Goal: Task Accomplishment & Management: Manage account settings

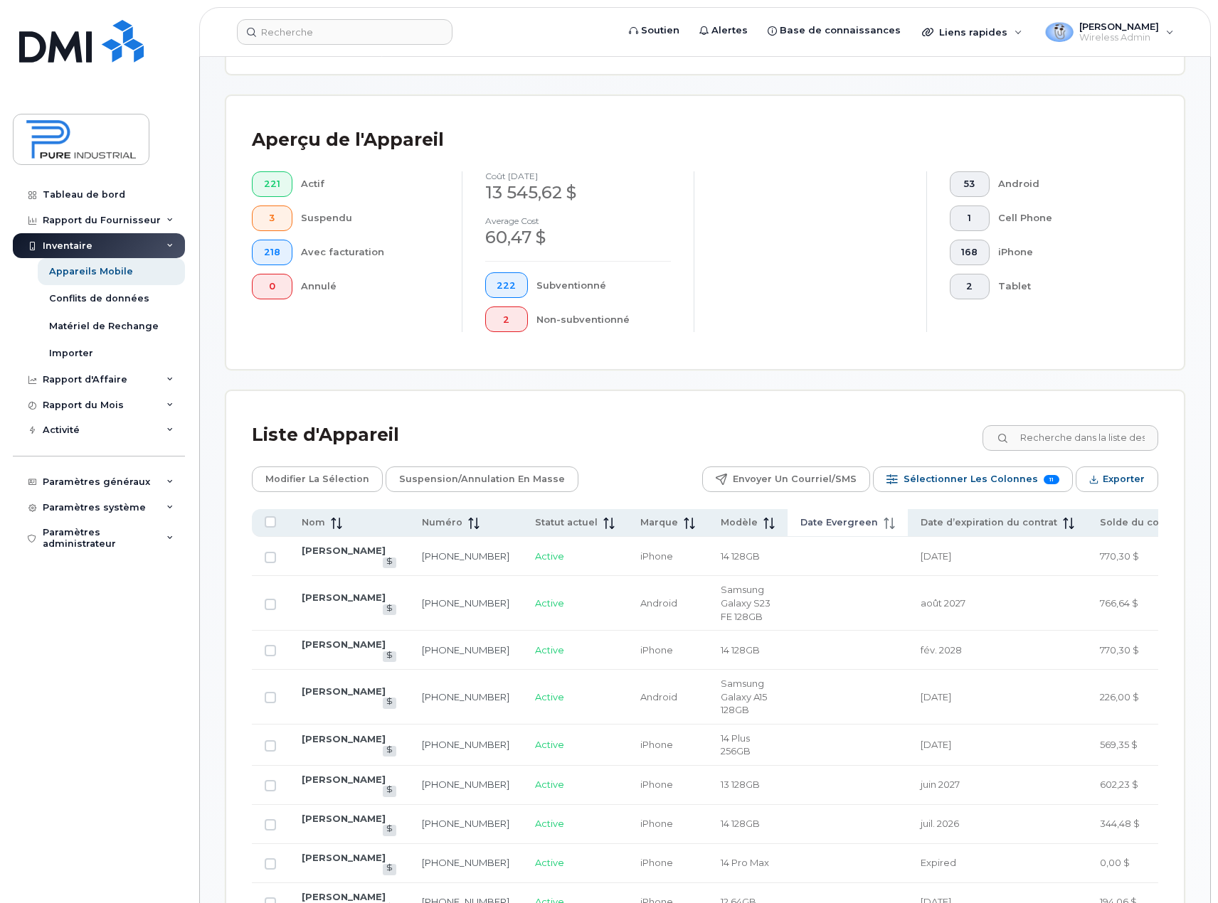
scroll to position [356, 0]
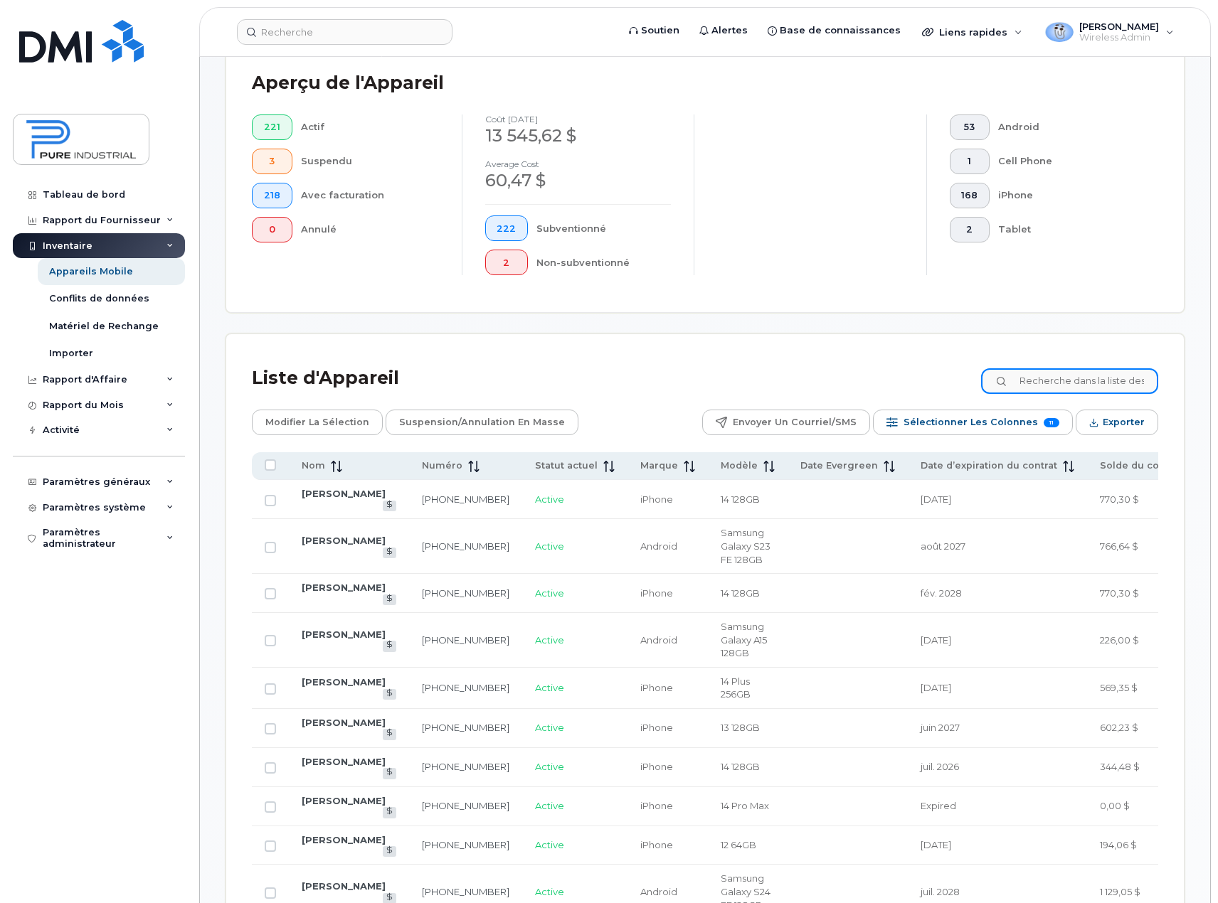
click at [1066, 382] on input at bounding box center [1069, 381] width 177 height 26
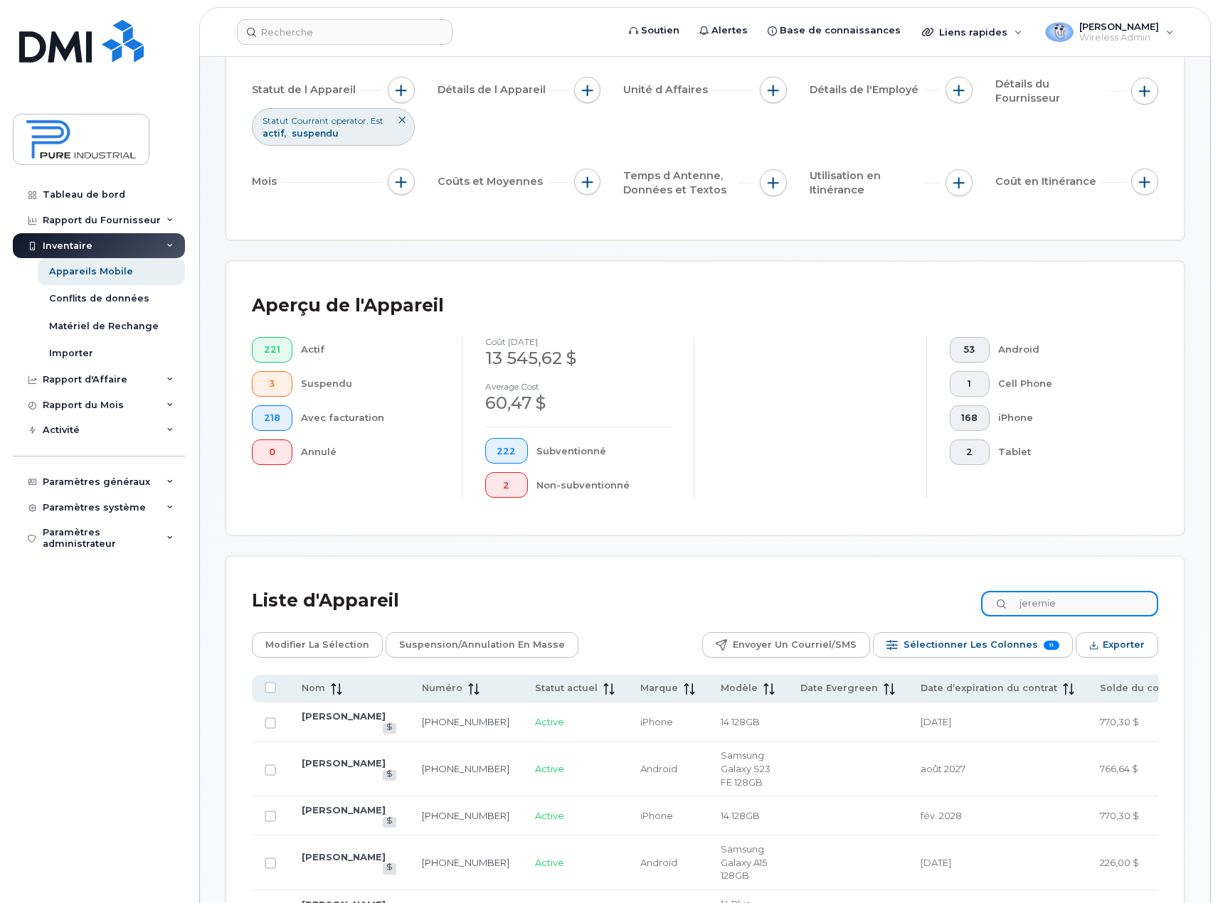
type input "jeremie"
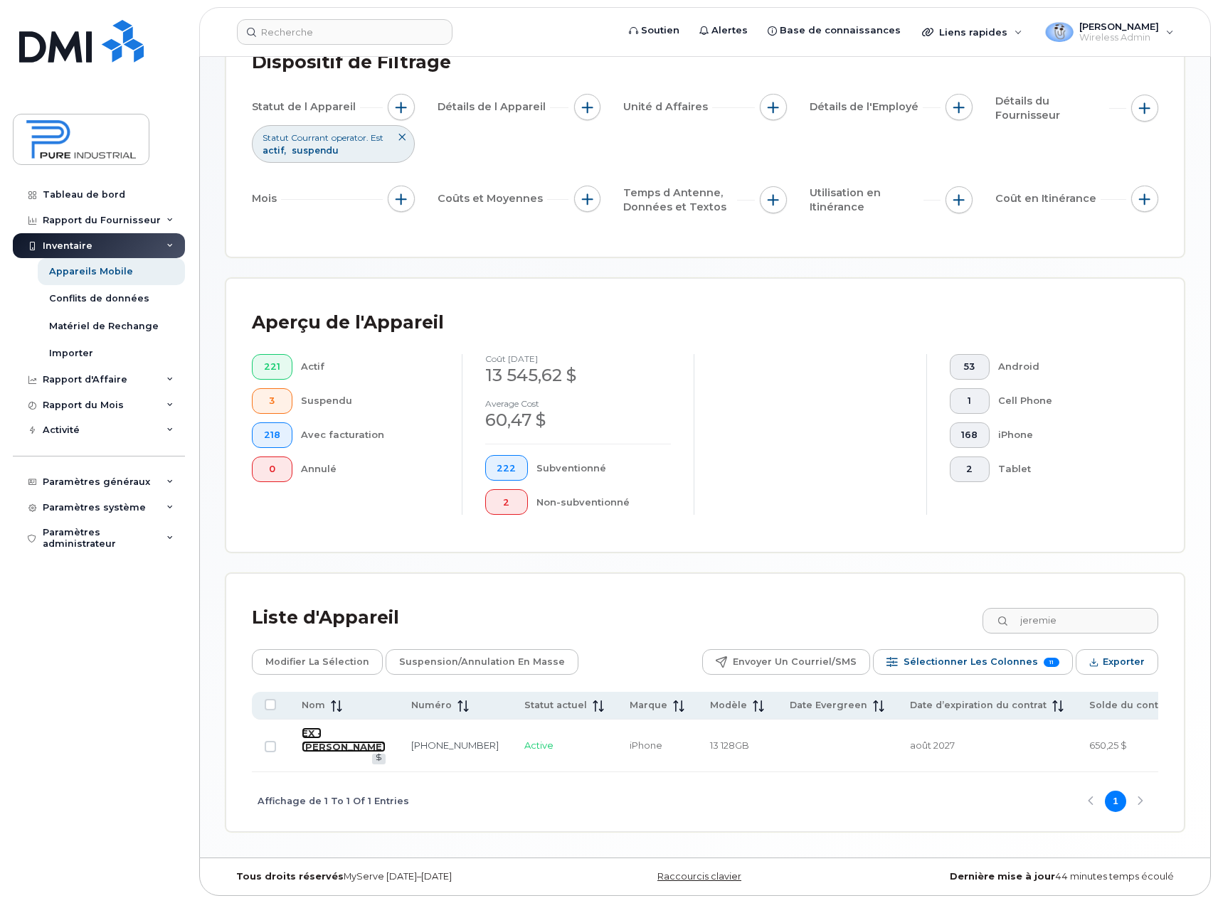
click at [321, 728] on link "EX - [PERSON_NAME]" at bounding box center [344, 740] width 84 height 25
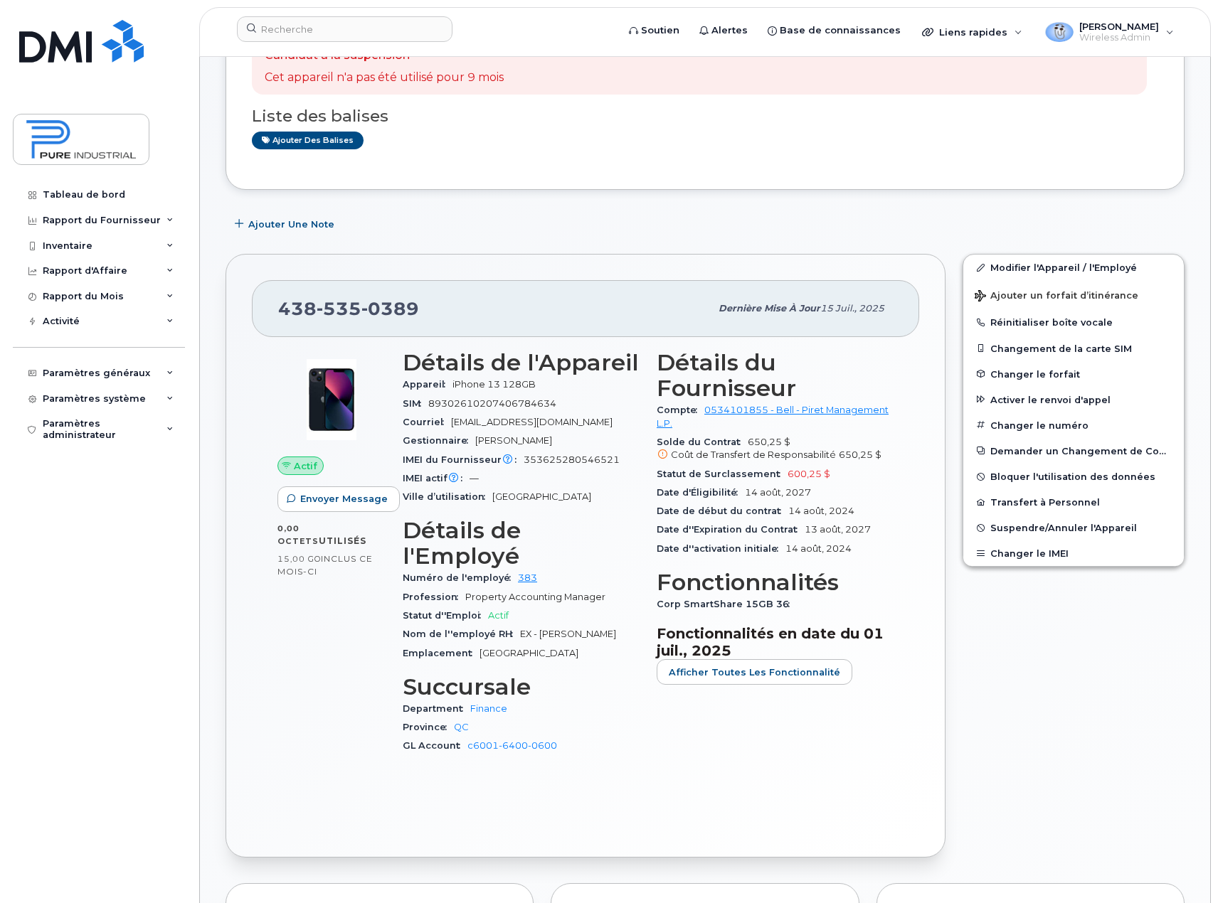
scroll to position [142, 0]
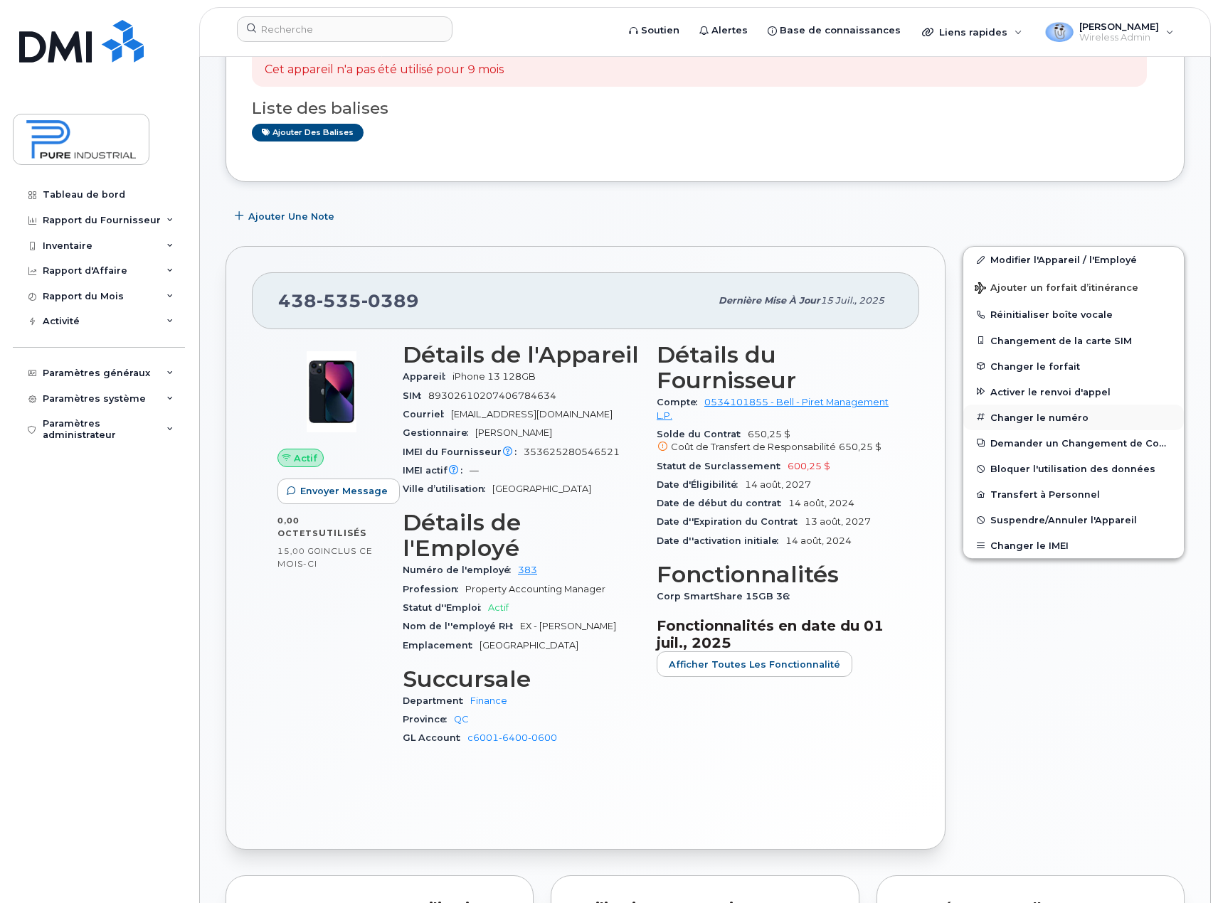
click at [1042, 417] on button "Changer le numéro" at bounding box center [1073, 418] width 220 height 26
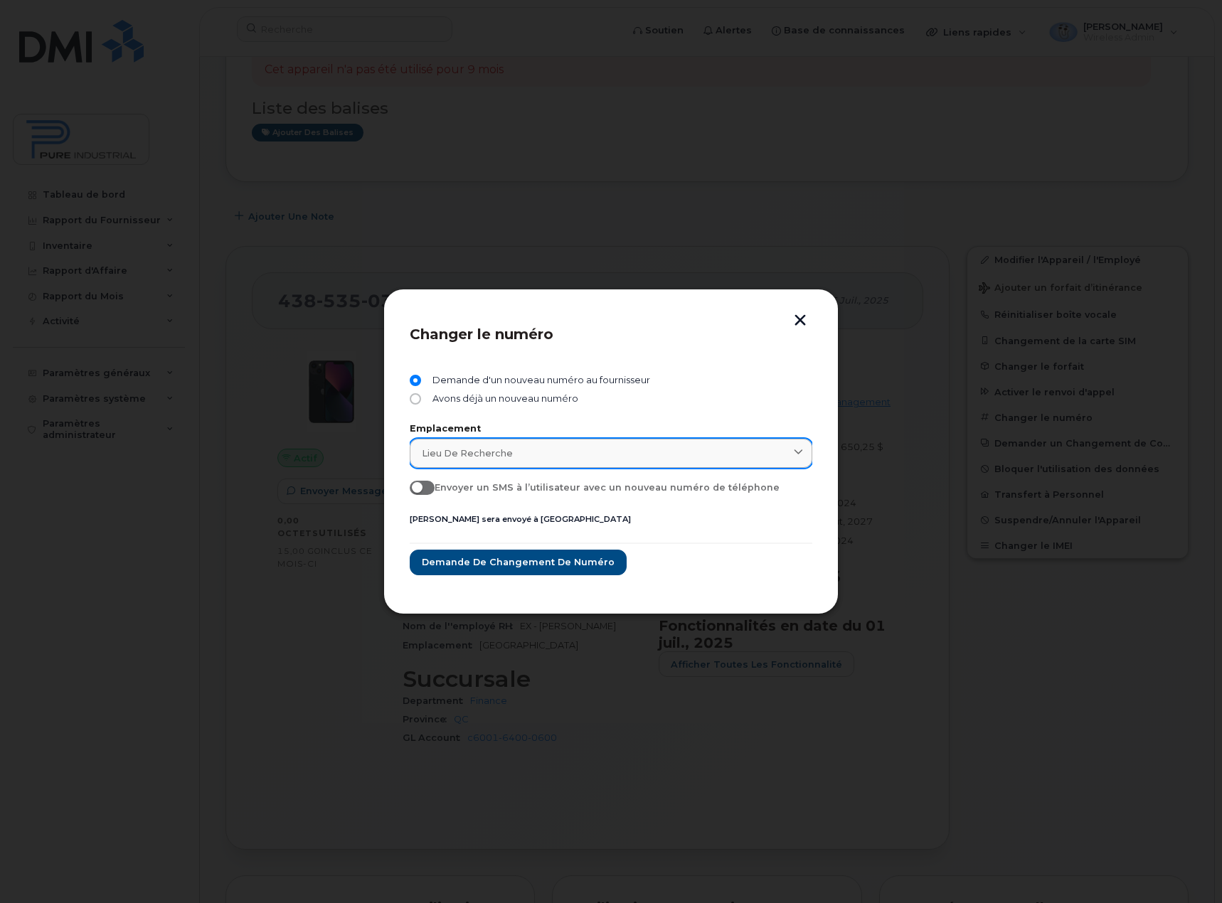
click at [804, 453] on span at bounding box center [799, 454] width 14 height 14
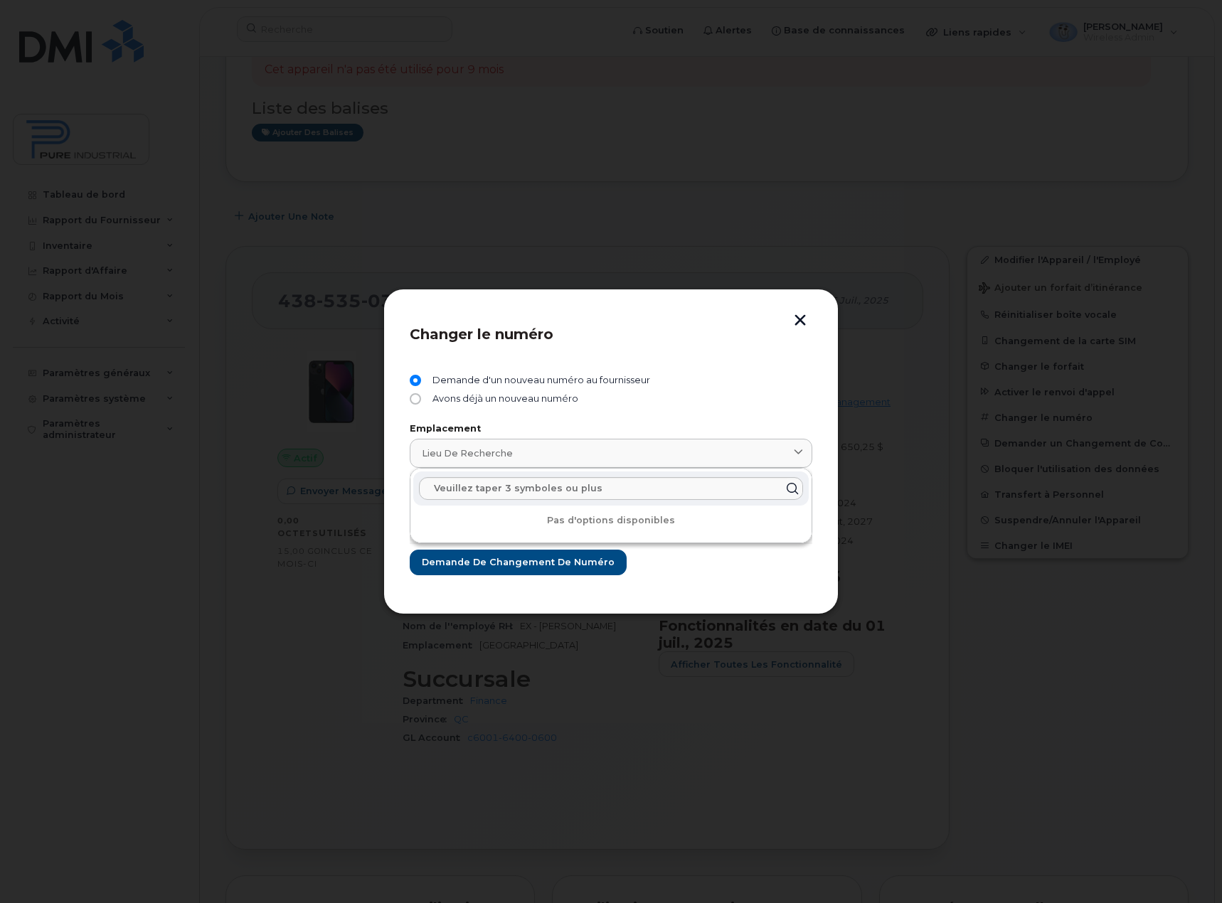
click at [749, 381] on div "Demande d'un nouveau numéro au fournisseur" at bounding box center [611, 384] width 403 height 18
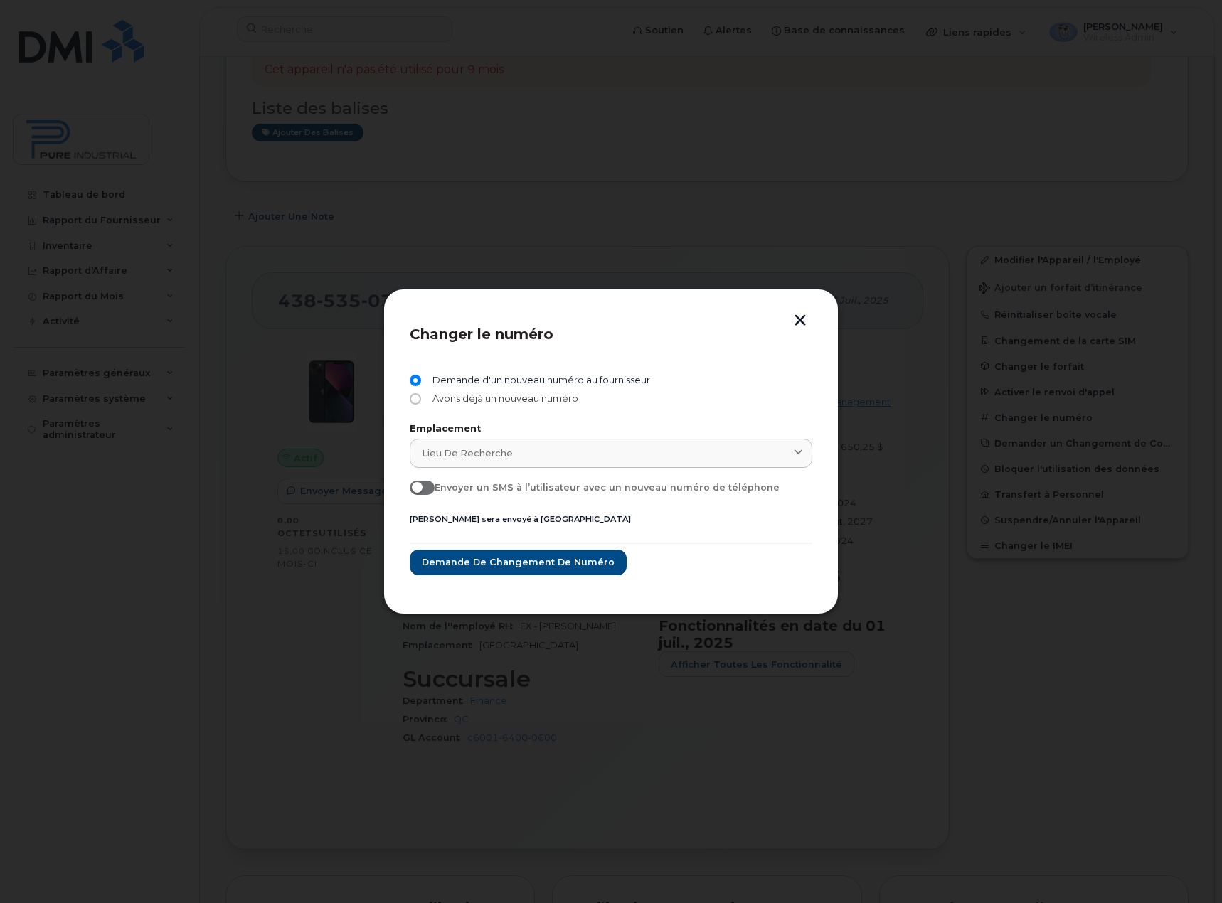
click at [416, 398] on input "Avons déjà un nouveau numéro" at bounding box center [415, 398] width 11 height 11
radio input "true"
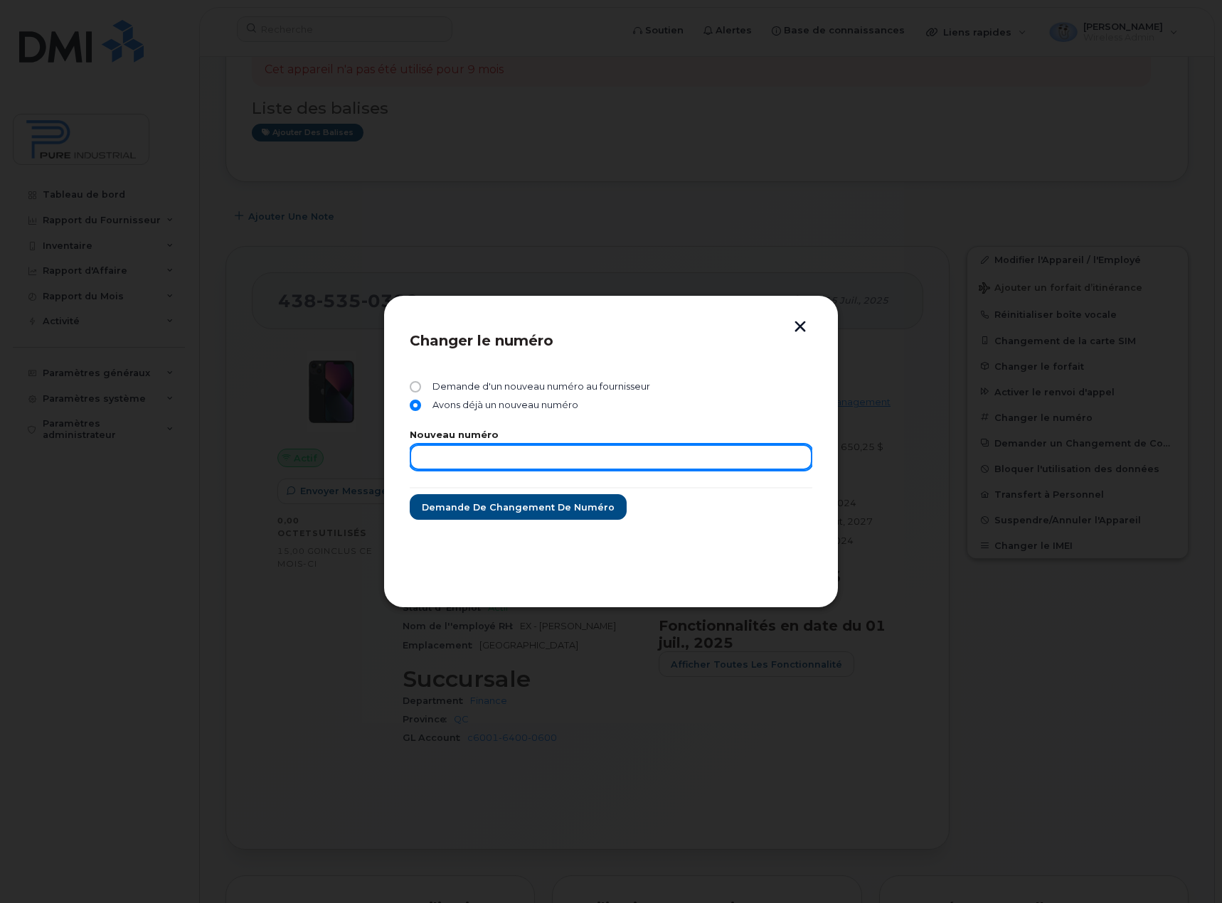
click at [479, 456] on input "text" at bounding box center [611, 458] width 403 height 26
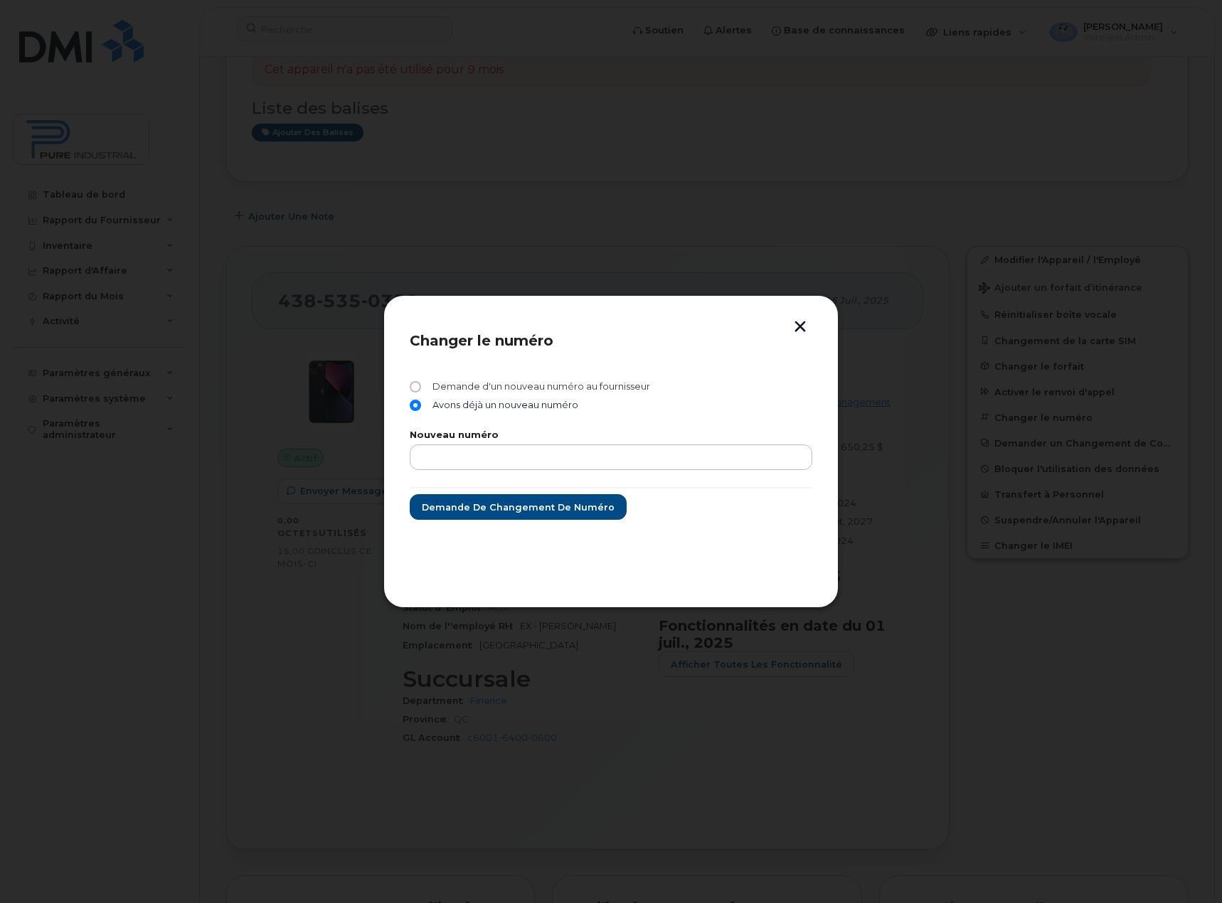
click at [417, 385] on input "Demande d'un nouveau numéro au fournisseur" at bounding box center [415, 386] width 11 height 11
radio input "true"
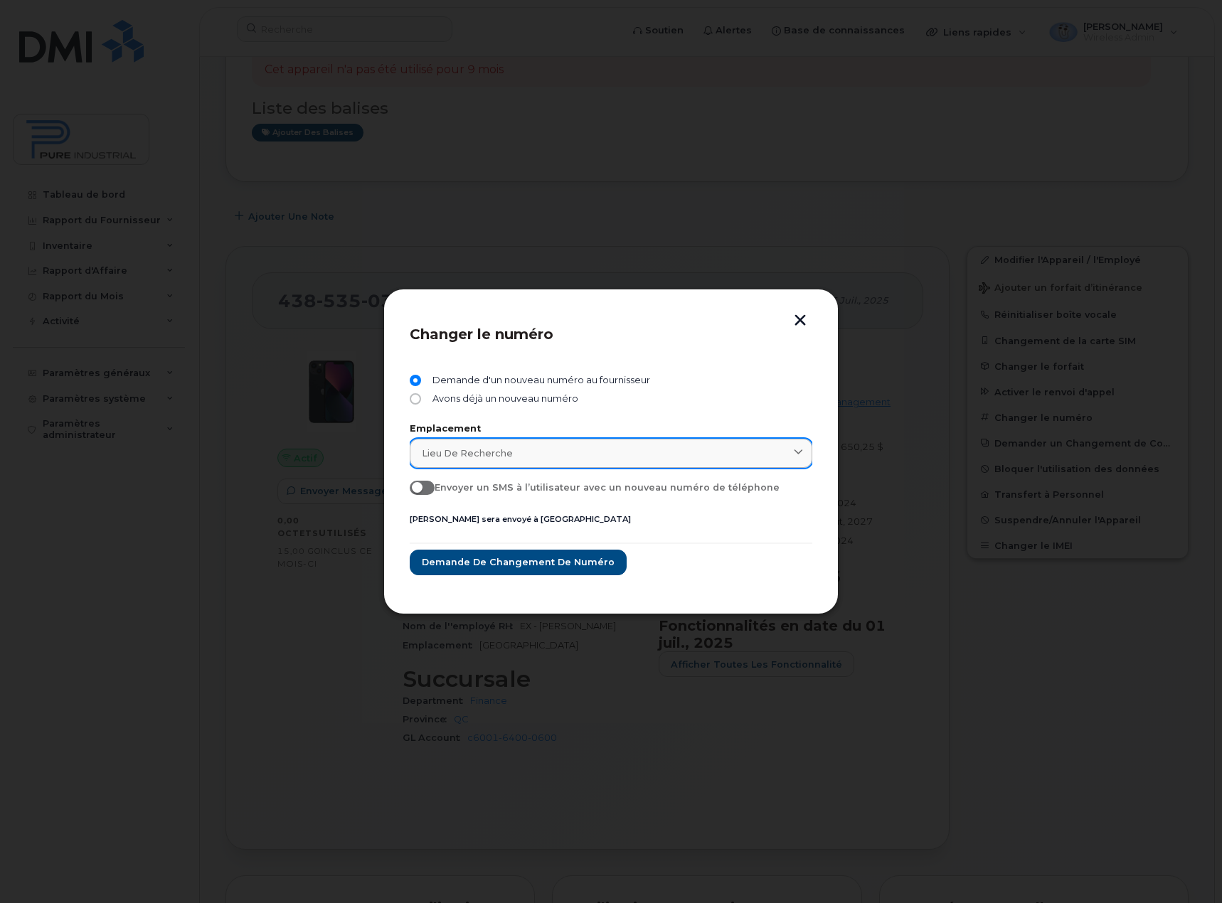
click at [800, 454] on icon at bounding box center [798, 453] width 9 height 9
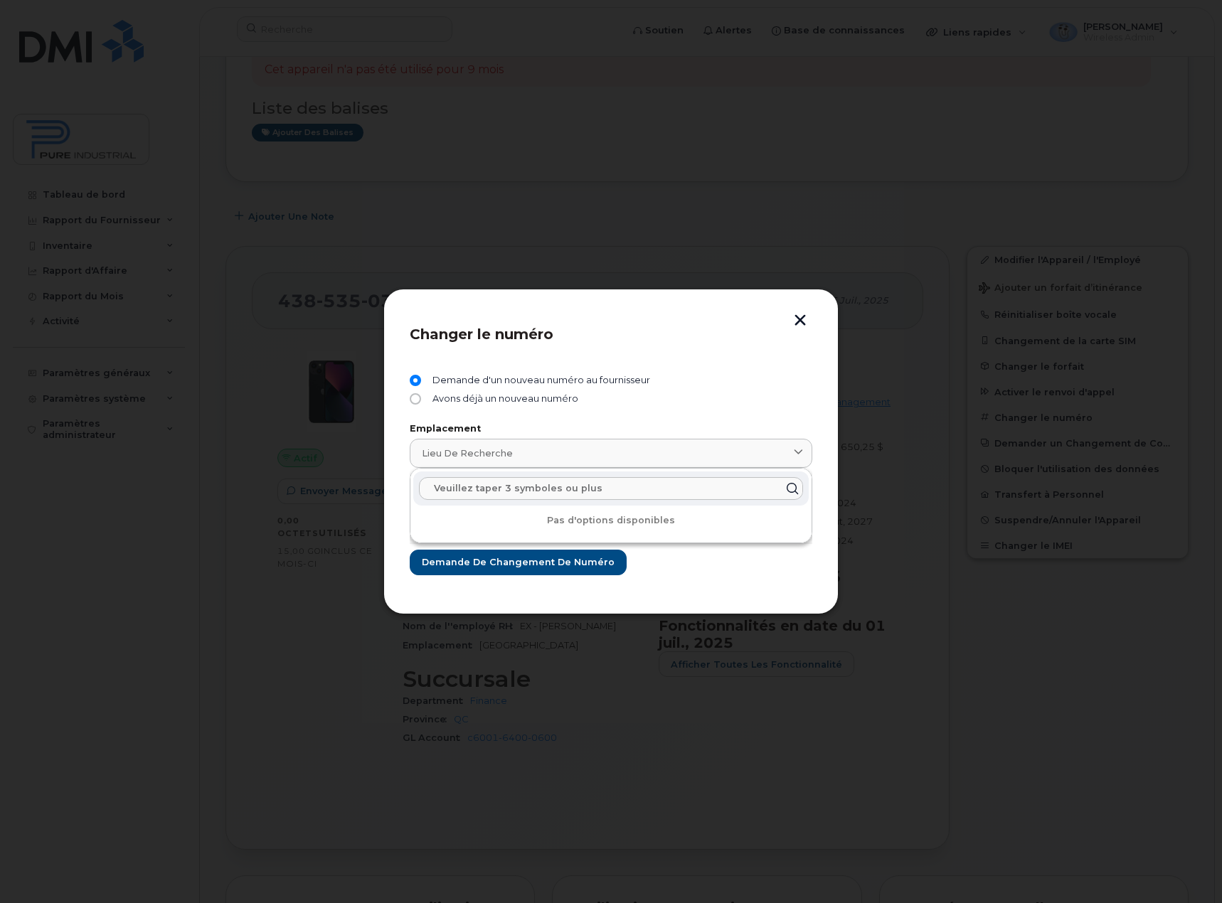
click at [618, 487] on input "text" at bounding box center [611, 488] width 384 height 23
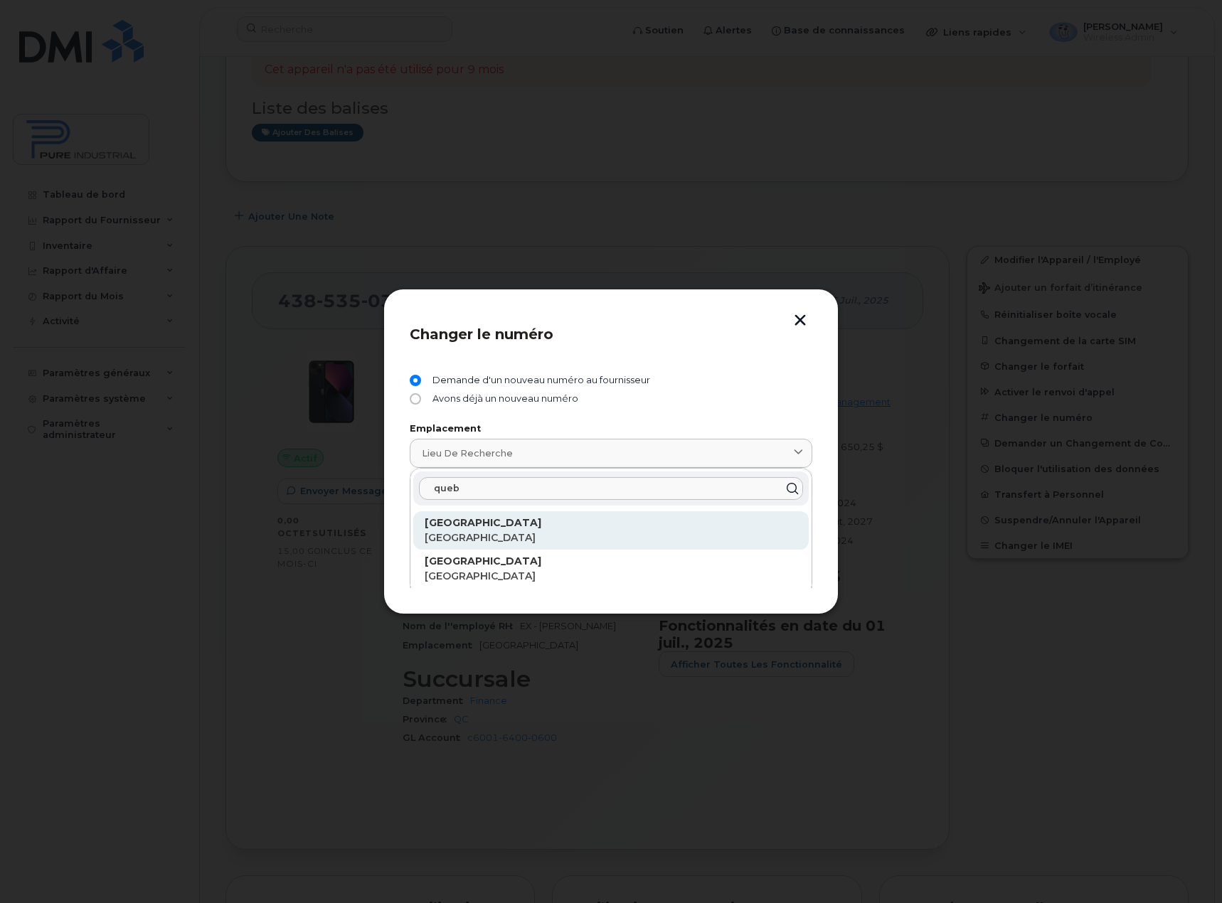
type input "queb"
click at [482, 528] on strong "Quebec City" at bounding box center [483, 522] width 117 height 13
type input "Quebec City"
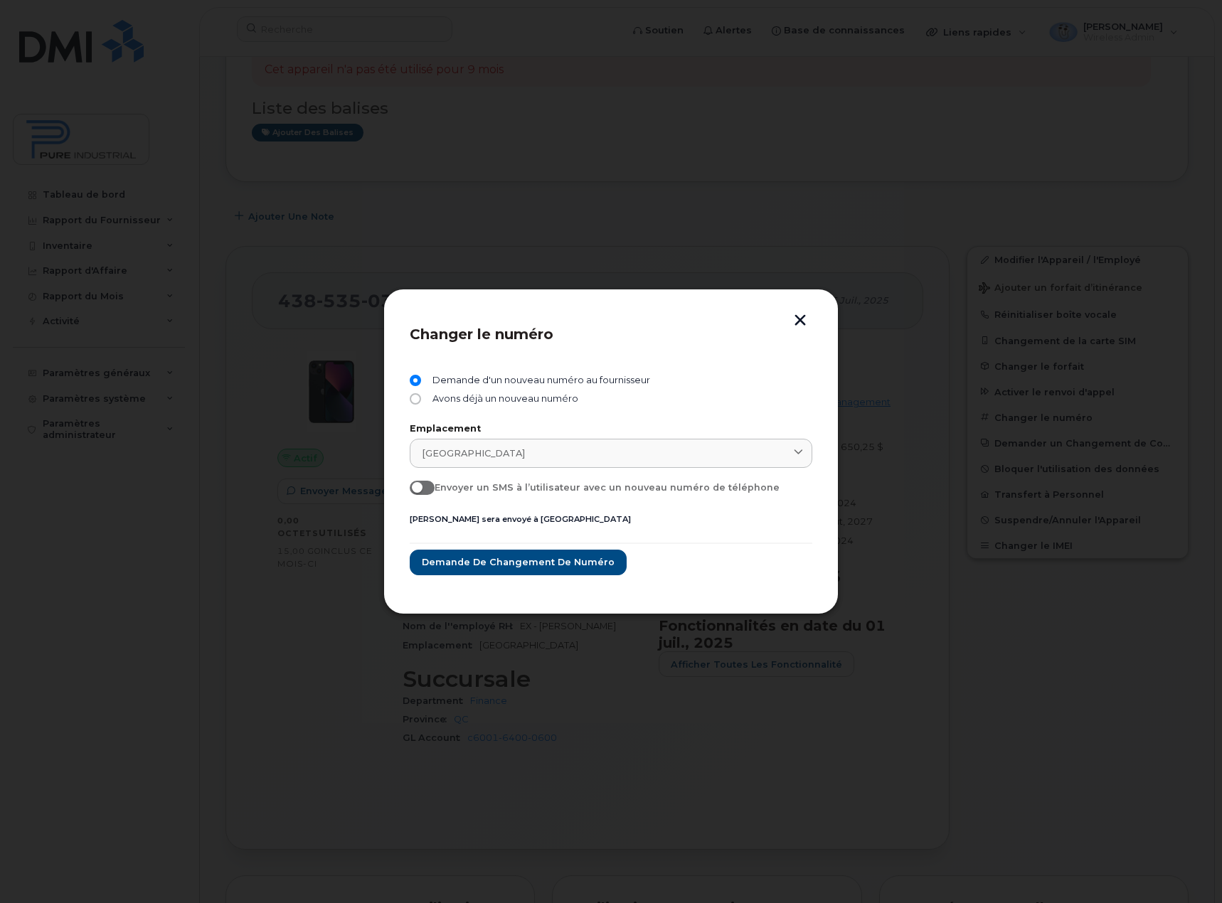
click at [425, 486] on span at bounding box center [422, 488] width 25 height 14
click at [421, 486] on input "Envoyer un SMS à l’utilisateur avec un nouveau numéro de téléphone" at bounding box center [415, 486] width 11 height 11
checkbox input "true"
click at [542, 557] on span "Demande de changement de Numéro" at bounding box center [517, 562] width 193 height 14
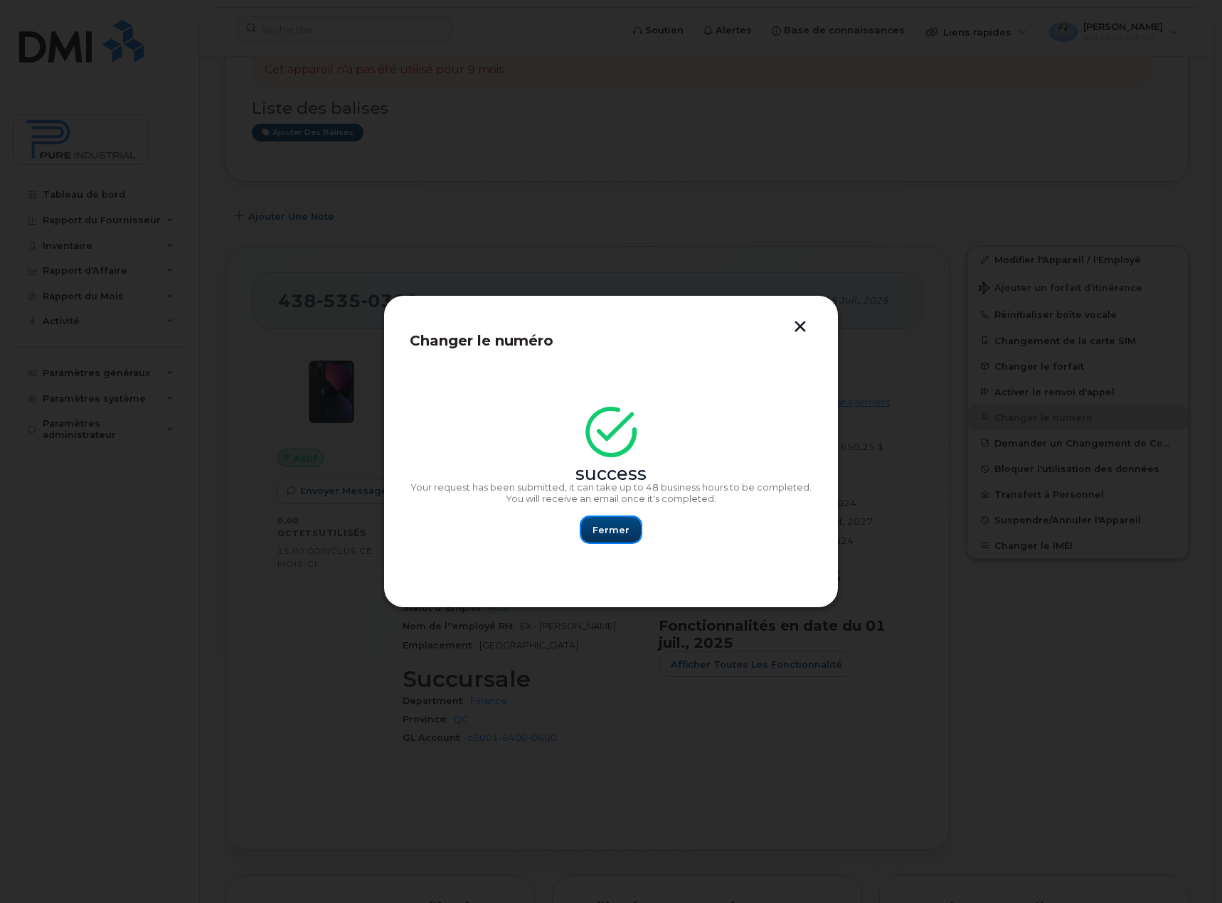
click at [609, 531] on span "Fermer" at bounding box center [610, 530] width 37 height 14
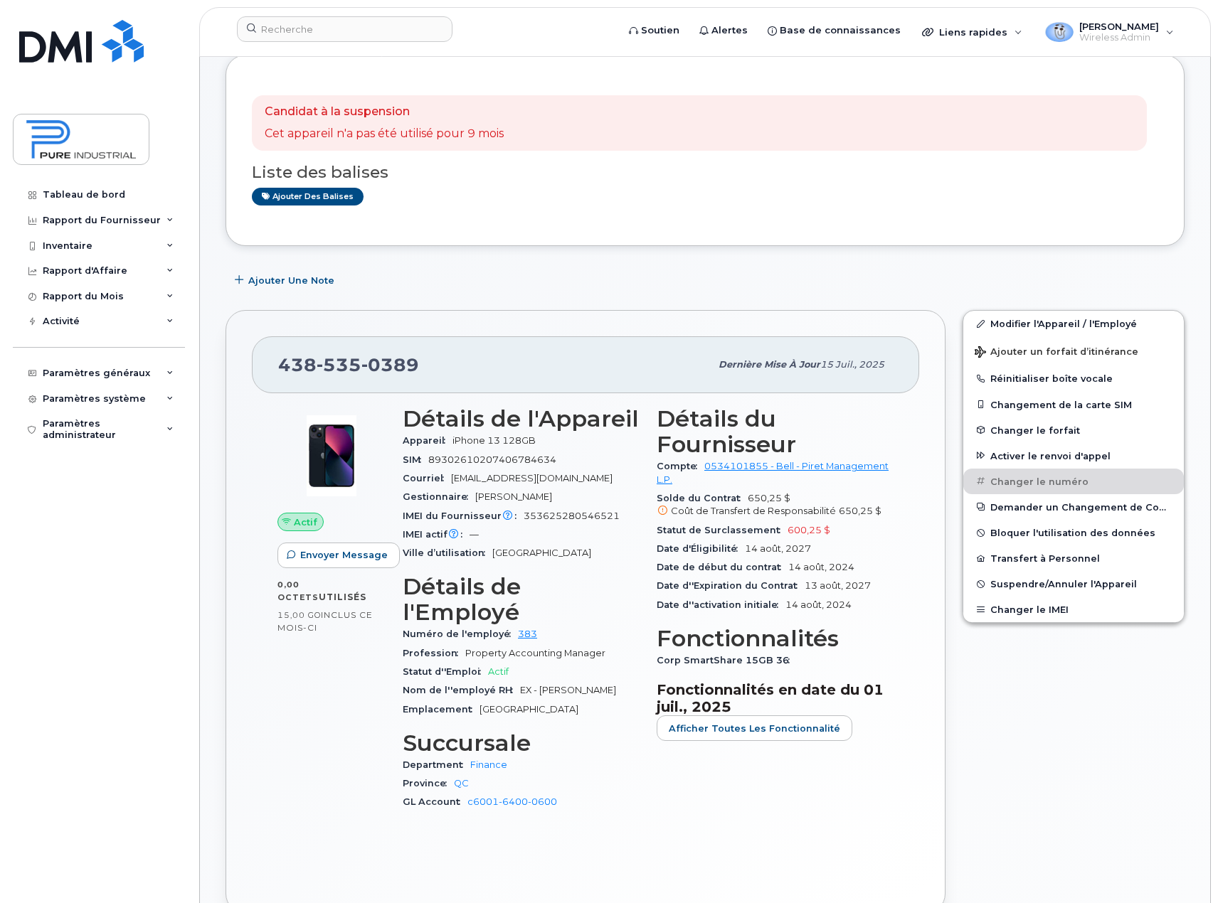
scroll to position [0, 0]
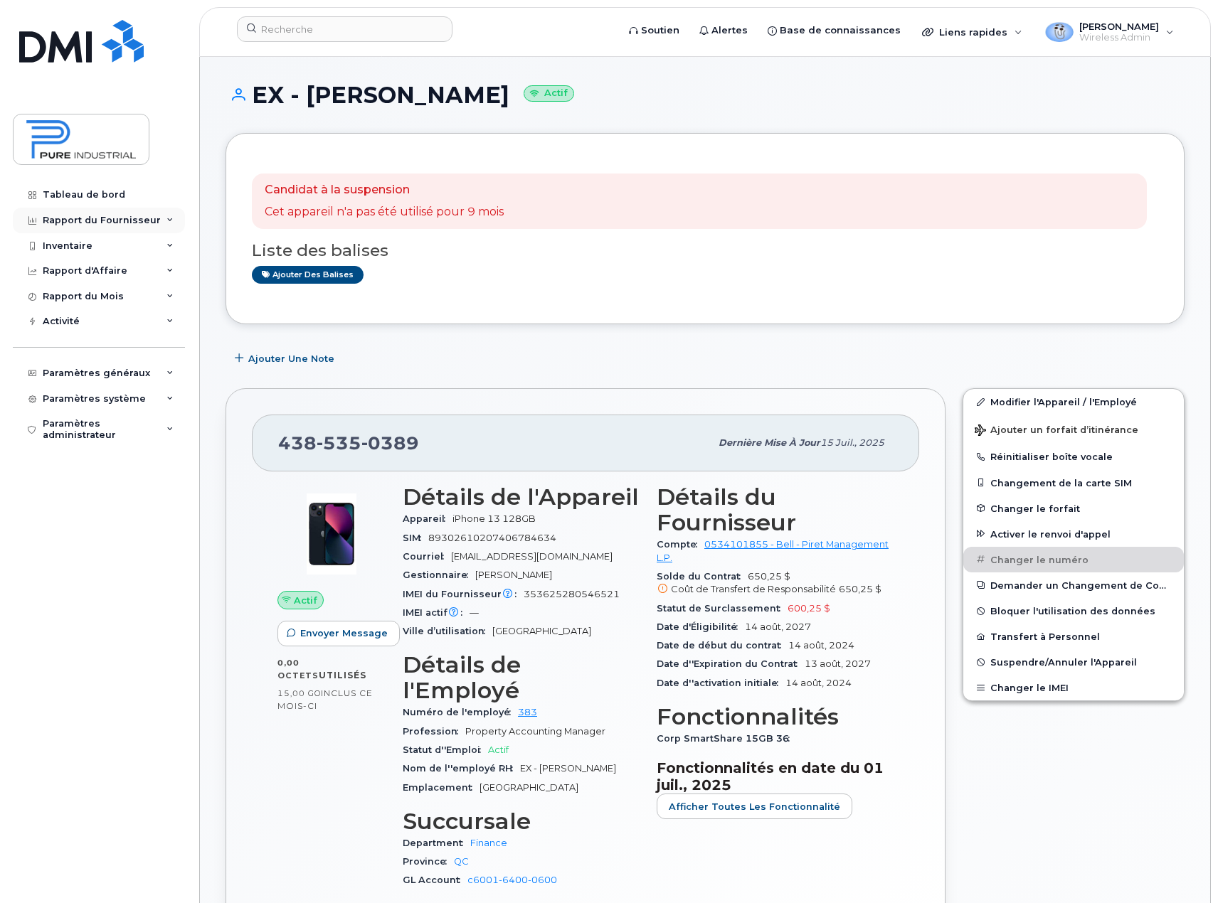
click at [169, 217] on icon at bounding box center [169, 220] width 7 height 7
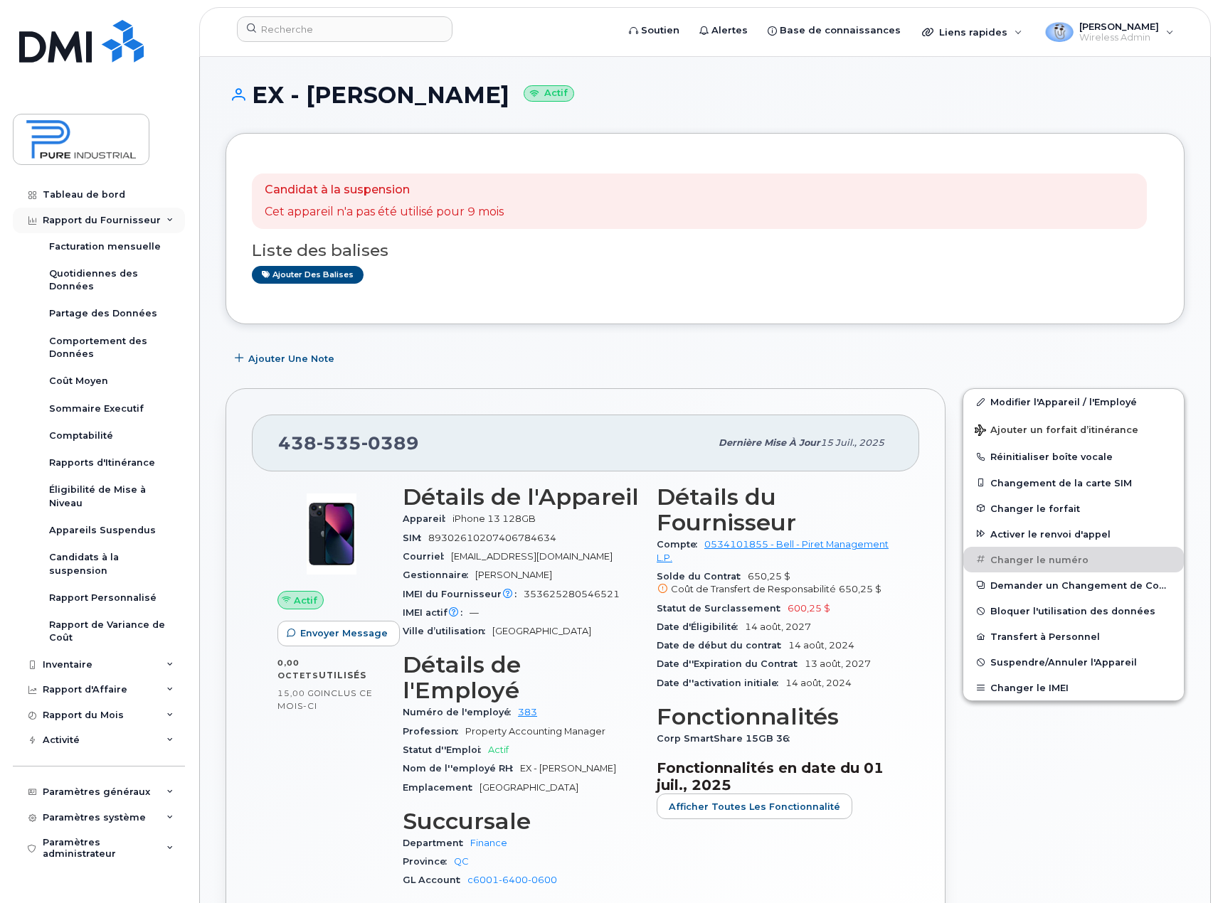
click at [169, 217] on icon at bounding box center [169, 220] width 7 height 7
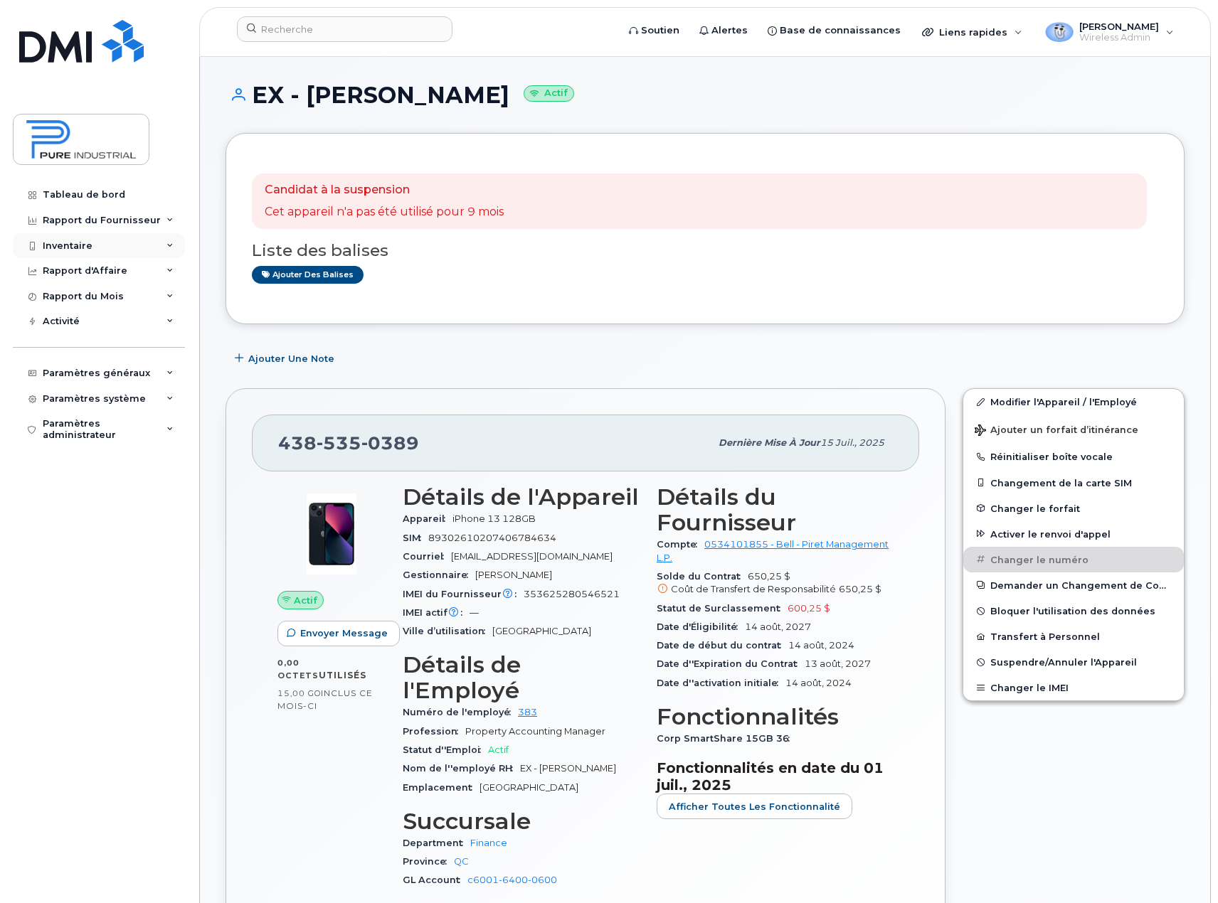
click at [170, 240] on div "Inventaire" at bounding box center [99, 246] width 172 height 26
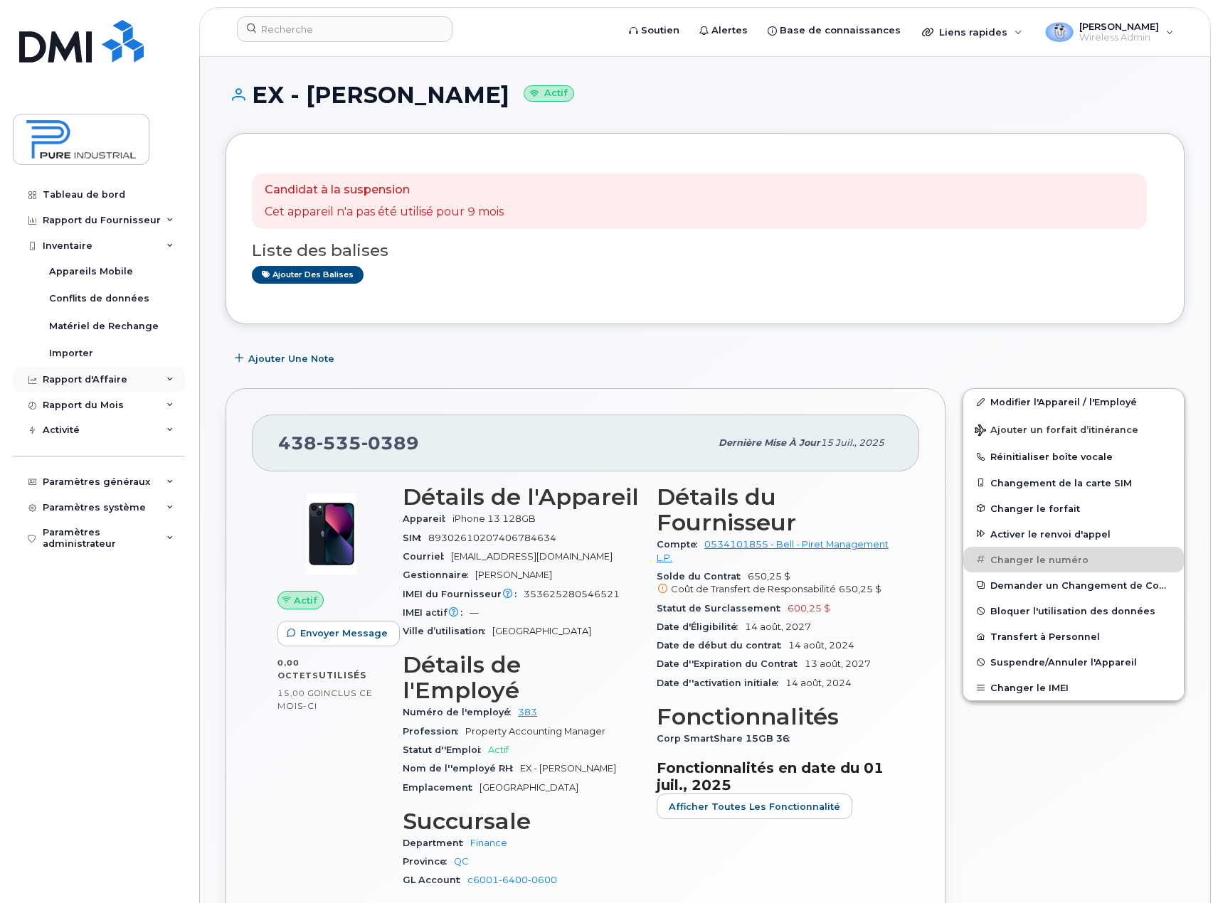
click at [166, 378] on div "Rapport d'Affaire" at bounding box center [99, 380] width 172 height 26
click at [169, 378] on icon at bounding box center [169, 379] width 7 height 7
click at [166, 479] on div "Paramètres généraux" at bounding box center [99, 482] width 172 height 26
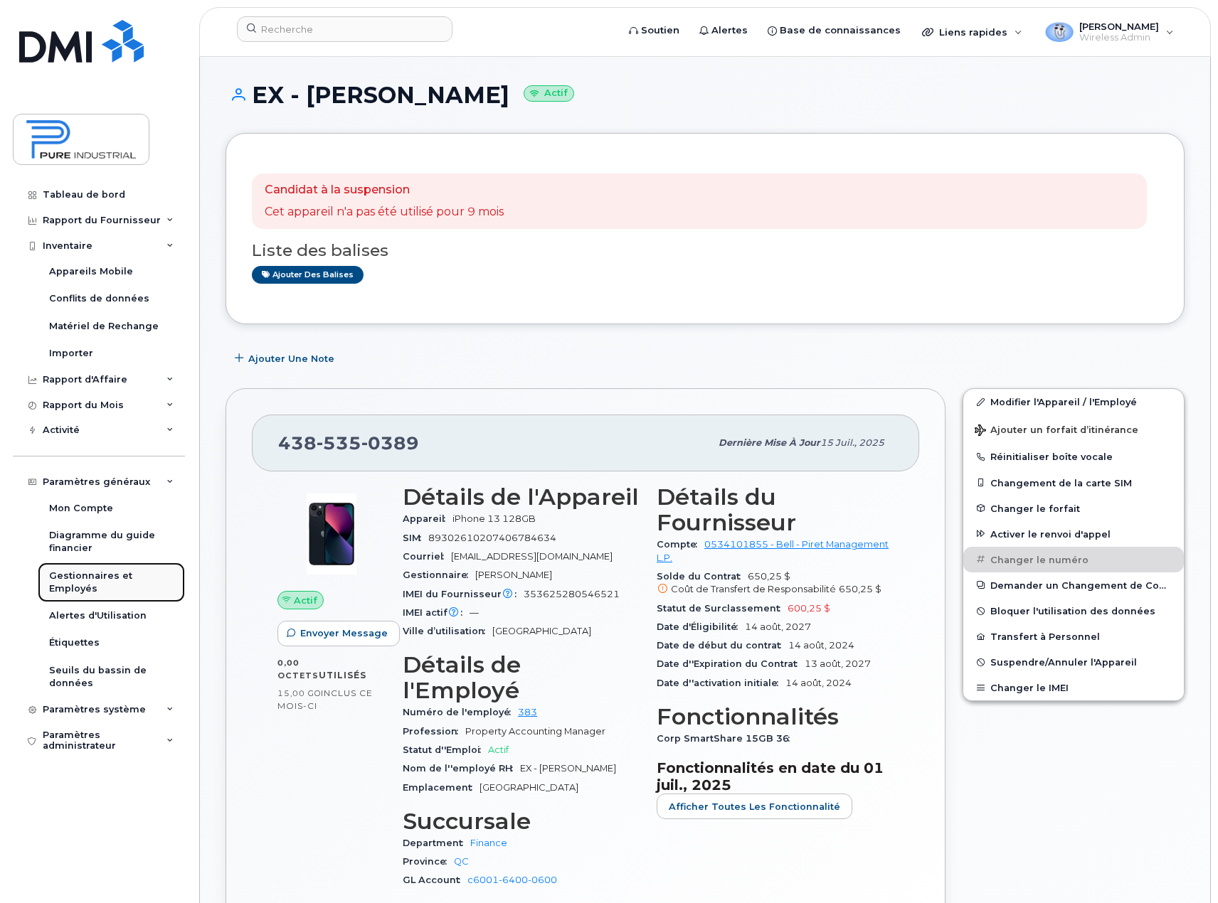
click at [87, 579] on div "Gestionnaires et Employés" at bounding box center [111, 583] width 124 height 26
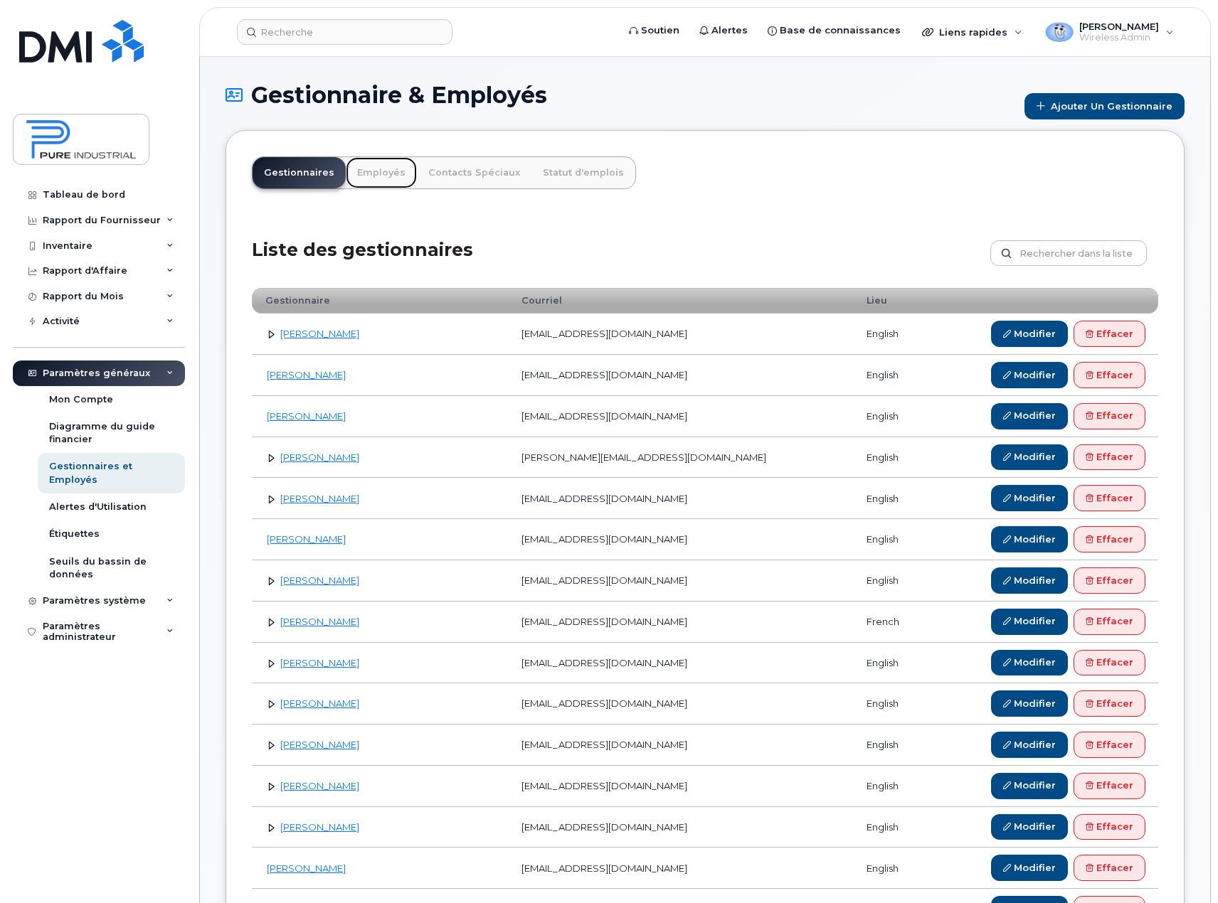
click at [360, 169] on link "Employés" at bounding box center [381, 172] width 71 height 31
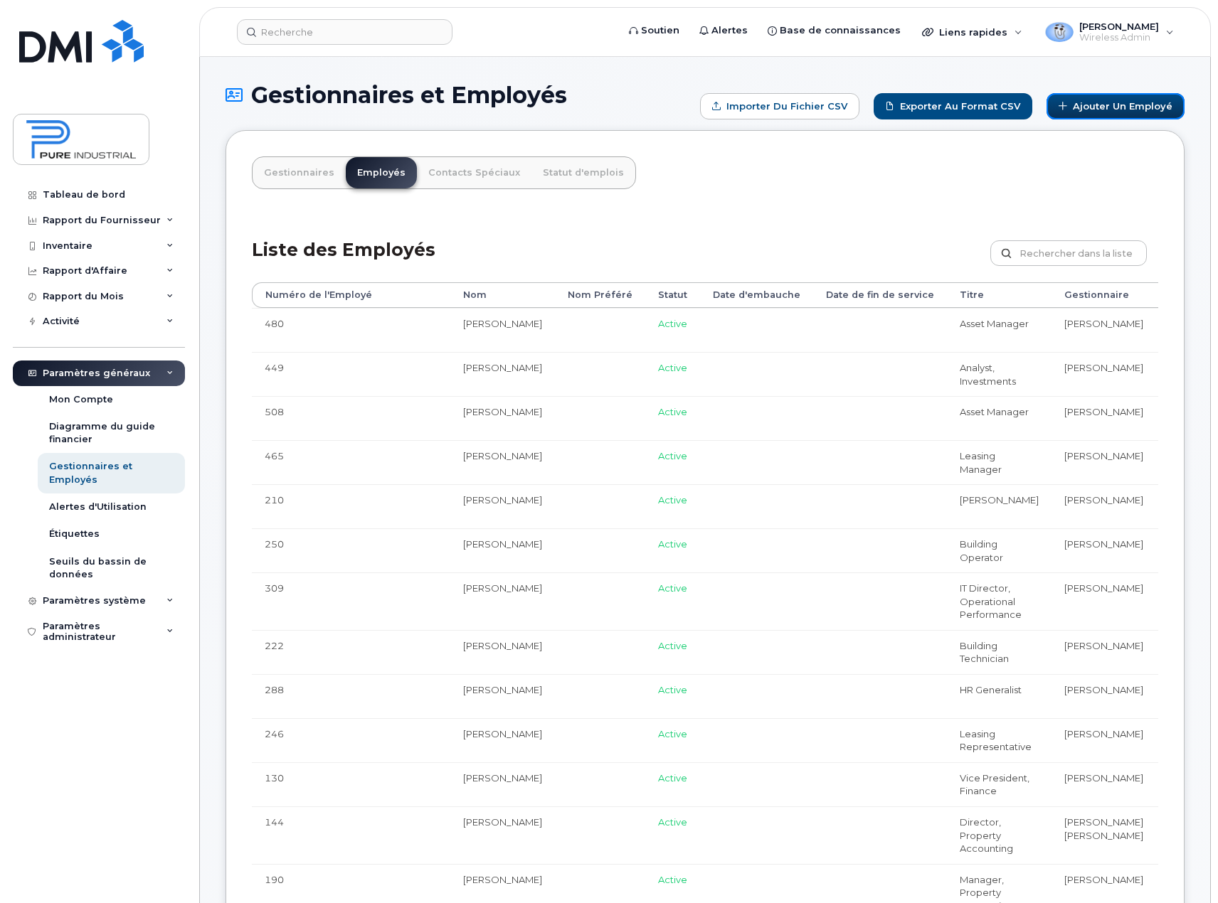
drag, startPoint x: 1117, startPoint y: 109, endPoint x: 1127, endPoint y: 206, distance: 97.9
click at [1117, 108] on link "Ajouter un Employé" at bounding box center [1115, 106] width 138 height 26
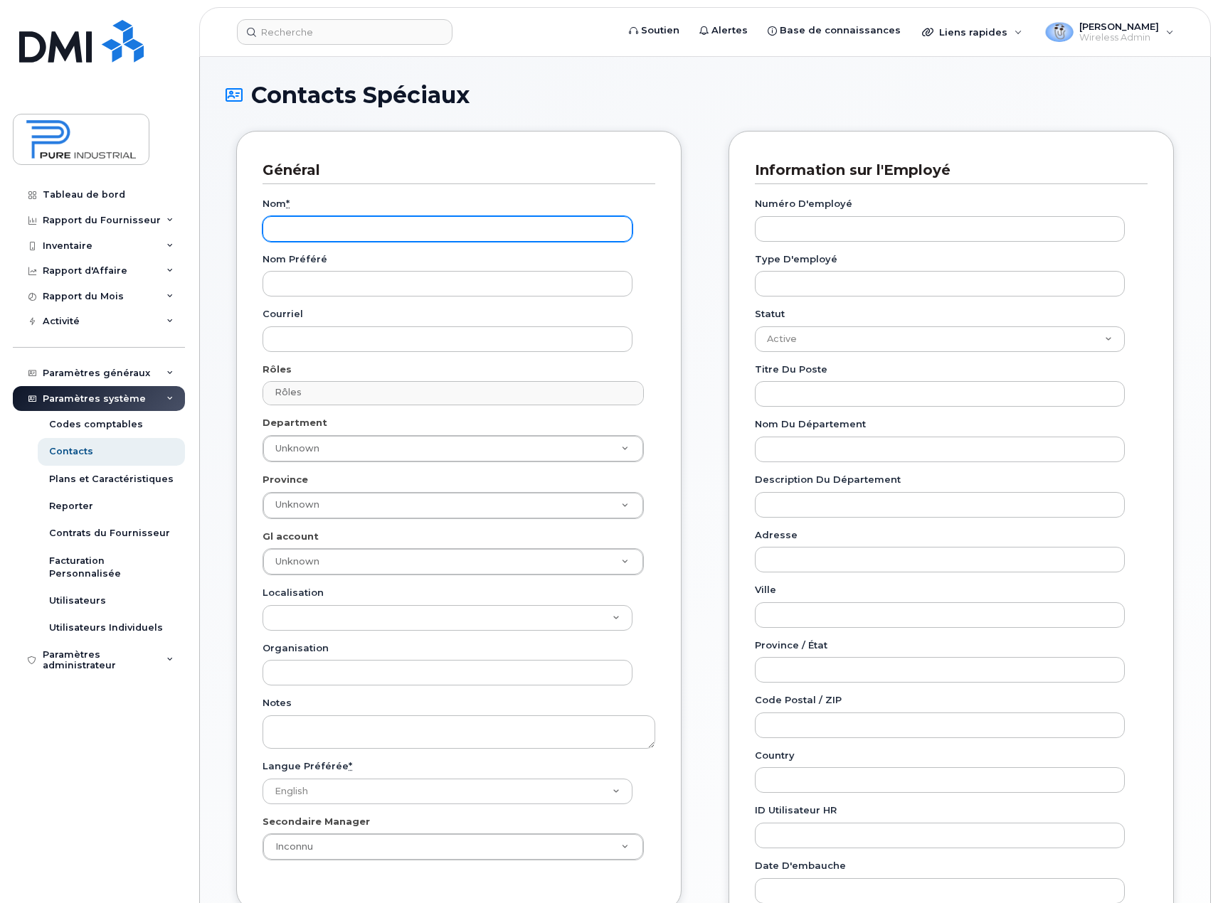
drag, startPoint x: 0, startPoint y: 0, endPoint x: 465, endPoint y: 228, distance: 518.1
click at [465, 228] on input "Nom *" at bounding box center [447, 229] width 370 height 26
paste input "[PERSON_NAME]"
type input "[PERSON_NAME]"
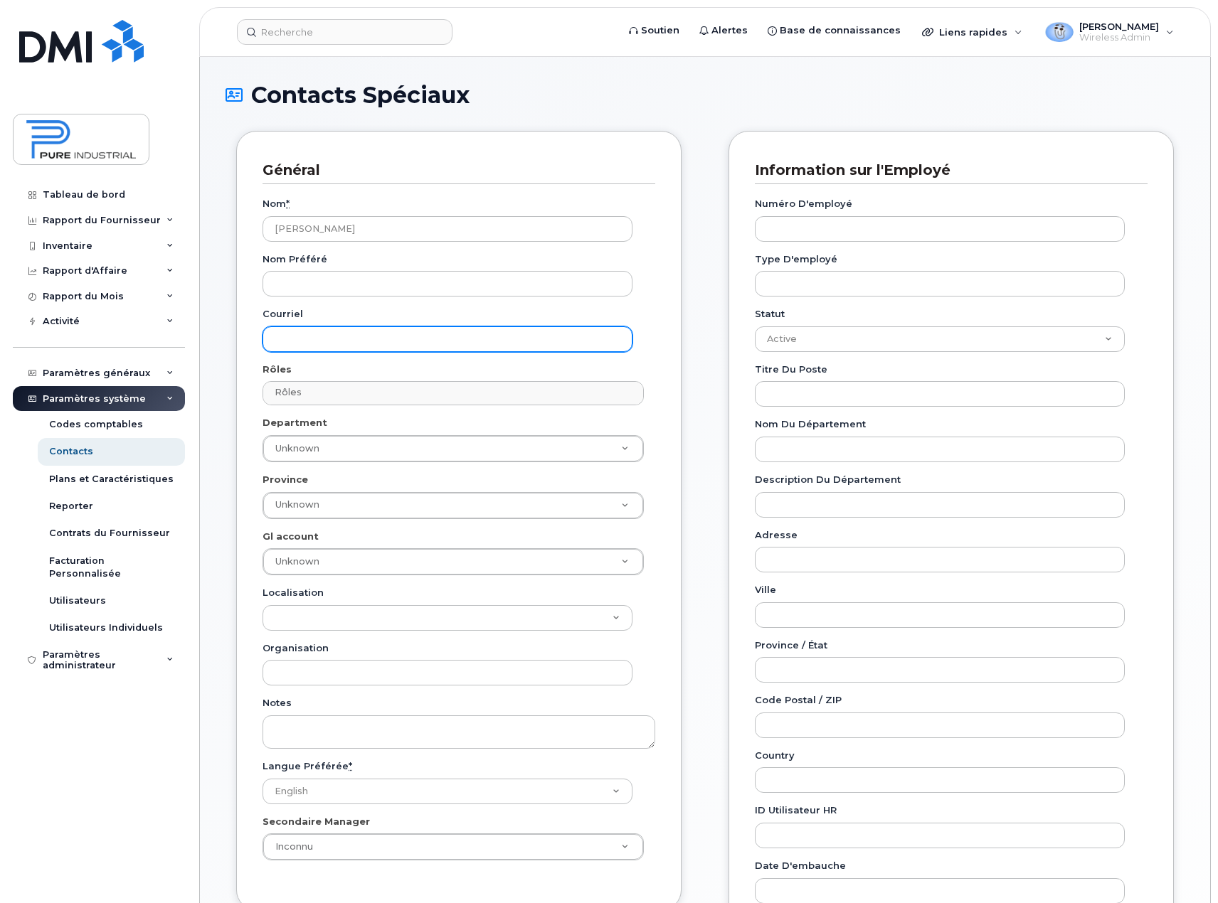
click at [372, 336] on input "Courriel" at bounding box center [447, 339] width 370 height 26
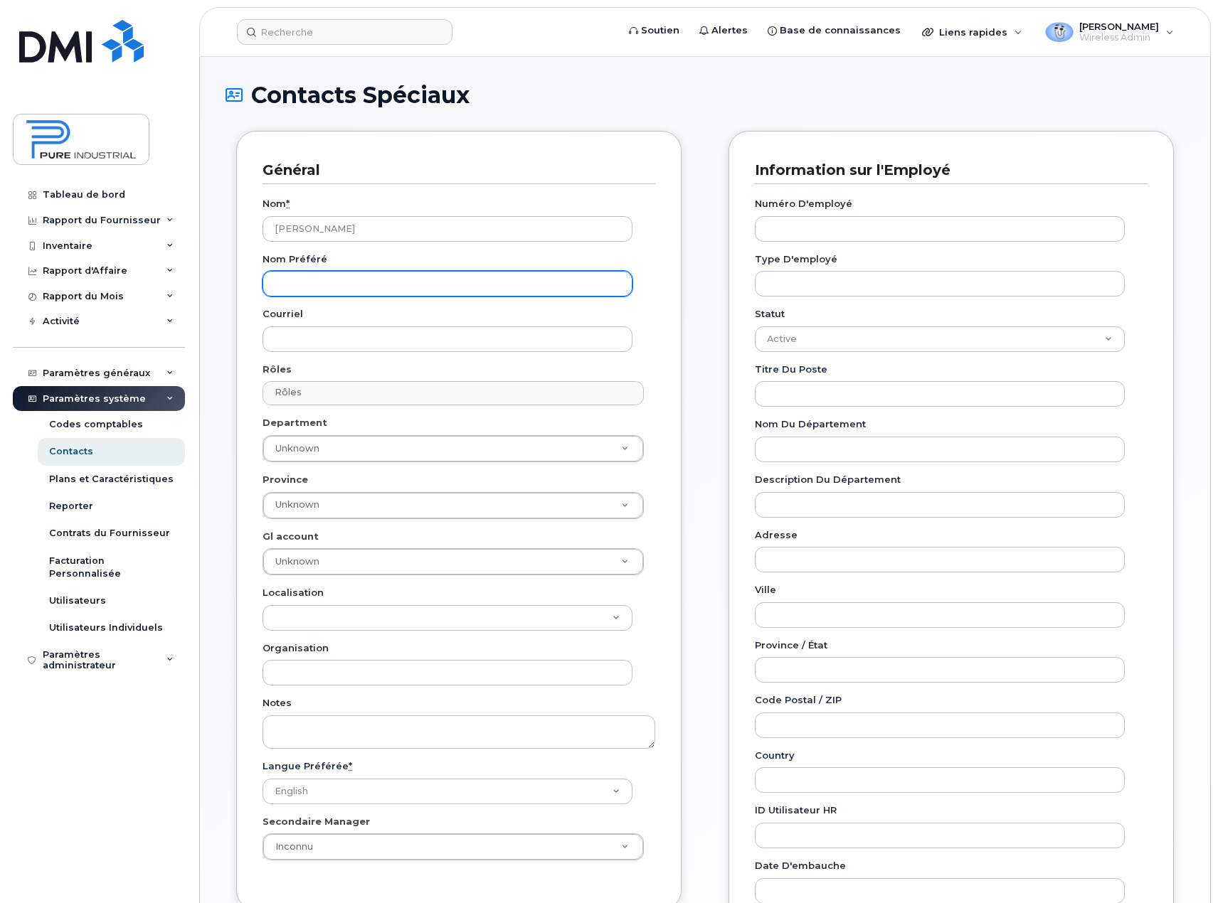
drag, startPoint x: 324, startPoint y: 280, endPoint x: 314, endPoint y: 308, distance: 29.7
click at [324, 280] on input "Nom préféré" at bounding box center [447, 284] width 370 height 26
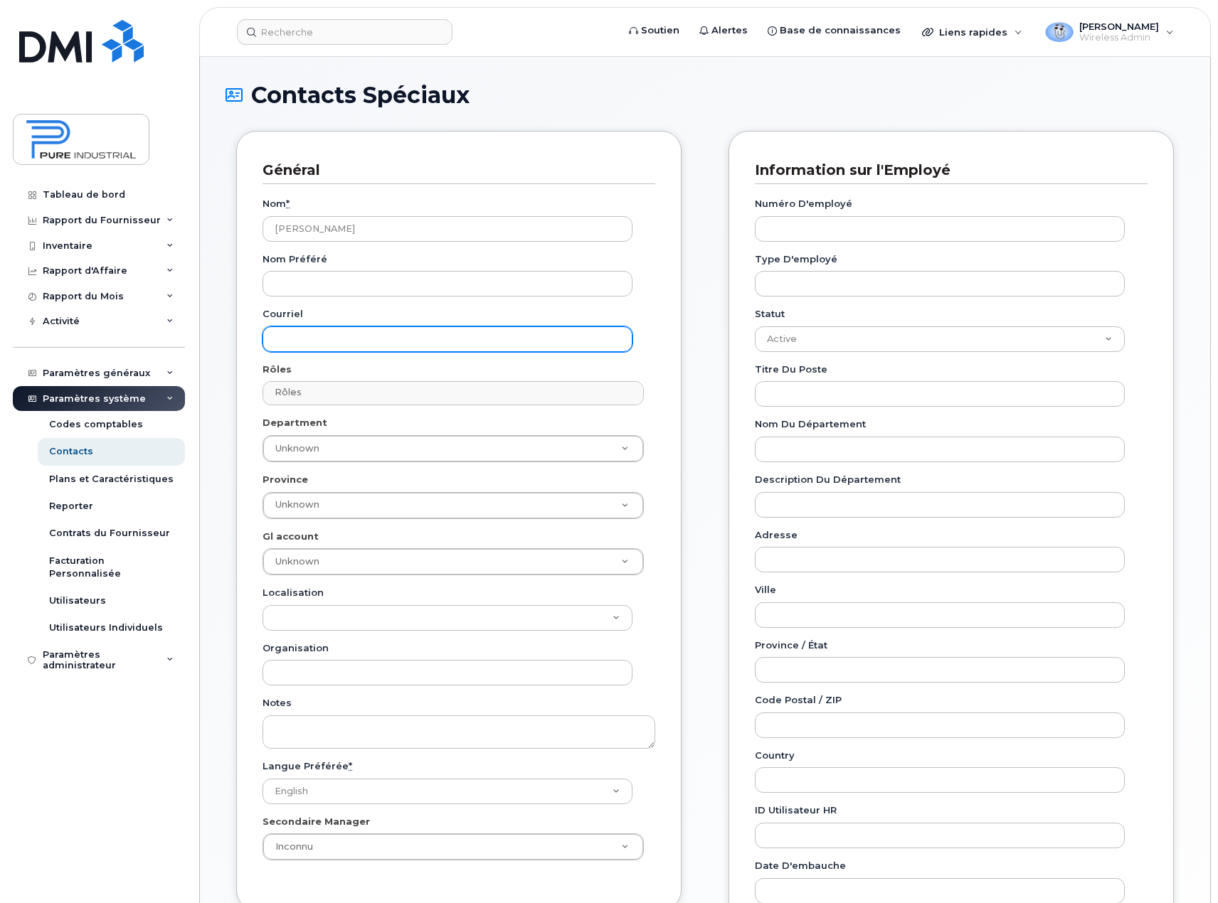
click at [310, 341] on input "Courriel" at bounding box center [447, 339] width 370 height 26
paste input "[EMAIL_ADDRESS][DOMAIN_NAME]"
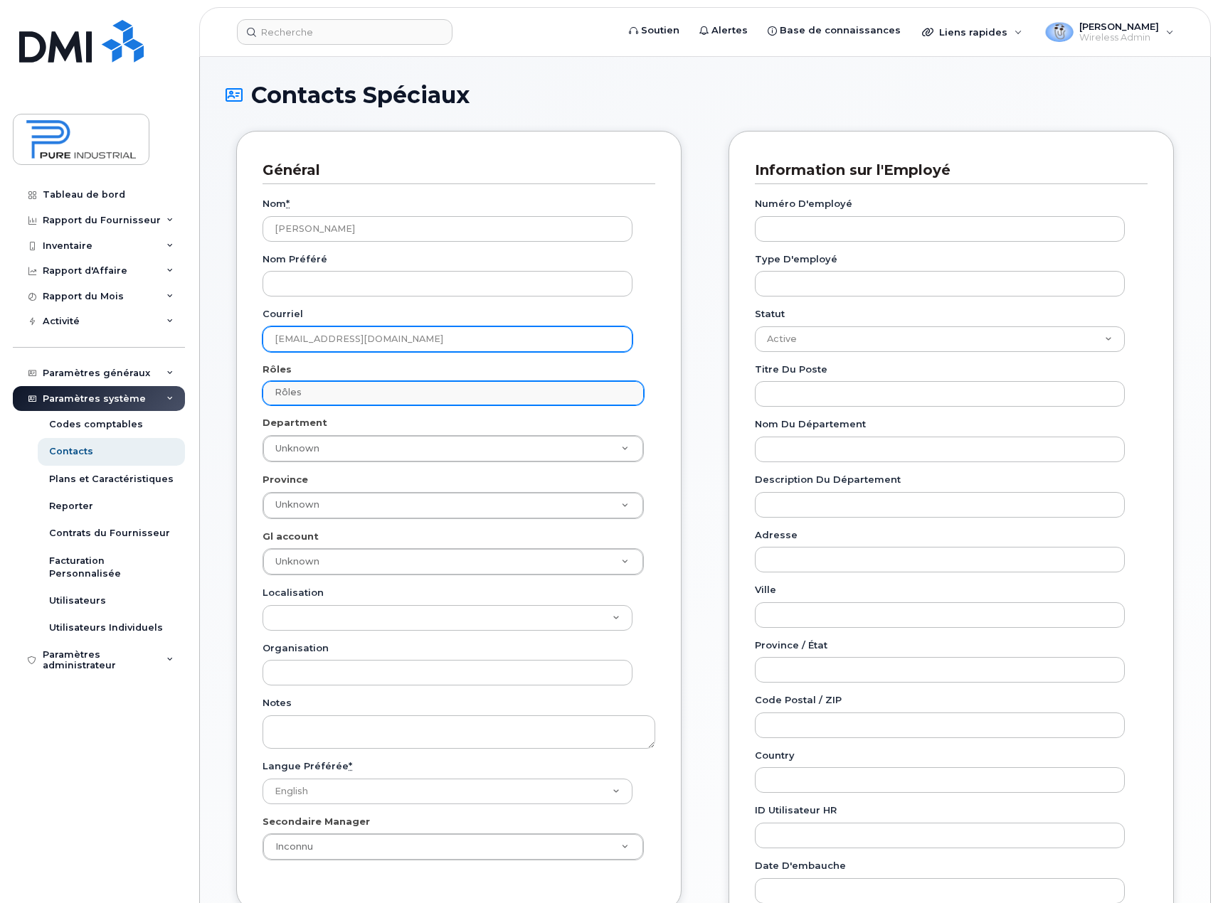
type input "[EMAIL_ADDRESS][DOMAIN_NAME]"
click at [390, 390] on input "text" at bounding box center [455, 393] width 368 height 20
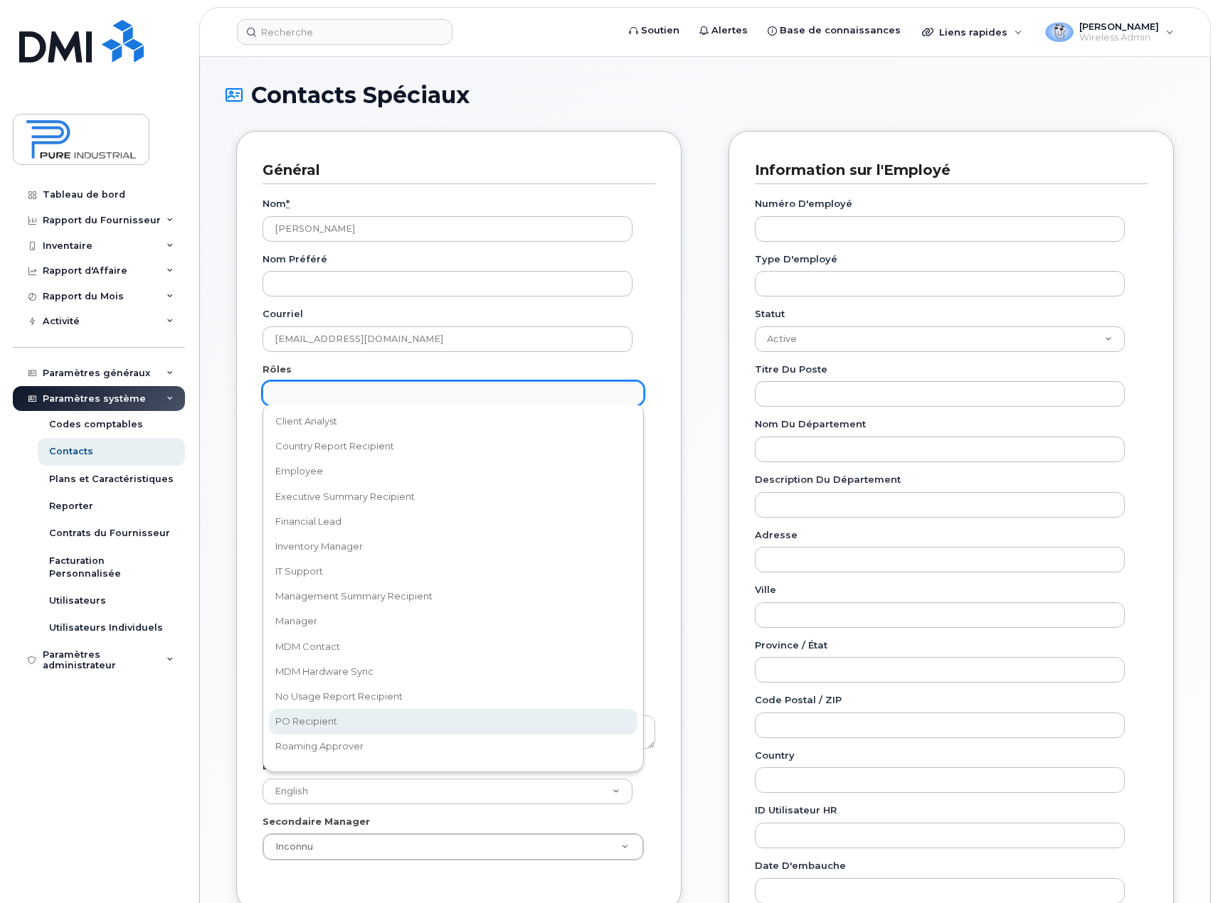
scroll to position [78, 0]
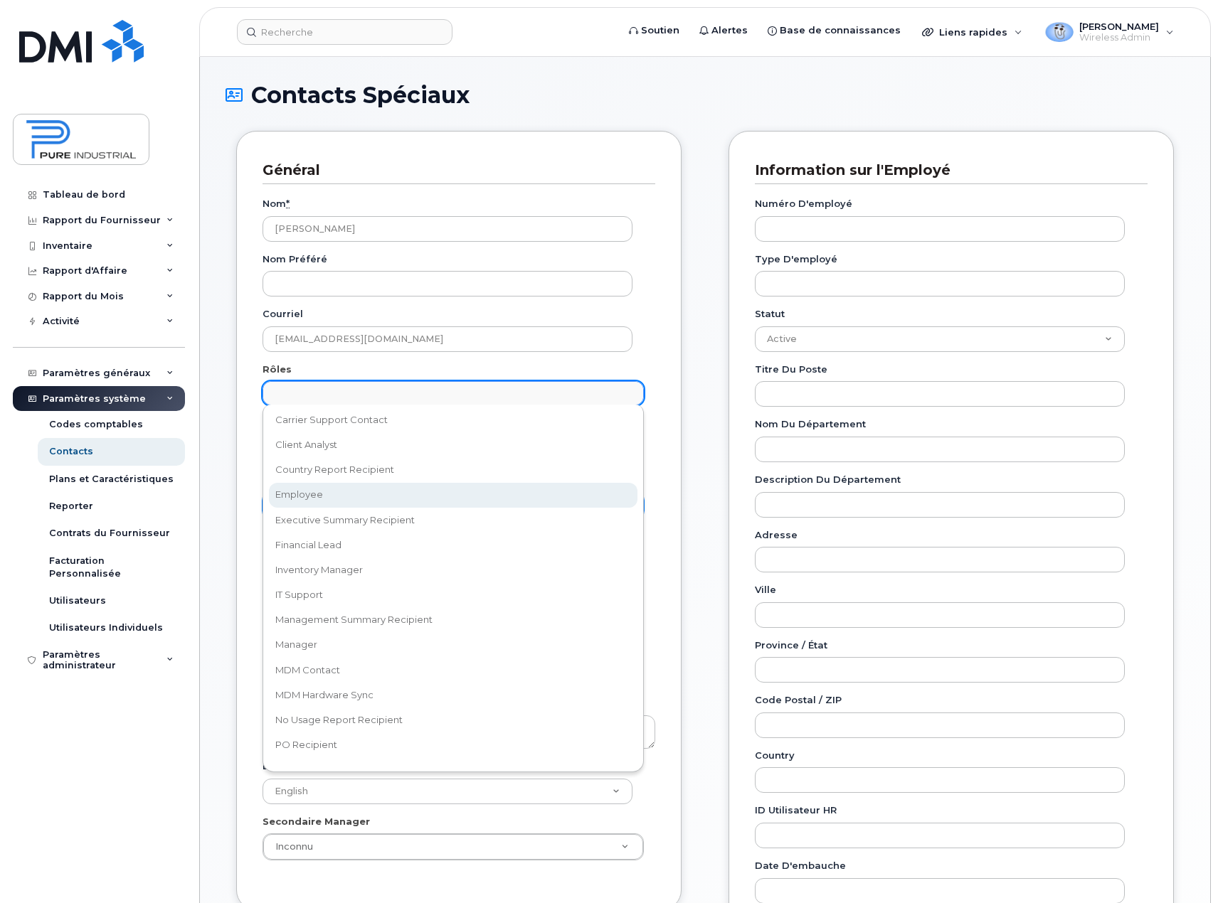
select select "16"
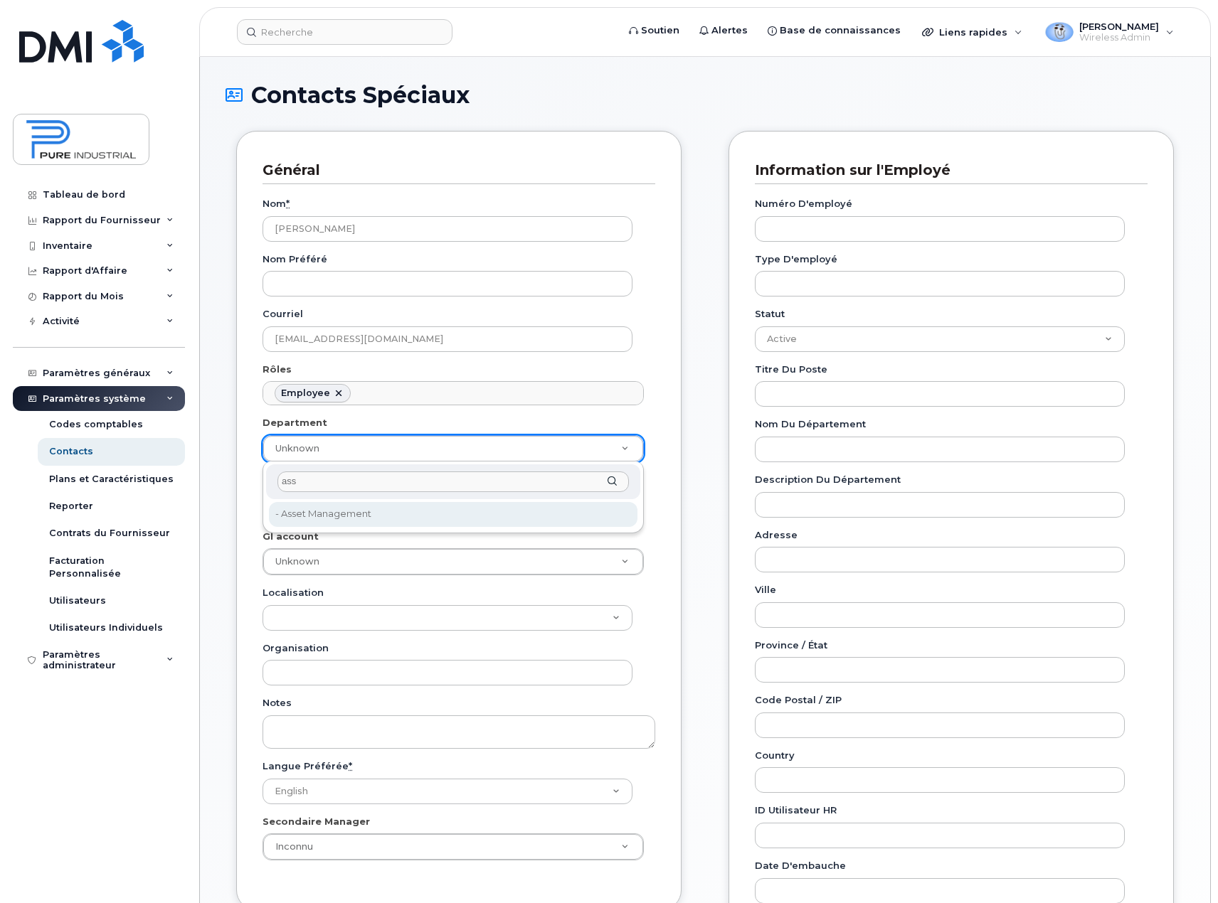
type input "ass"
type input "5773510"
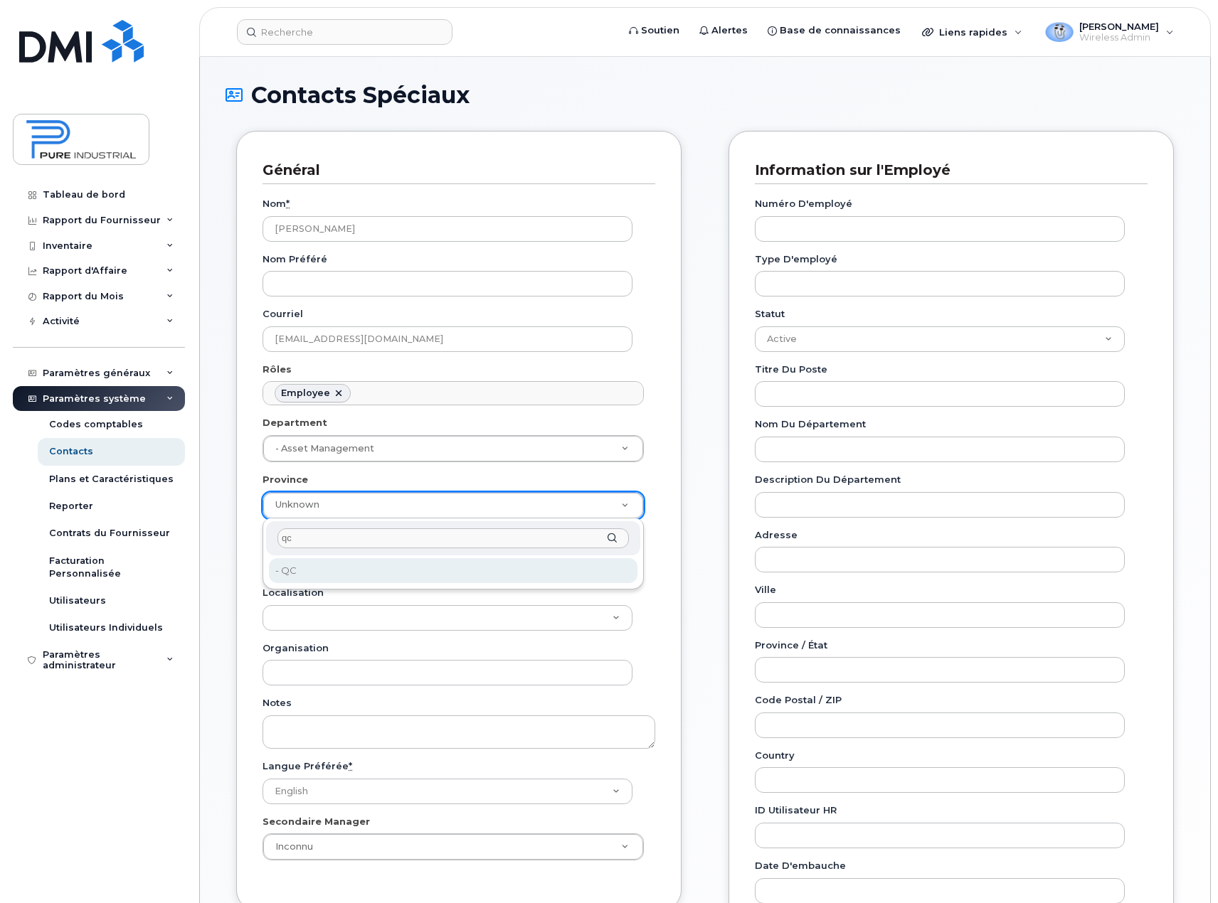
type input "qc"
type input "5773508"
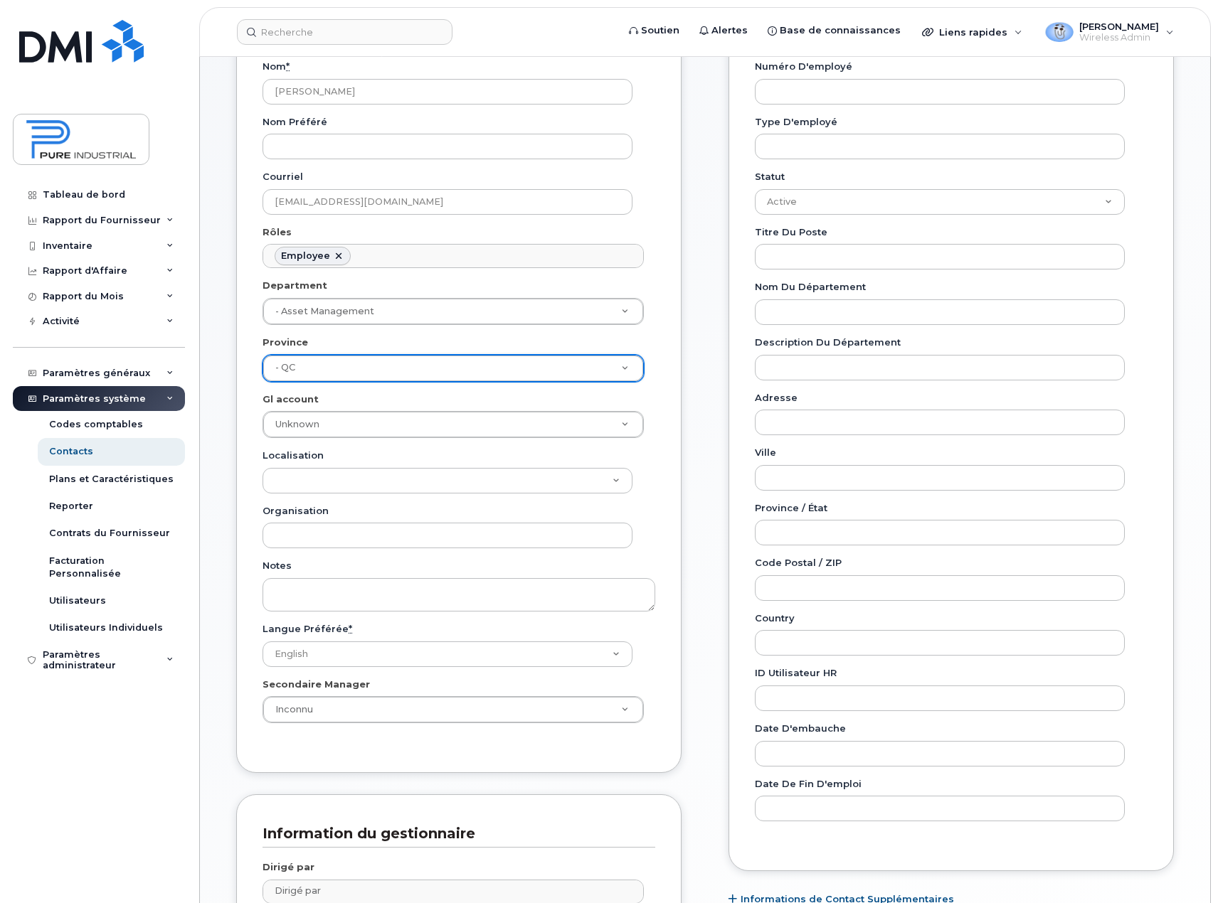
scroll to position [142, 0]
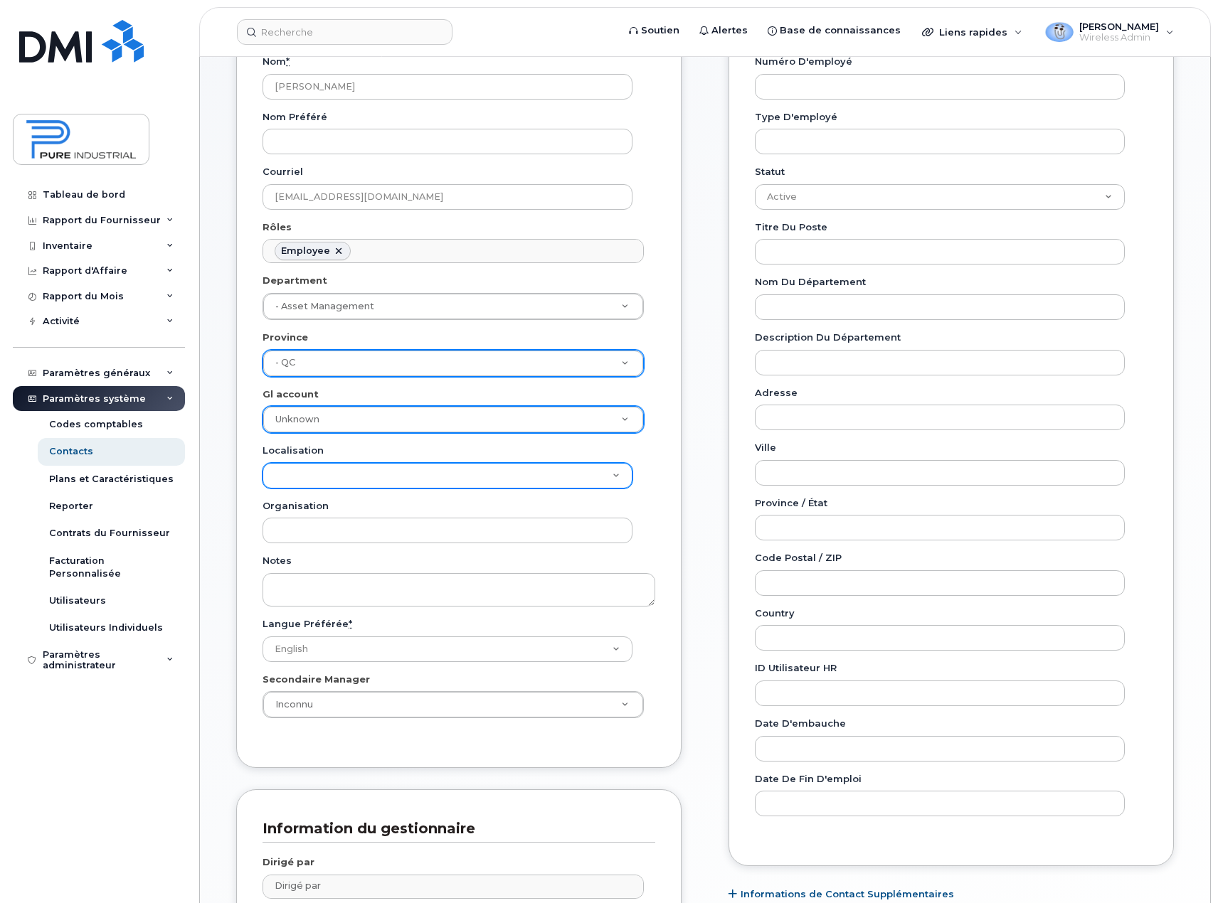
click at [570, 477] on select "Localisation" at bounding box center [447, 476] width 370 height 26
click at [659, 456] on div "Général Nom * Catherine Lachance Nom préféré Courriel clachance@pureindustriel.…" at bounding box center [458, 378] width 445 height 779
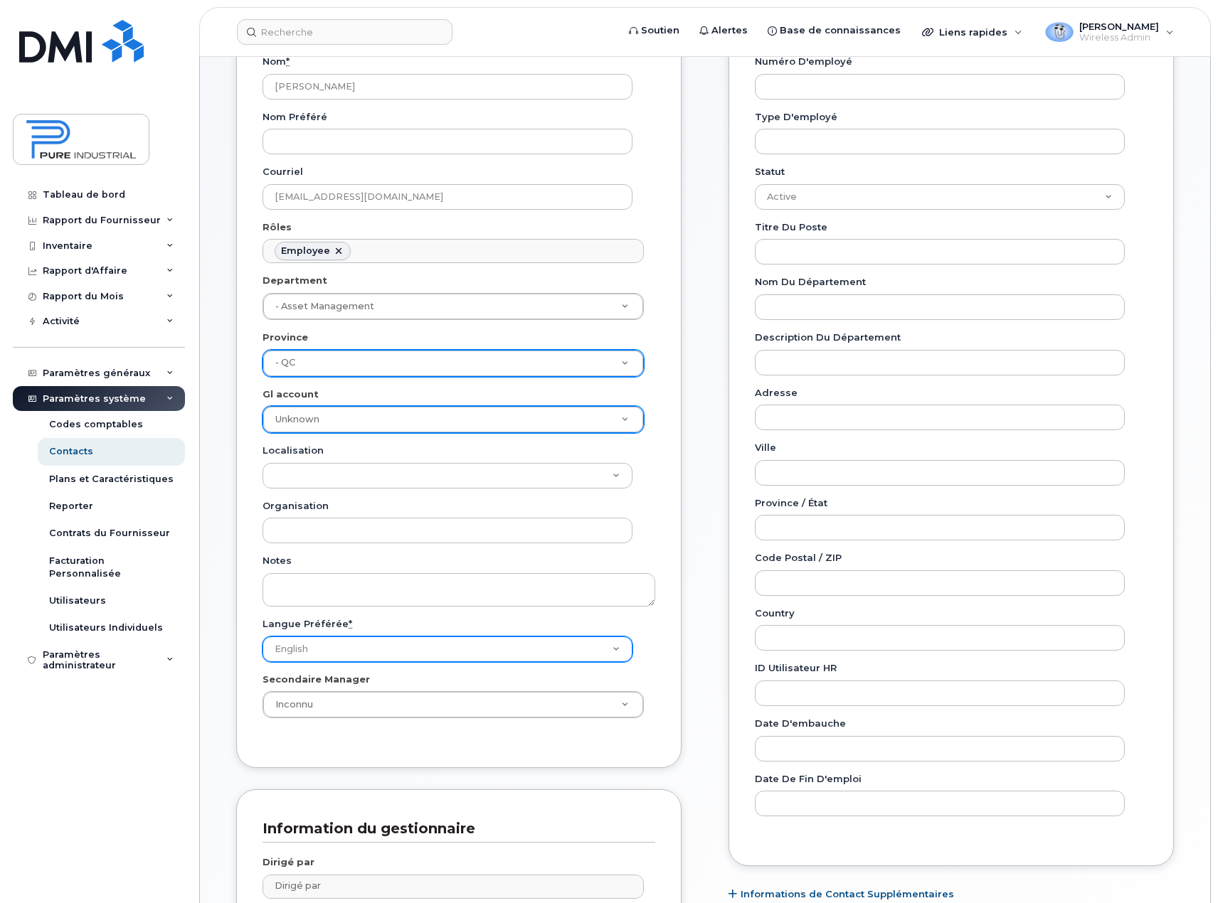
click at [620, 646] on select "English French" at bounding box center [447, 650] width 370 height 26
select select "fr-CA"
click at [262, 637] on select "English French" at bounding box center [447, 650] width 370 height 26
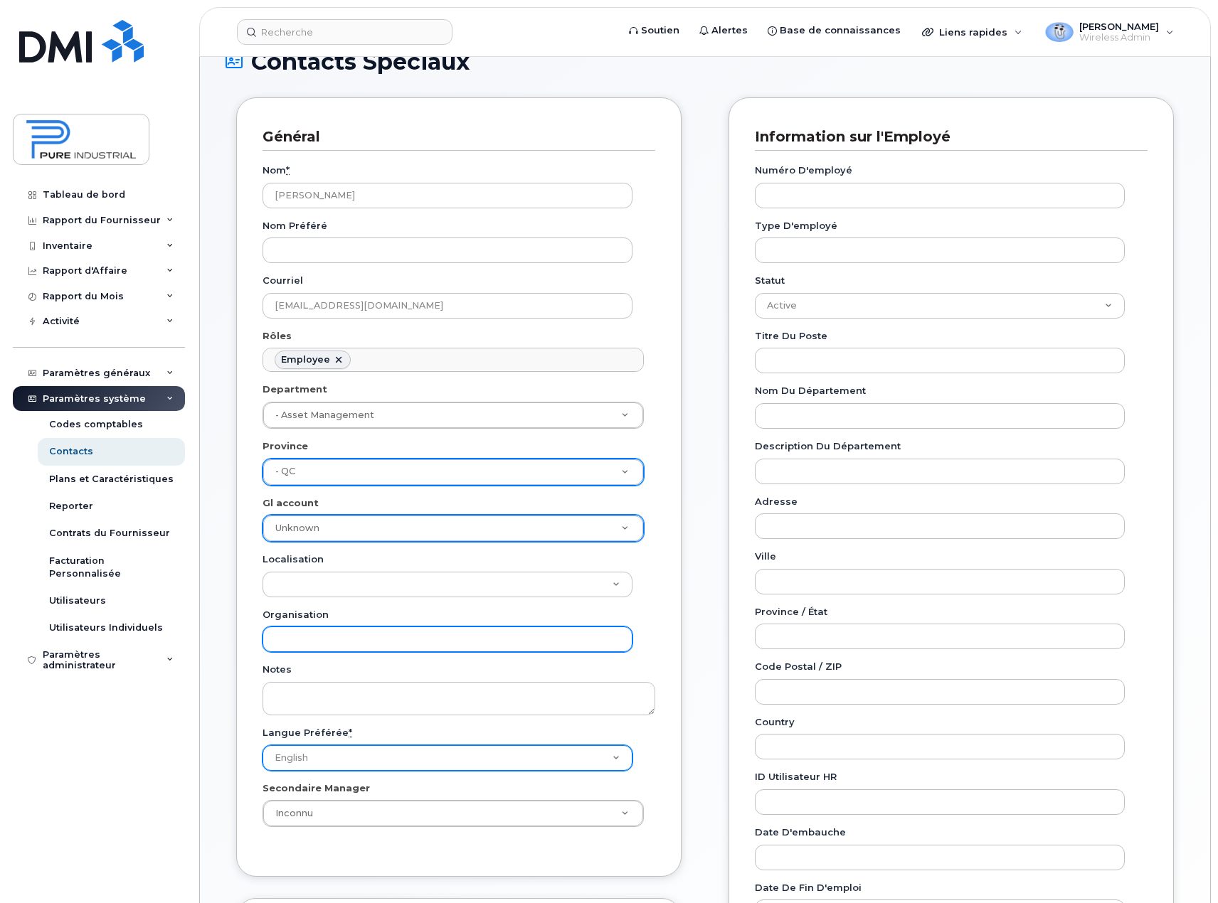
scroll to position [0, 0]
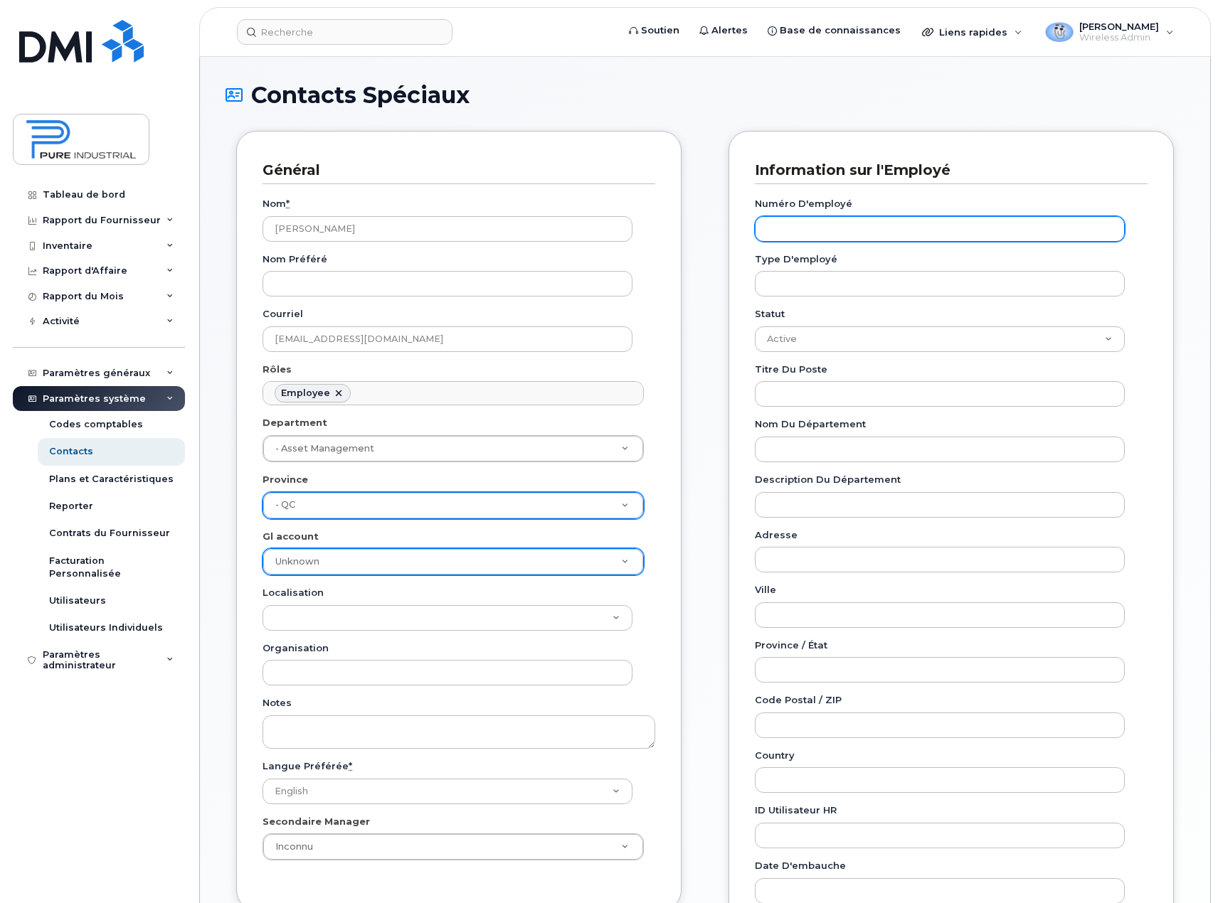
click at [885, 223] on input "Numéro d'employé" at bounding box center [940, 229] width 370 height 26
type input "o"
type input "7845895212"
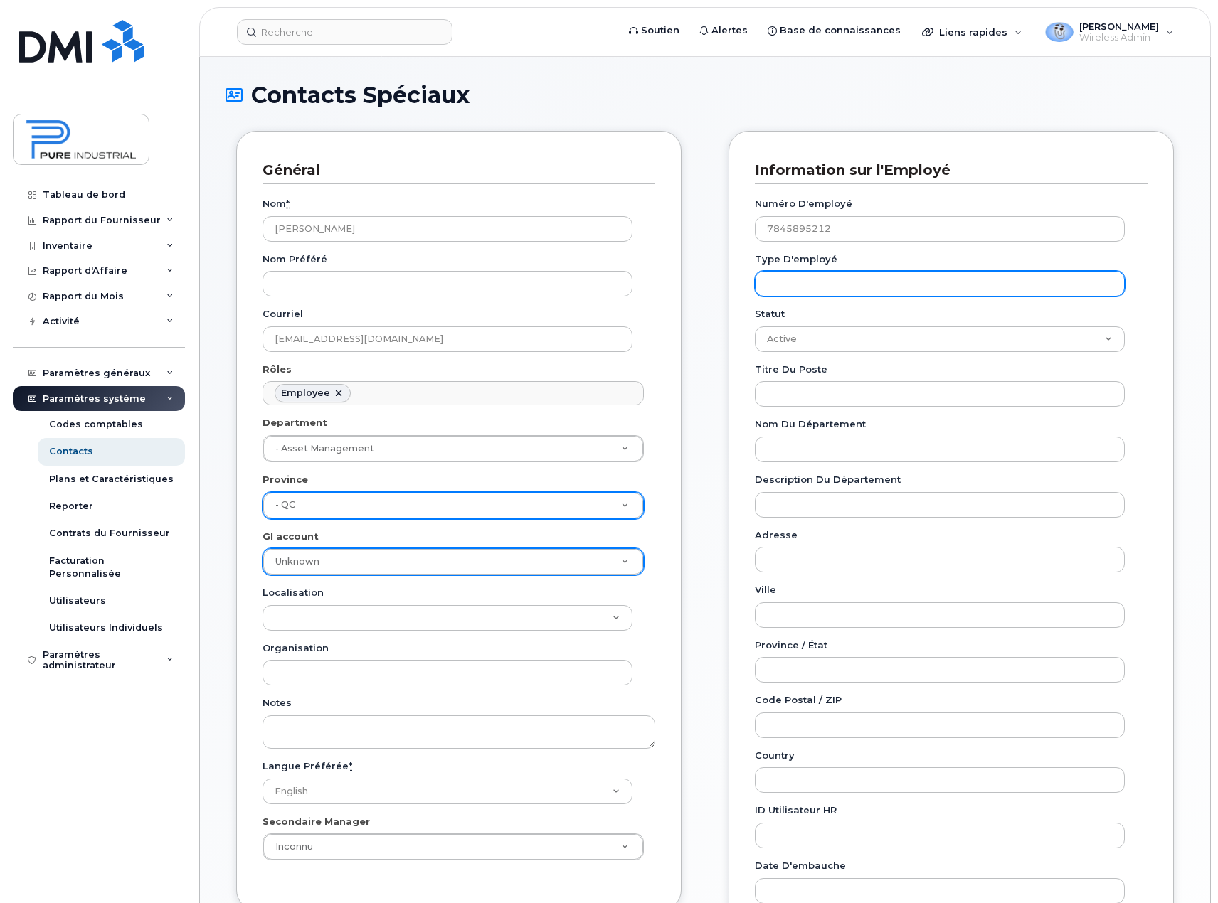
click at [902, 284] on input "Type d'employé" at bounding box center [940, 284] width 370 height 26
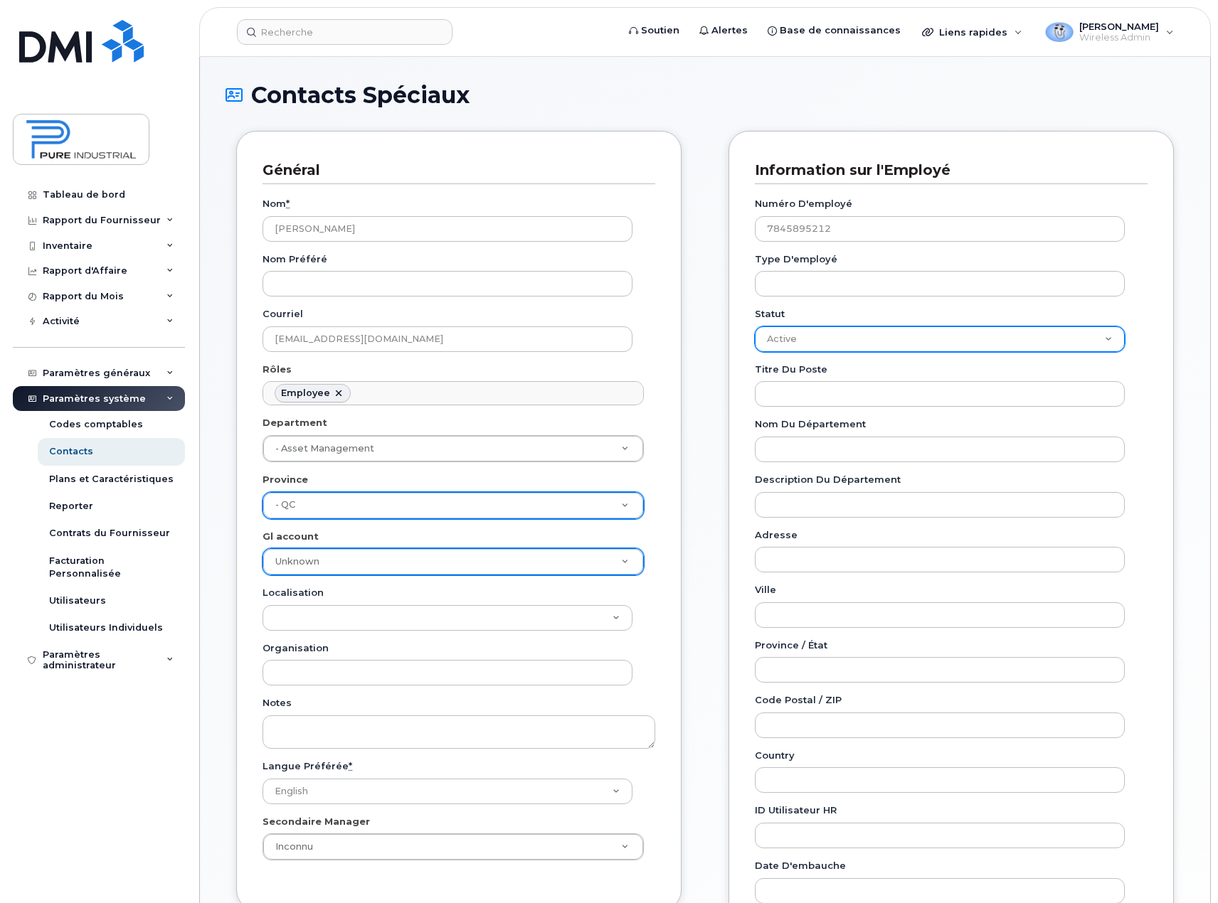
click at [897, 339] on select "Active On-Leave Long Term Short Term Maternity Leave Temp Layoff Inactive" at bounding box center [940, 339] width 370 height 26
click at [755, 326] on select "Active On-Leave Long Term Short Term Maternity Leave Temp Layoff Inactive" at bounding box center [940, 339] width 370 height 26
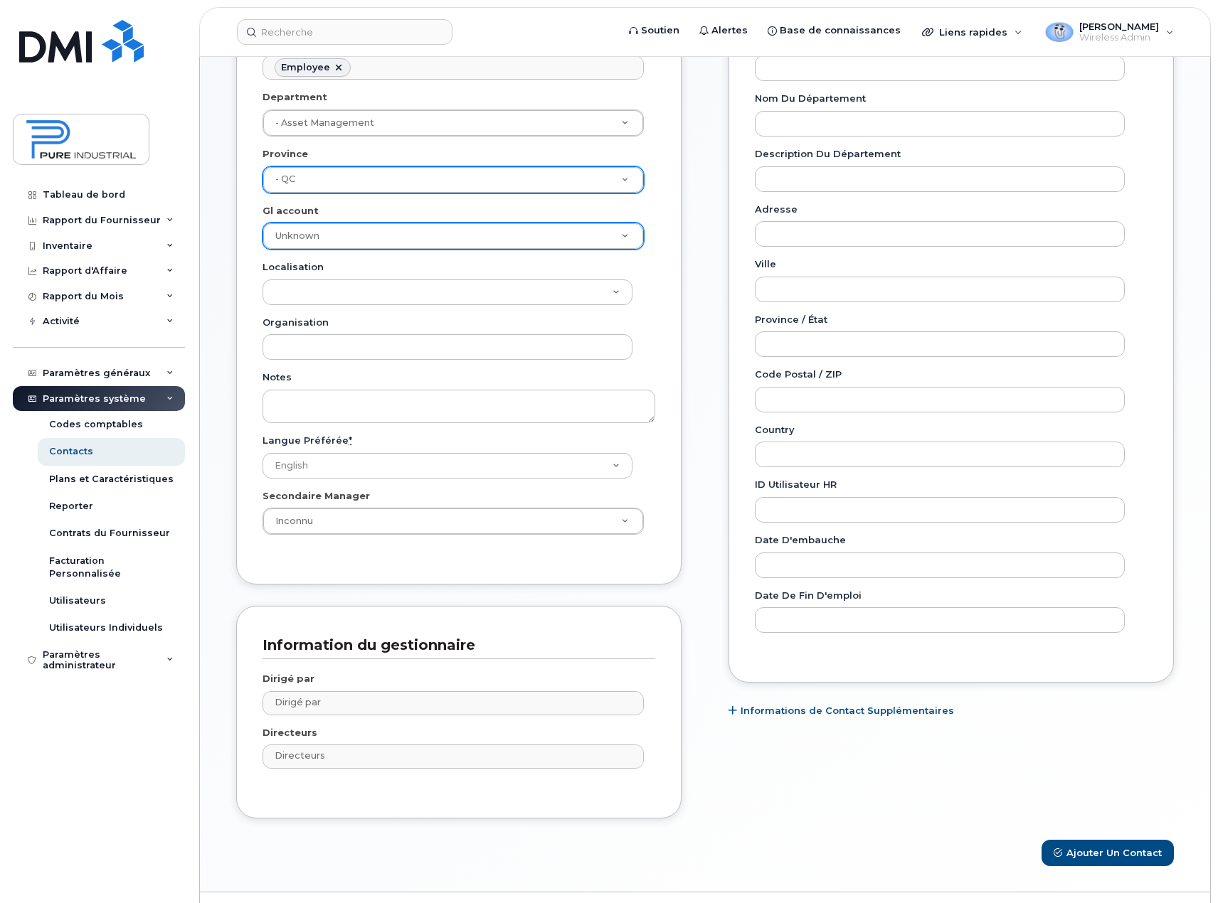
scroll to position [360, 0]
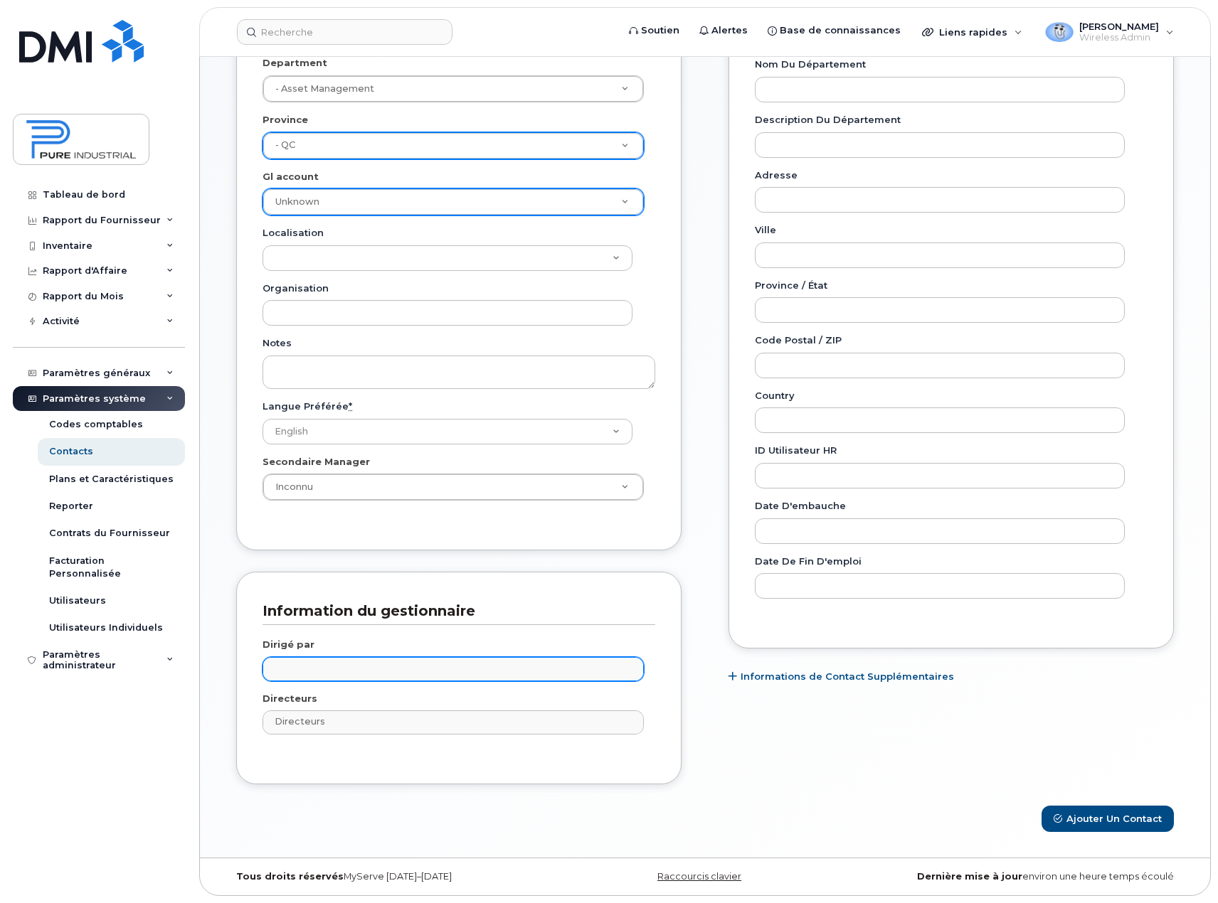
click at [334, 669] on input "text" at bounding box center [455, 669] width 368 height 20
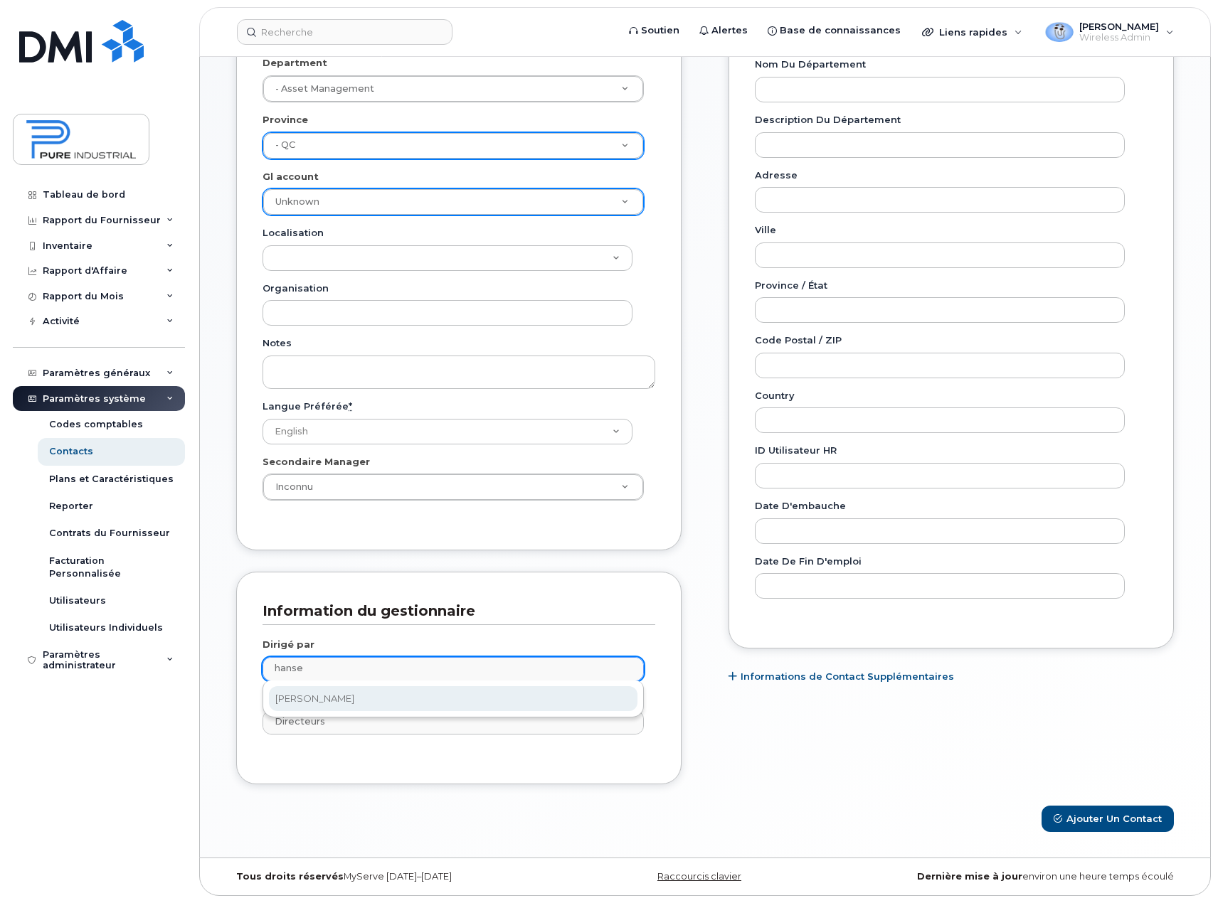
type input "hanse"
type input "2352537"
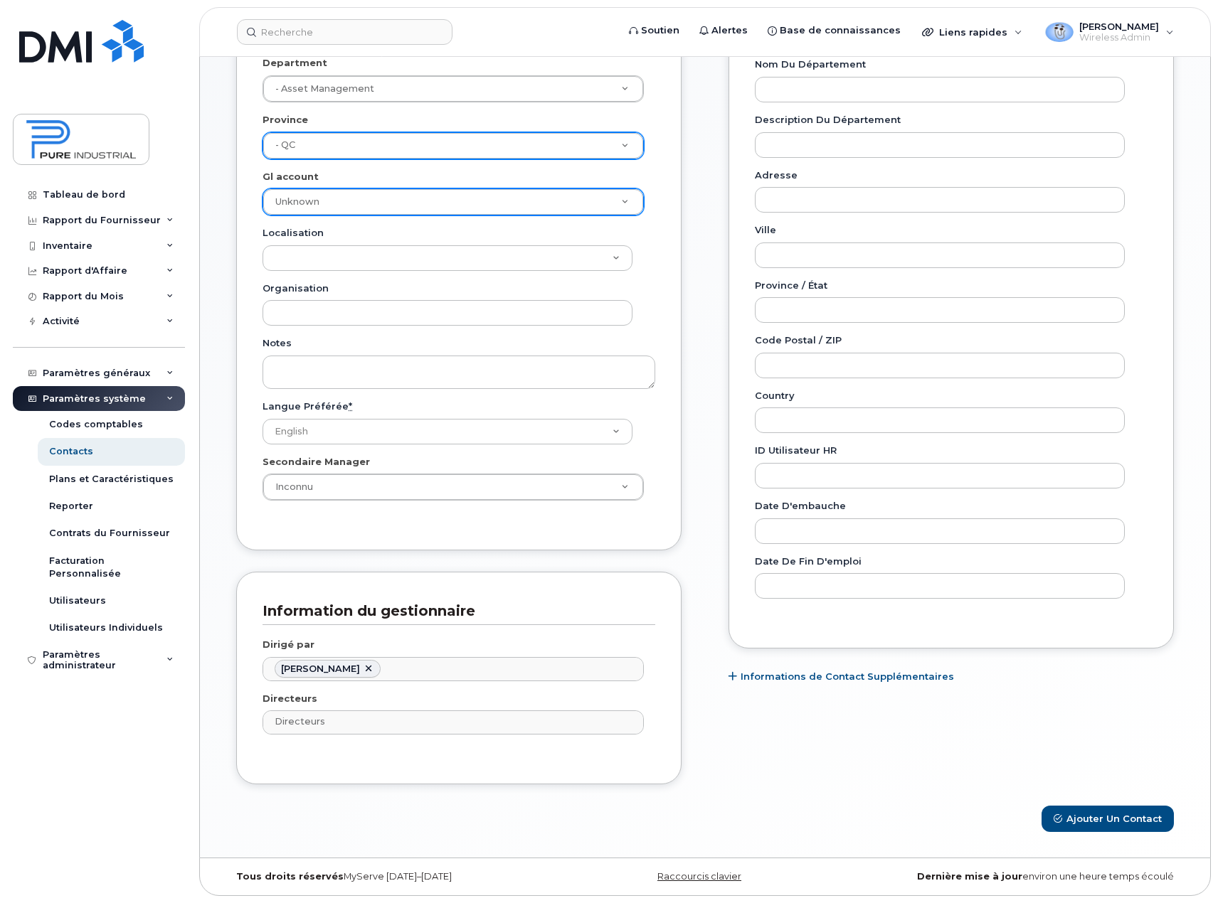
click at [726, 752] on div "Information pour Contacter le Support du Fournisseur Carrier name Carrier name …" at bounding box center [951, 288] width 467 height 1035
click at [1090, 814] on button "Ajouter un Contact" at bounding box center [1107, 819] width 132 height 26
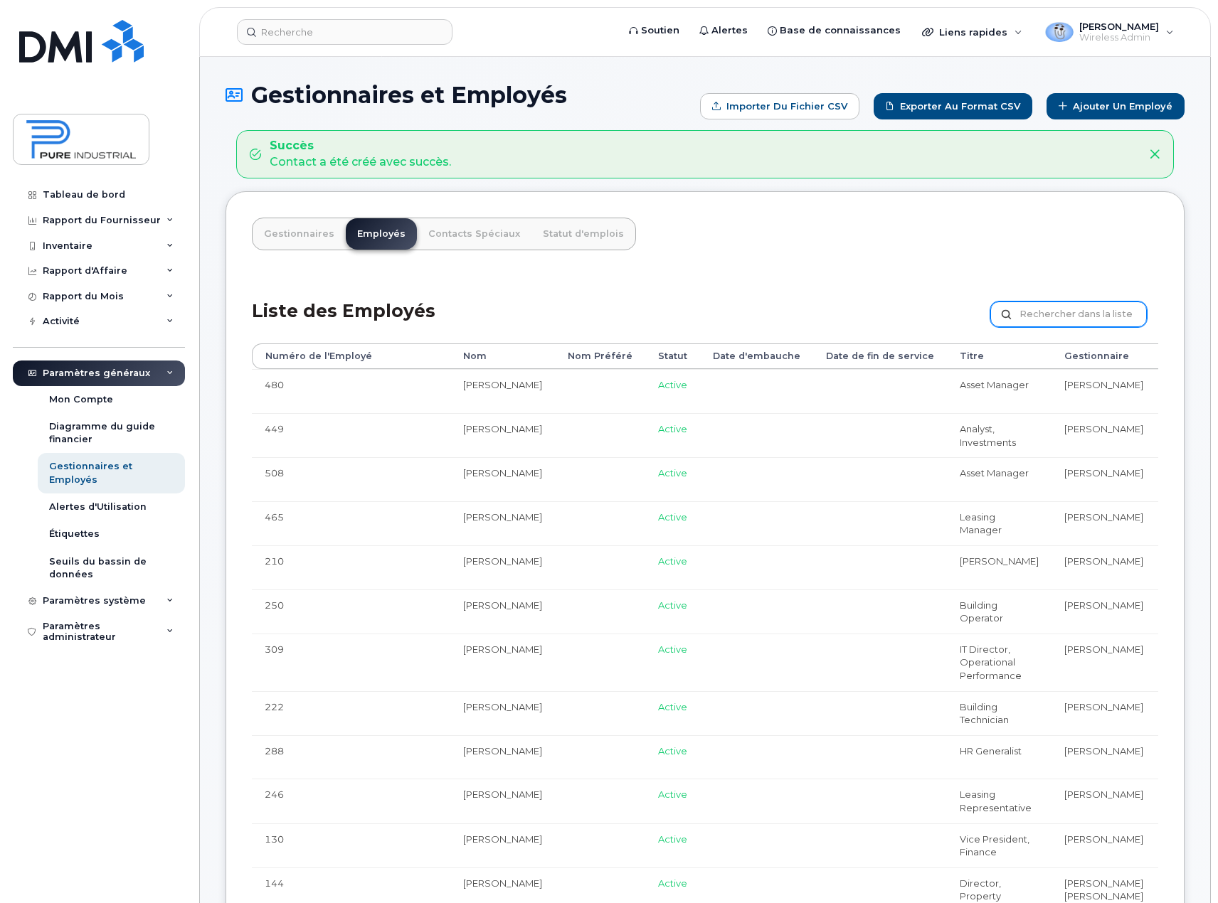
click at [1053, 316] on input "text" at bounding box center [1068, 315] width 156 height 26
type input "[PERSON_NAME]"
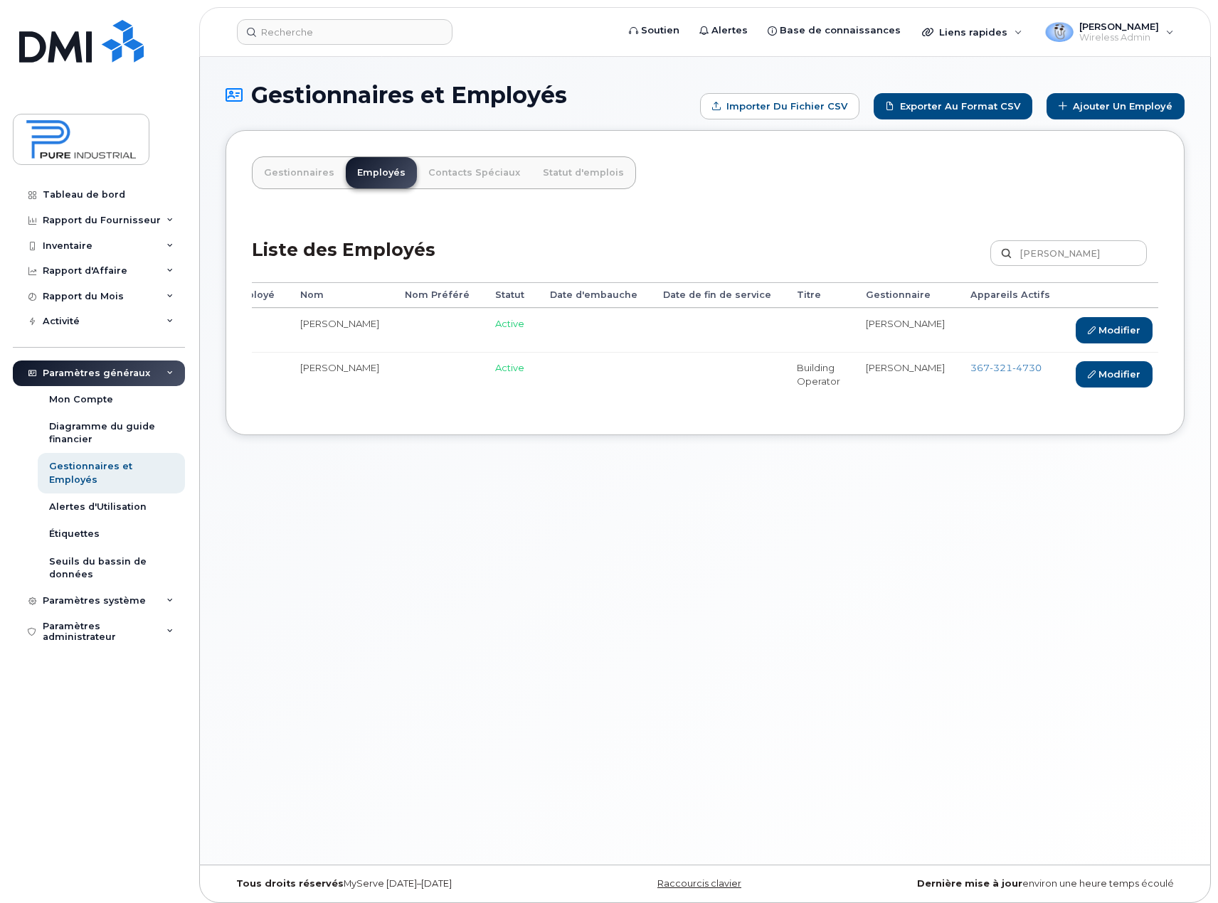
scroll to position [0, 99]
click at [1074, 334] on link "Modifier" at bounding box center [1112, 330] width 77 height 26
click at [1074, 329] on link "Modifier" at bounding box center [1112, 330] width 77 height 26
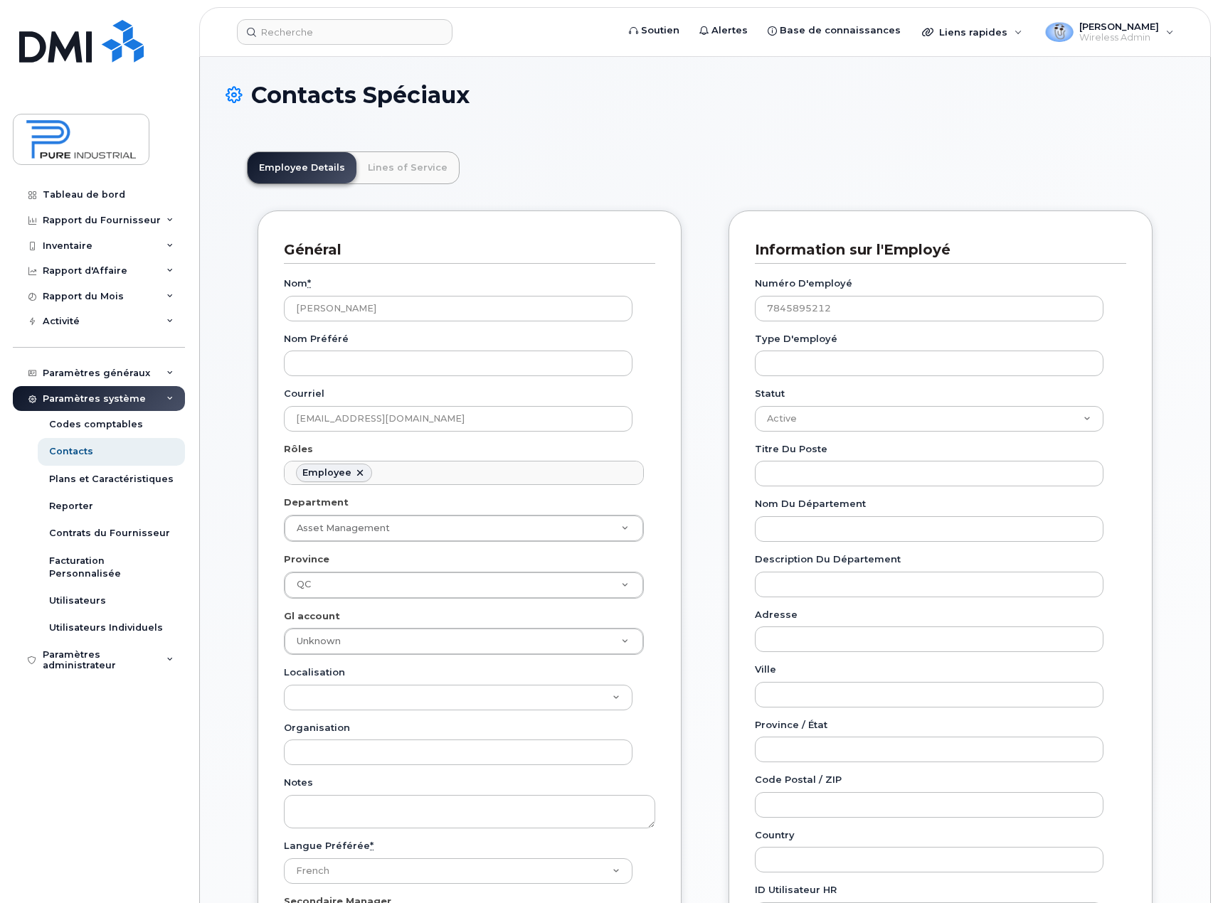
scroll to position [42, 0]
click at [809, 472] on input "Titre du poste" at bounding box center [929, 474] width 348 height 26
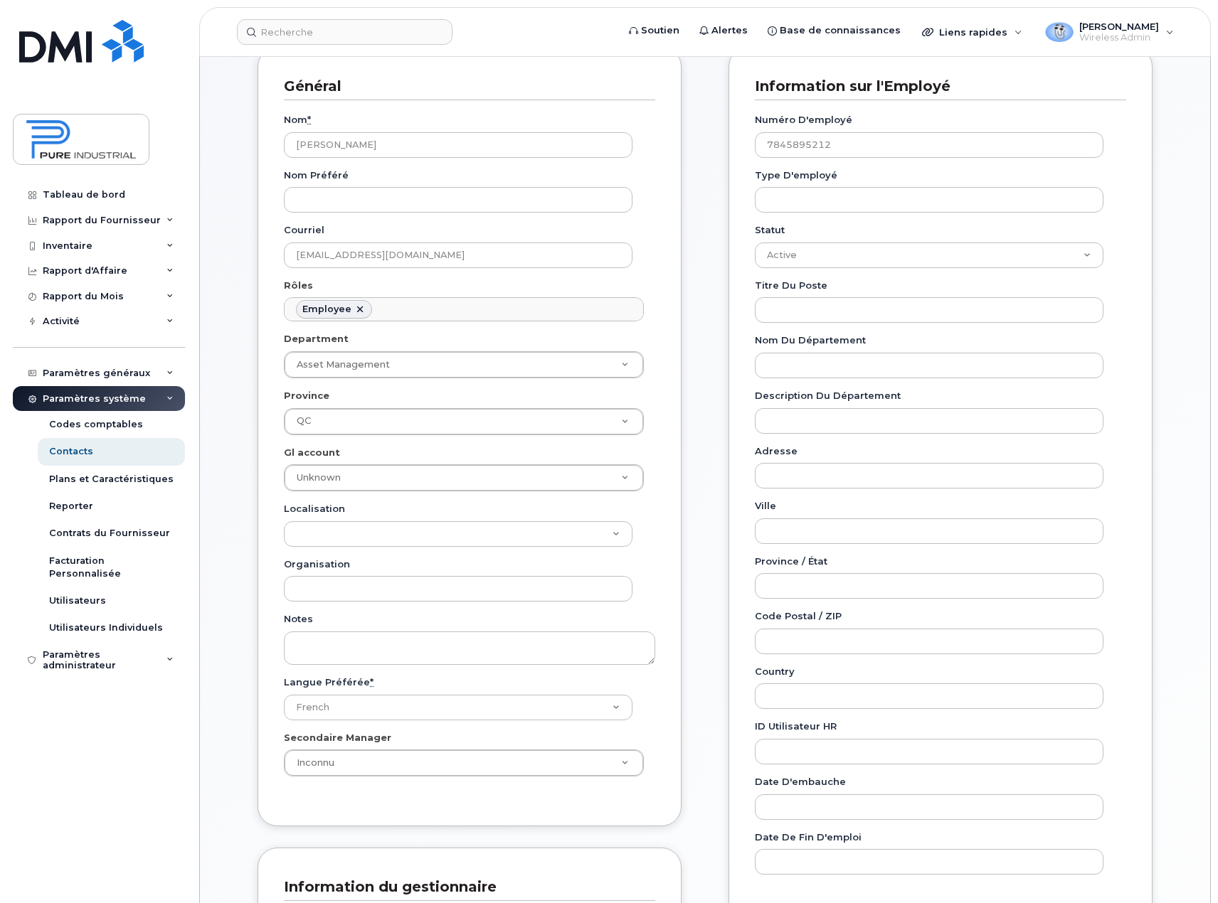
scroll to position [142, 0]
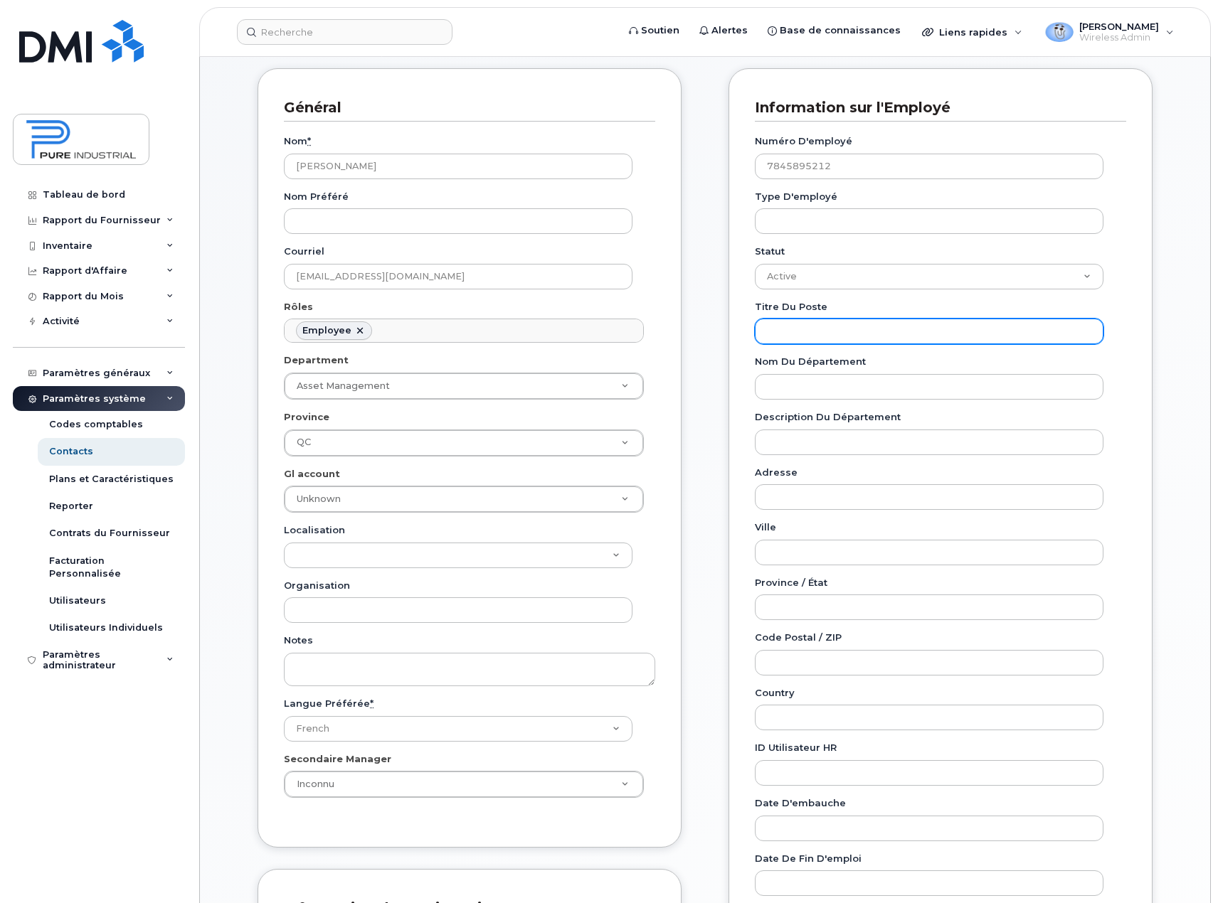
click at [833, 330] on input "Titre du poste" at bounding box center [929, 332] width 348 height 26
paste input "Gestionnaire Séniore, Transactions"
type input "Gestionnaire Séniore, Transactions"
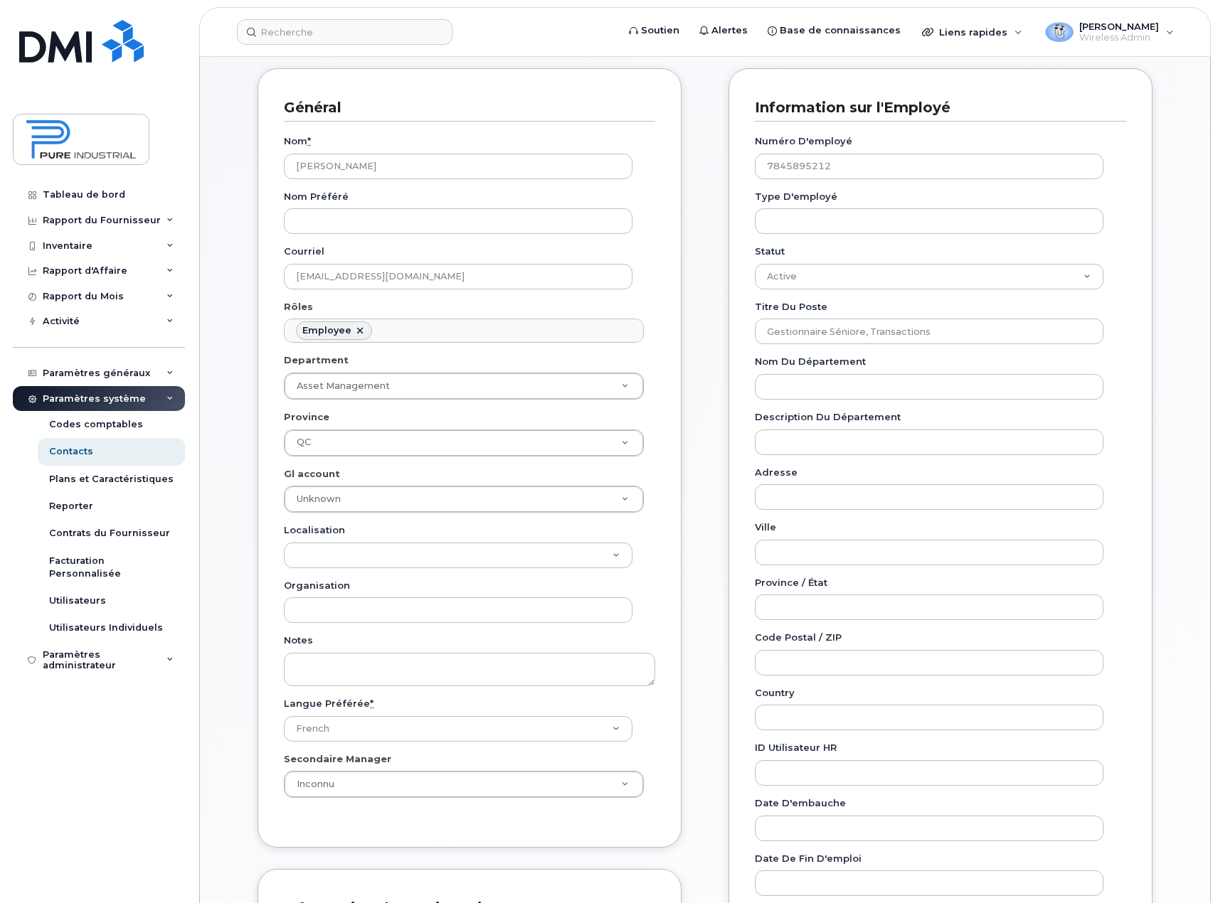
click at [1177, 378] on div "Employee Details Lines of Service Général Nom * [PERSON_NAME] Nom préféré Courr…" at bounding box center [704, 656] width 959 height 1336
click at [944, 383] on input "Nom du département" at bounding box center [929, 387] width 348 height 26
type input "a"
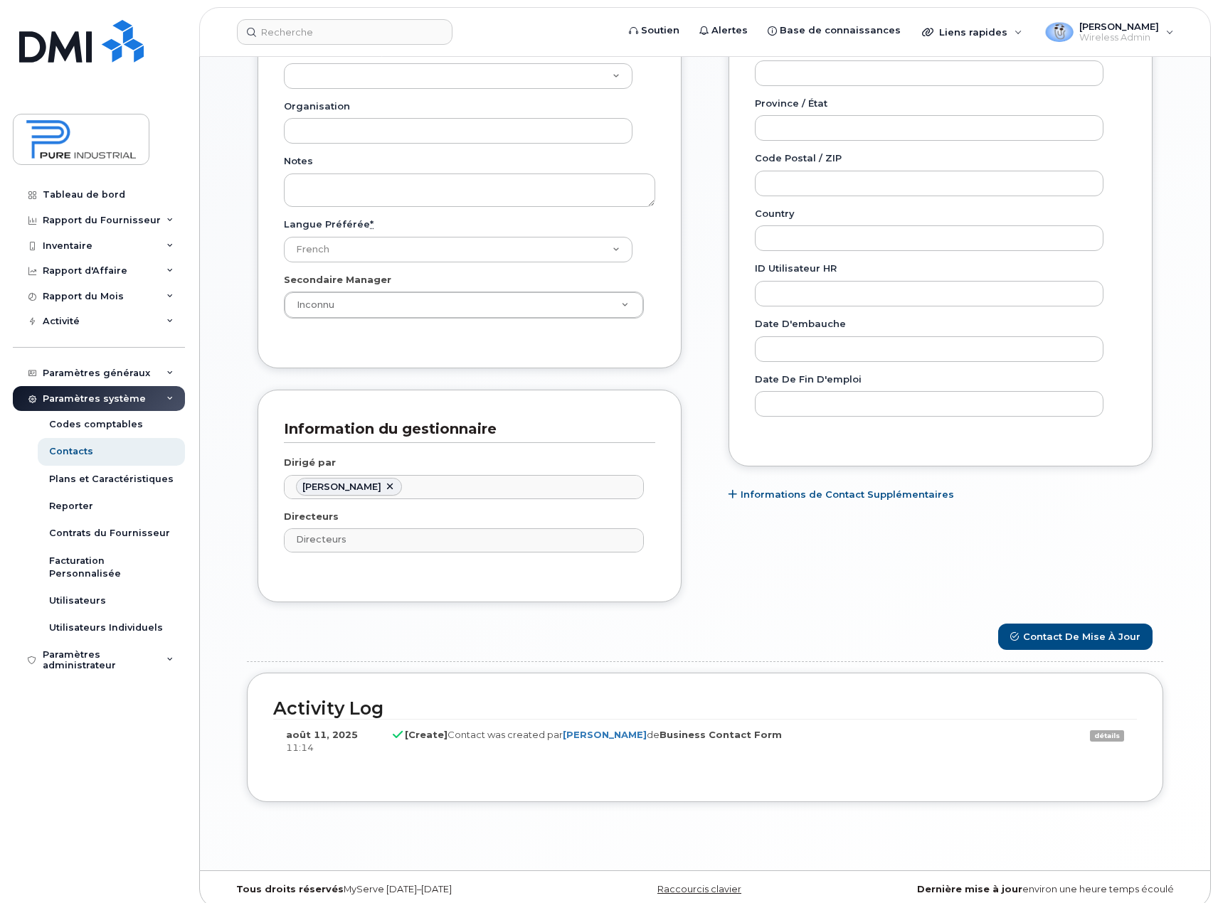
scroll to position [634, 0]
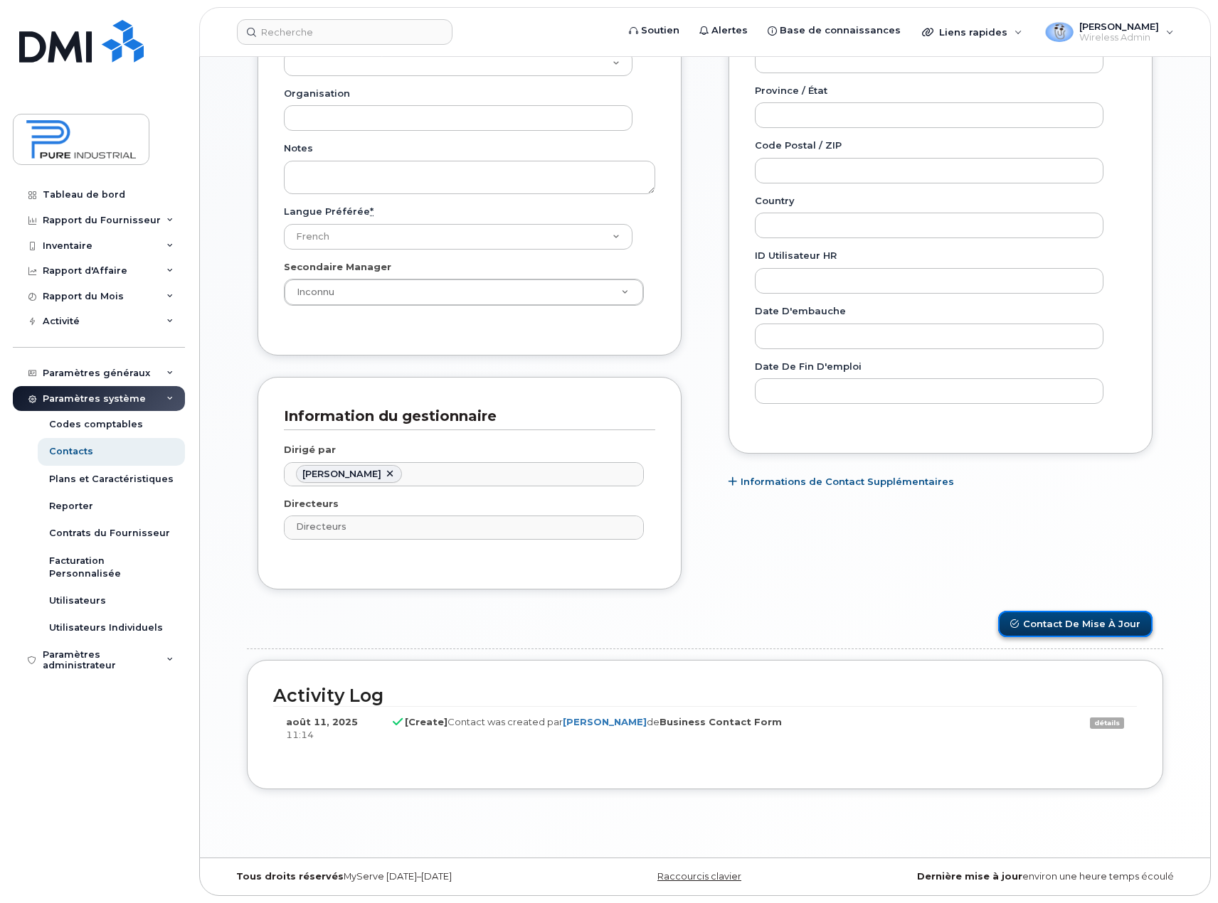
click at [1109, 622] on button "Contact de mise à jour" at bounding box center [1075, 624] width 154 height 26
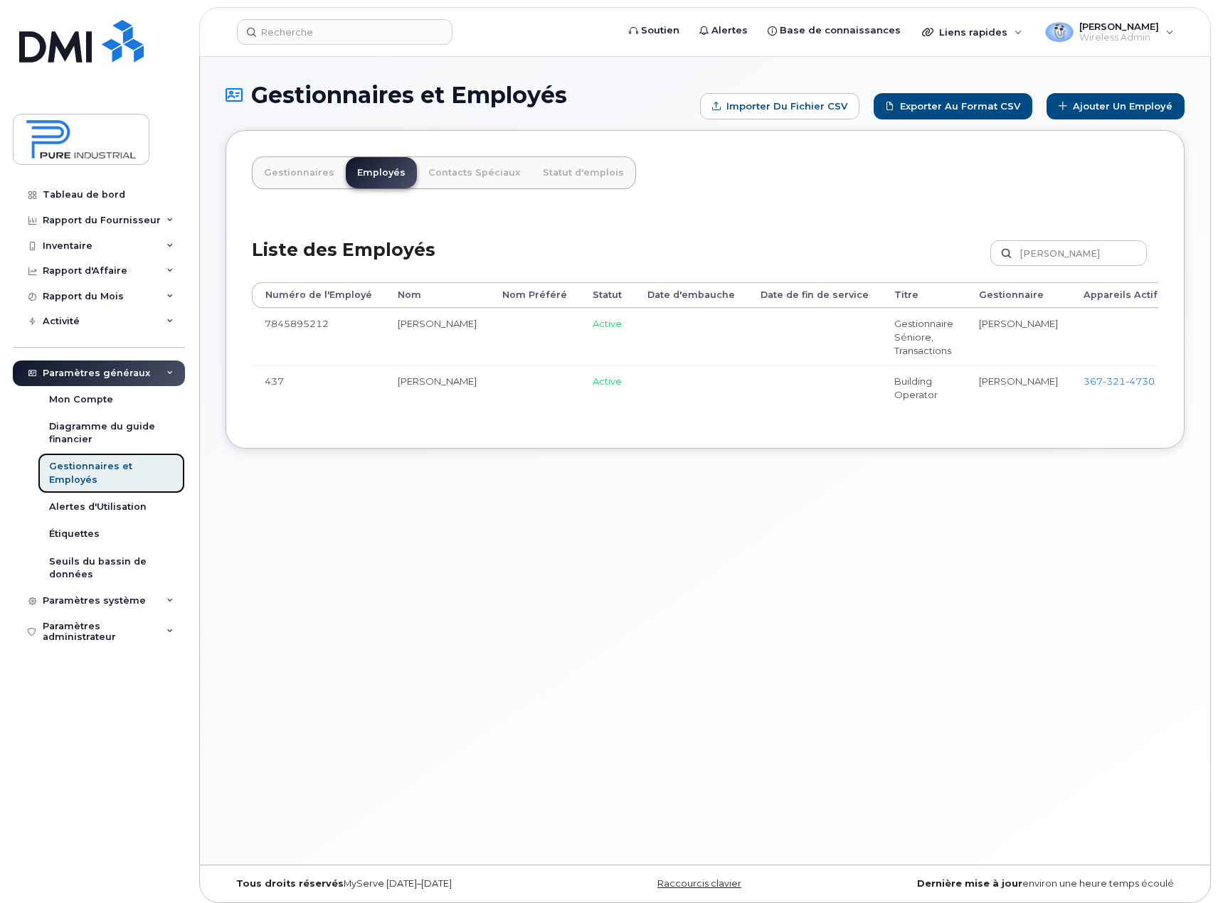
click at [69, 472] on div "Gestionnaires et Employés" at bounding box center [111, 473] width 124 height 26
drag, startPoint x: 1081, startPoint y: 251, endPoint x: 959, endPoint y: 249, distance: 121.6
click at [959, 249] on div "Liste des Employés lachance Personnaliser Filtre Rafraîchir Exporter" at bounding box center [705, 249] width 906 height 68
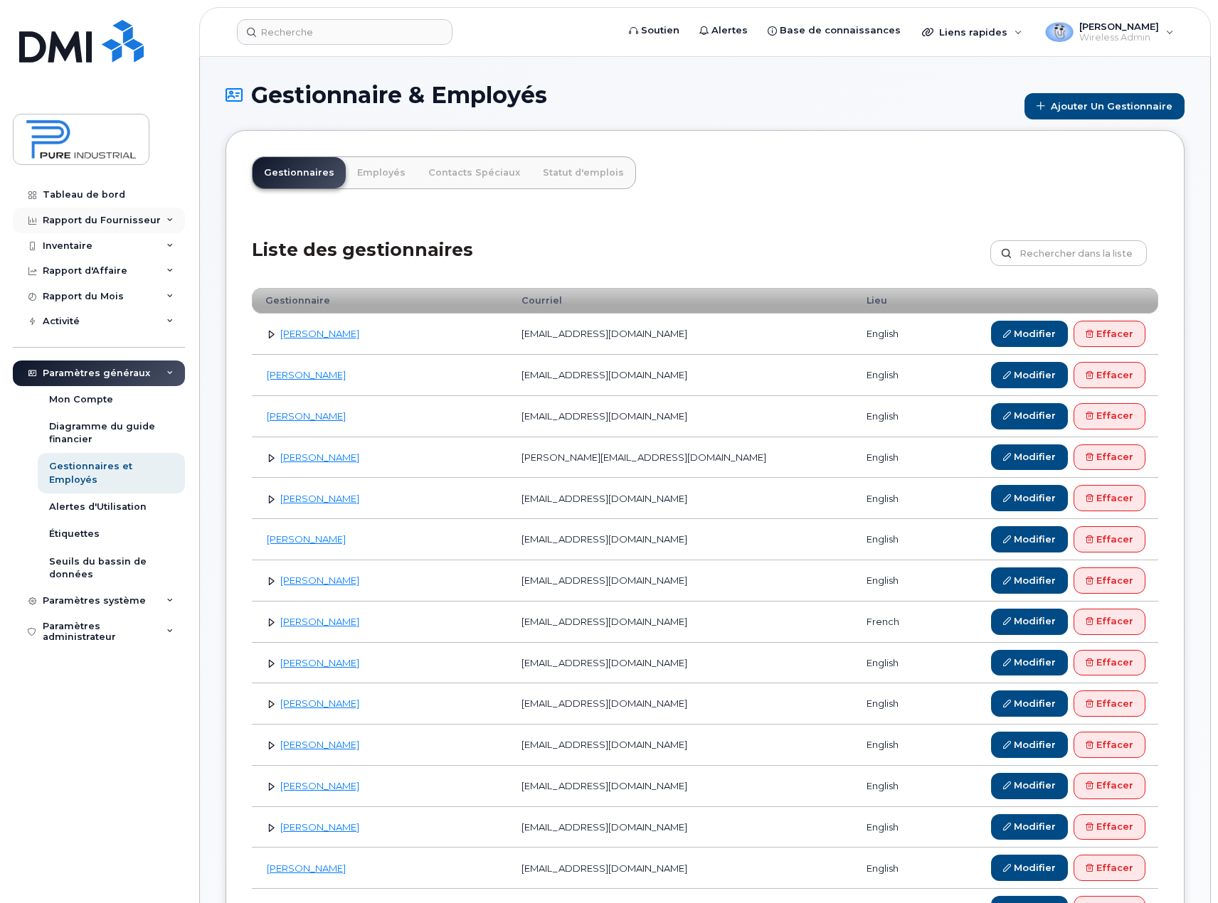
click at [166, 218] on icon at bounding box center [169, 220] width 7 height 7
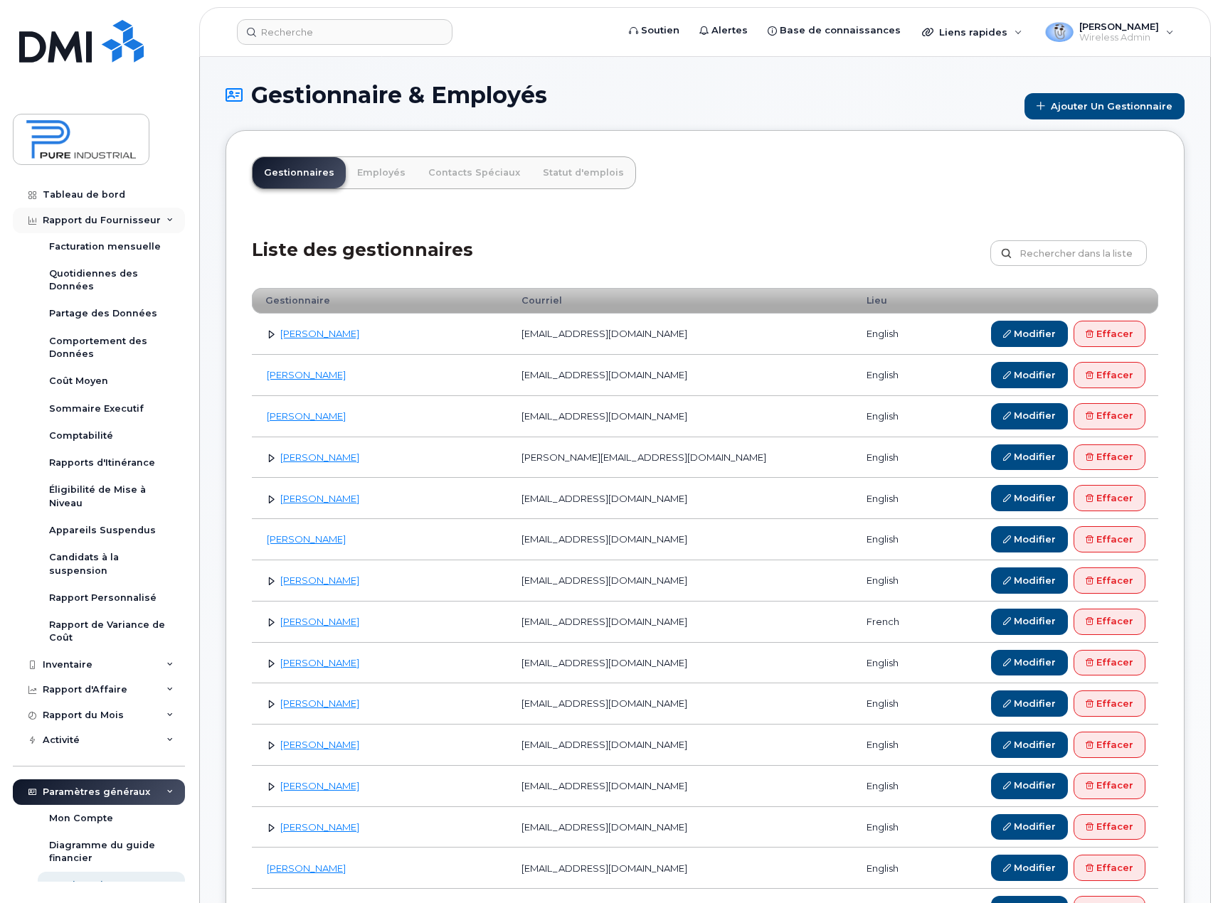
click at [166, 218] on icon at bounding box center [169, 220] width 7 height 7
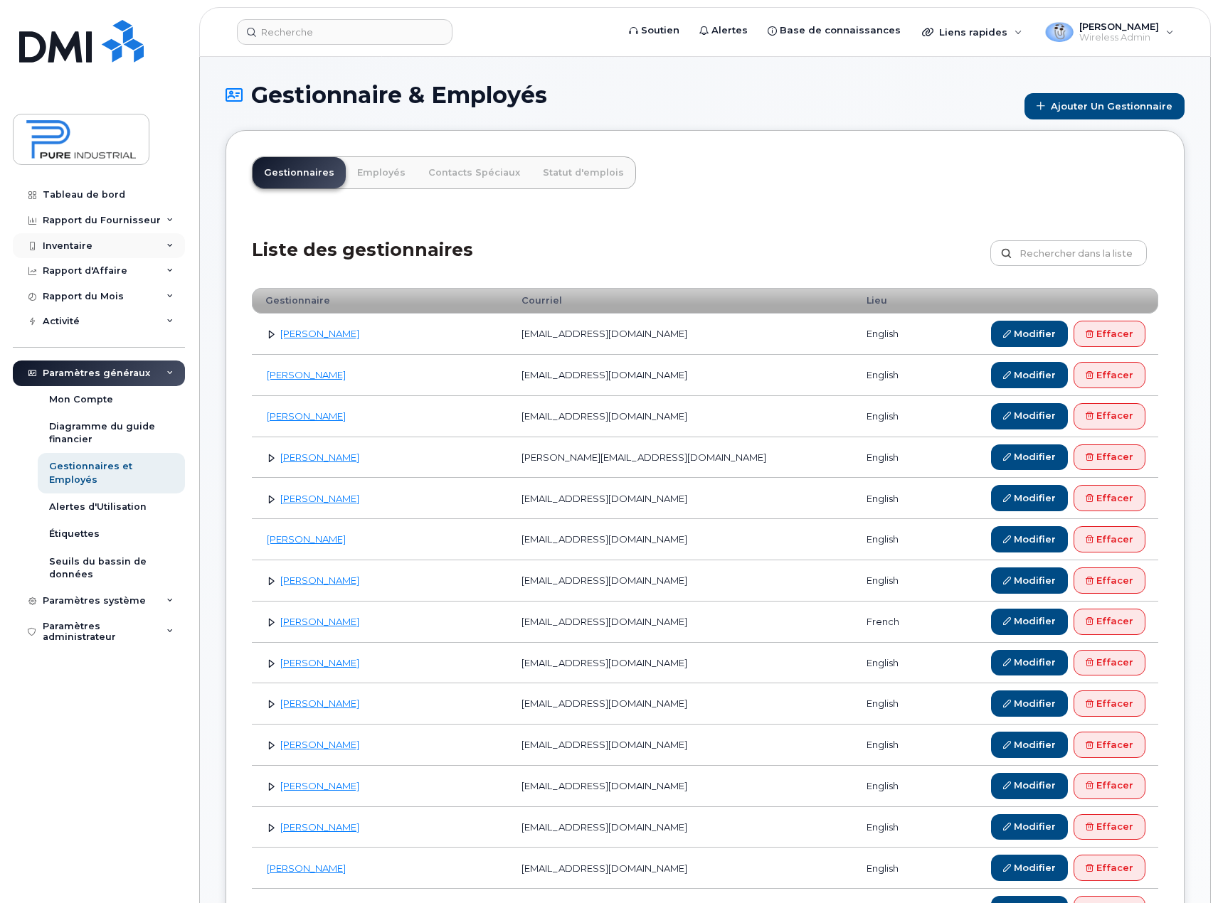
click at [154, 243] on div "Inventaire" at bounding box center [99, 246] width 172 height 26
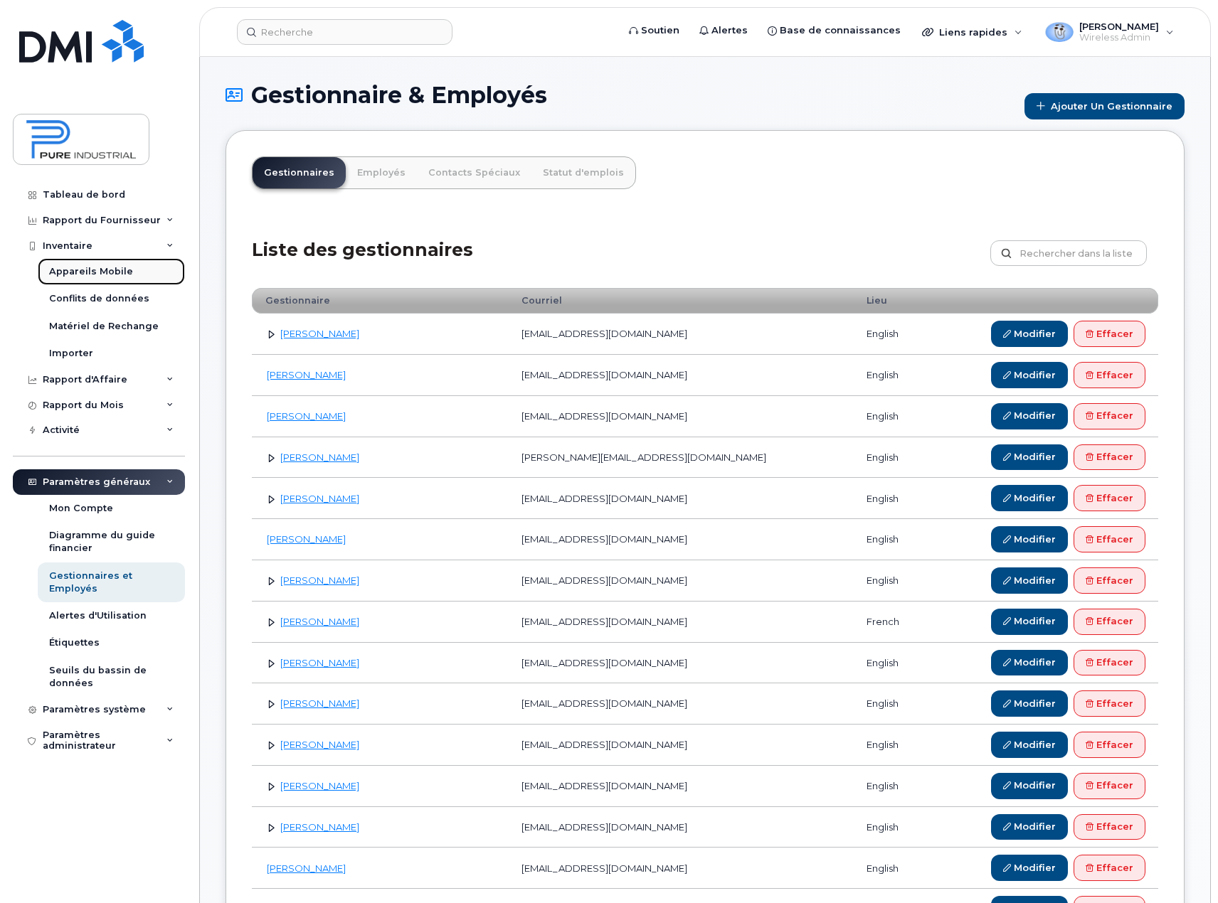
click at [116, 270] on div "Appareils Mobile" at bounding box center [91, 271] width 84 height 13
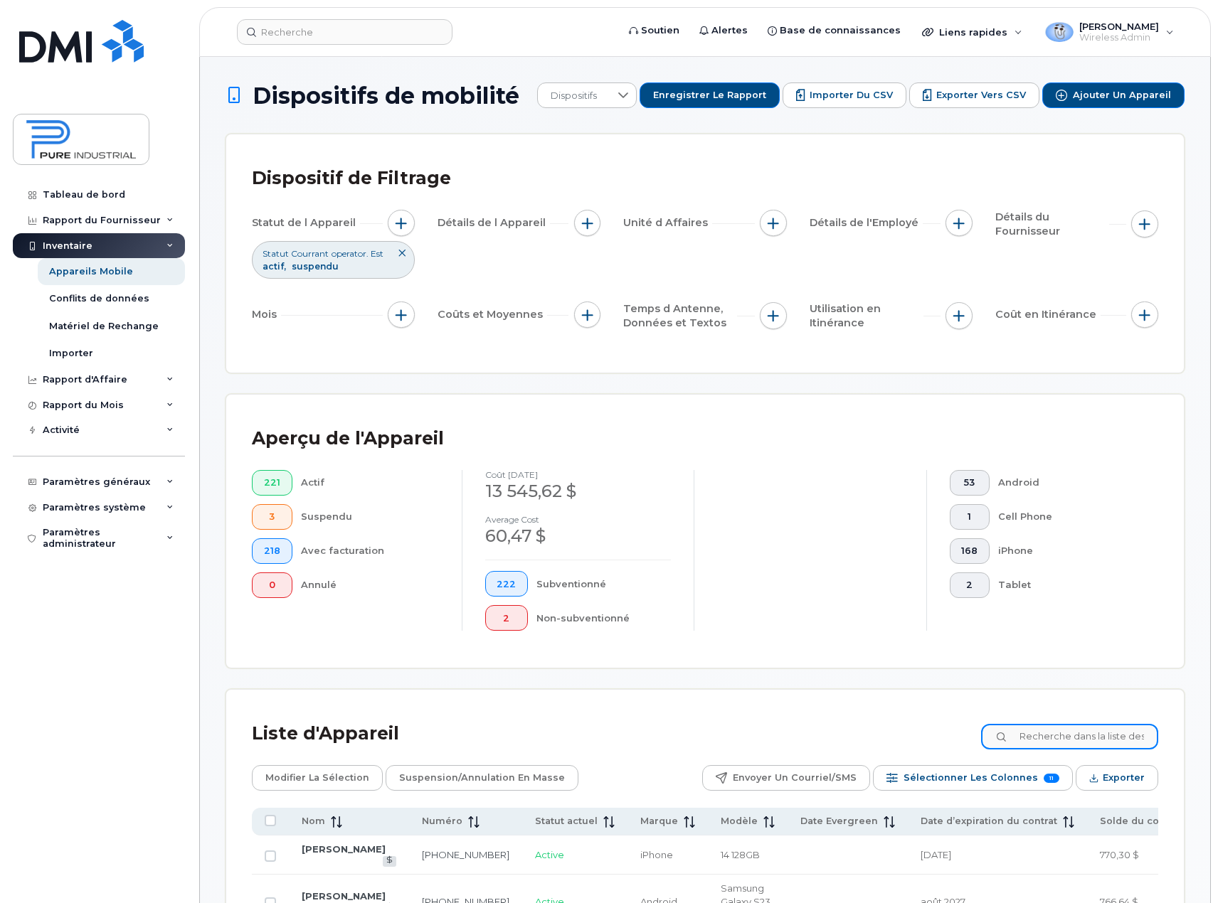
click at [1063, 735] on input at bounding box center [1069, 737] width 177 height 26
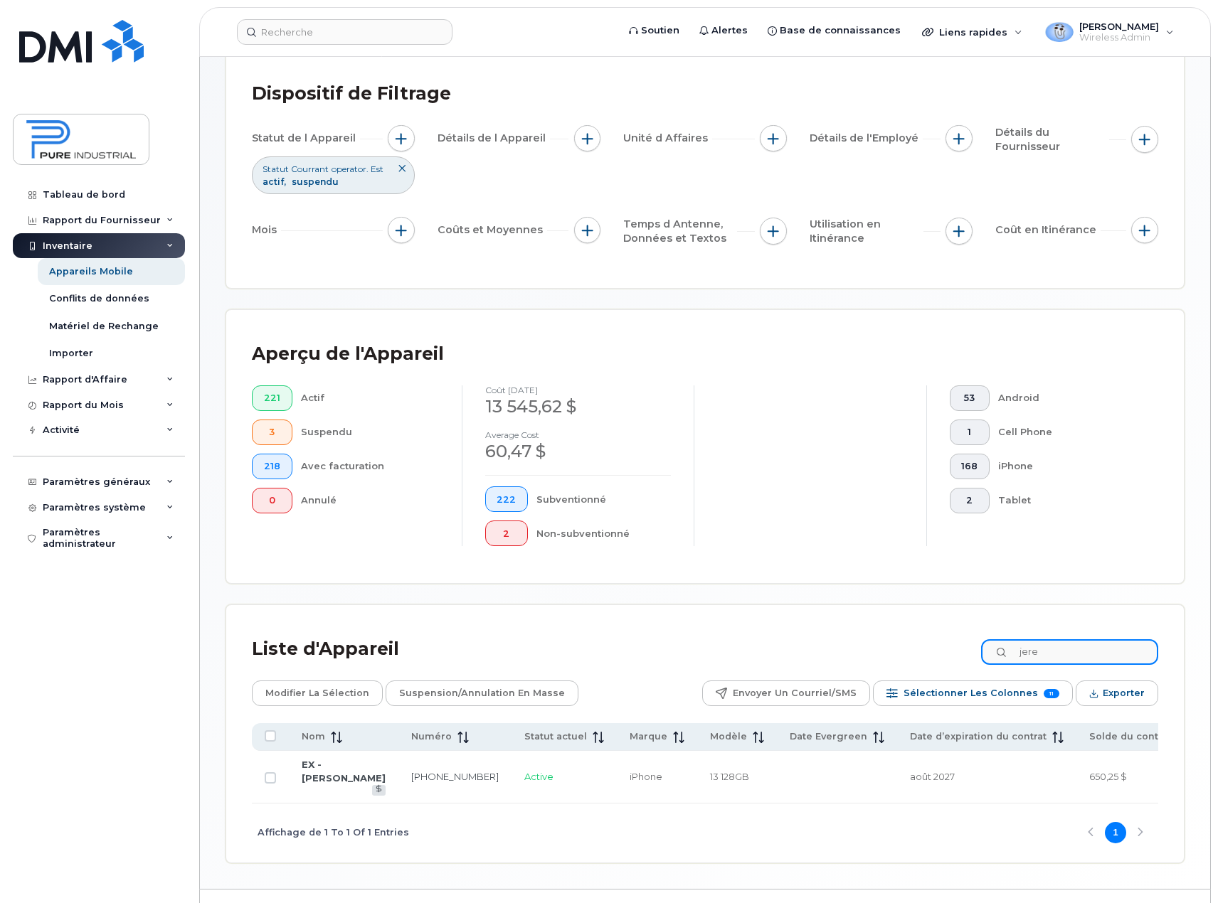
scroll to position [133, 0]
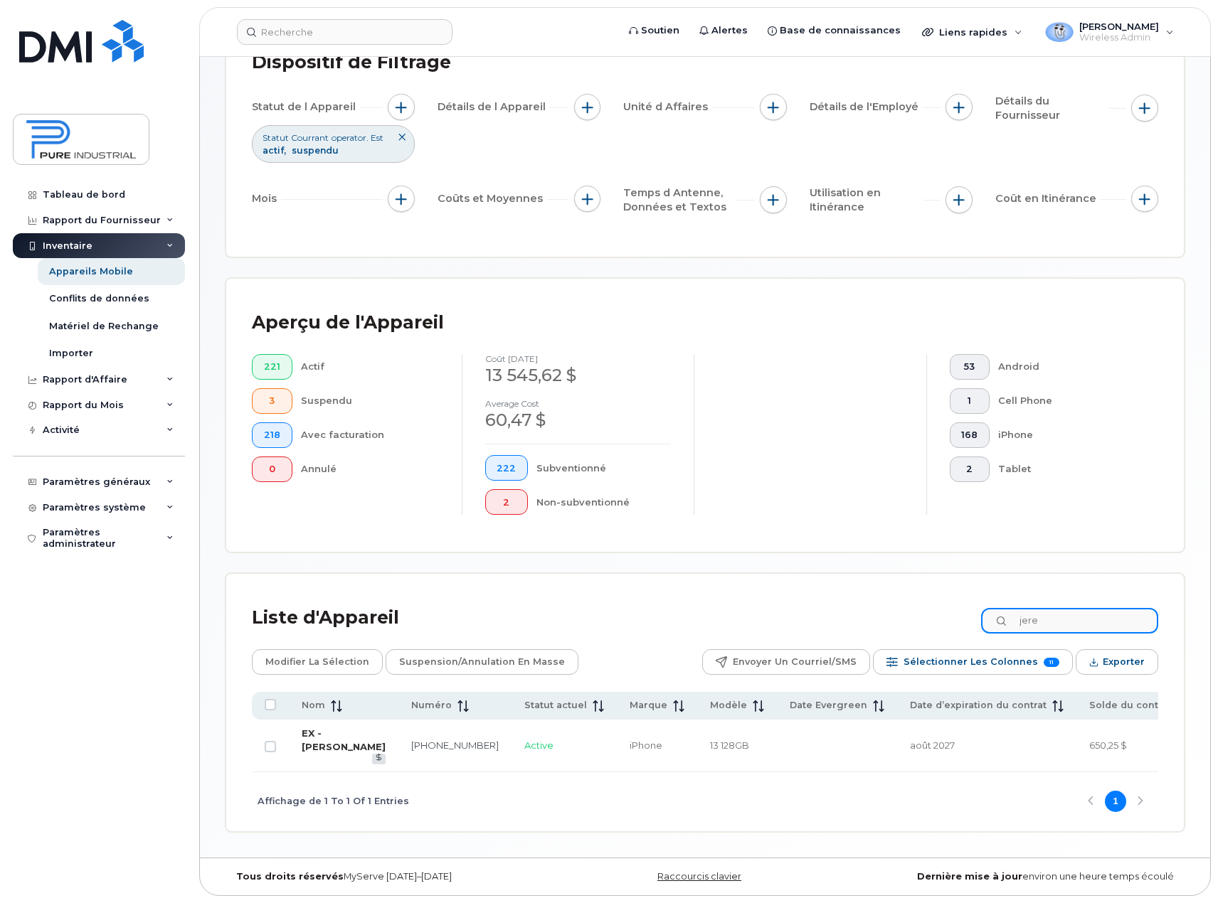
type input "jere"
click at [316, 728] on link "EX - [PERSON_NAME]" at bounding box center [344, 740] width 84 height 25
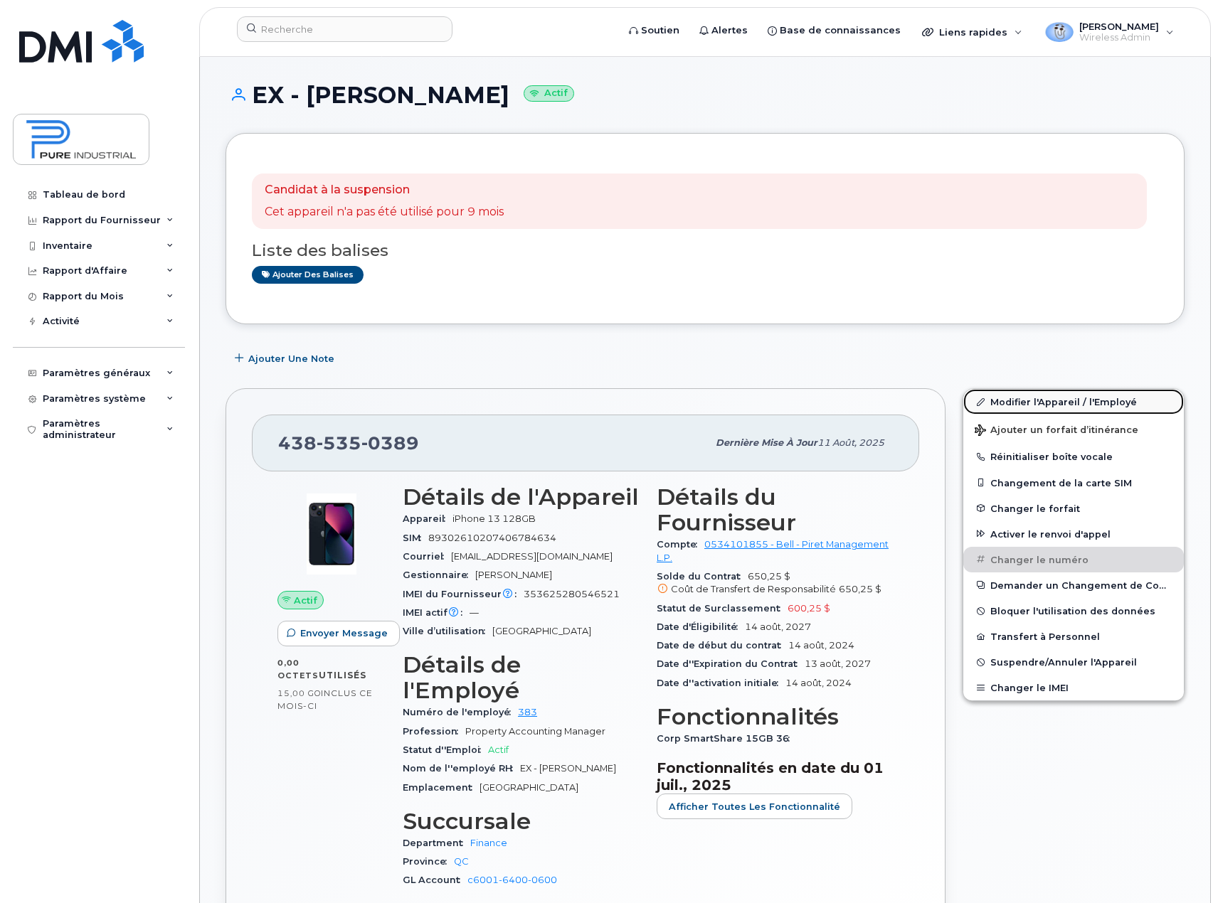
click at [1068, 402] on link "Modifier l'Appareil / l'Employé" at bounding box center [1073, 402] width 220 height 26
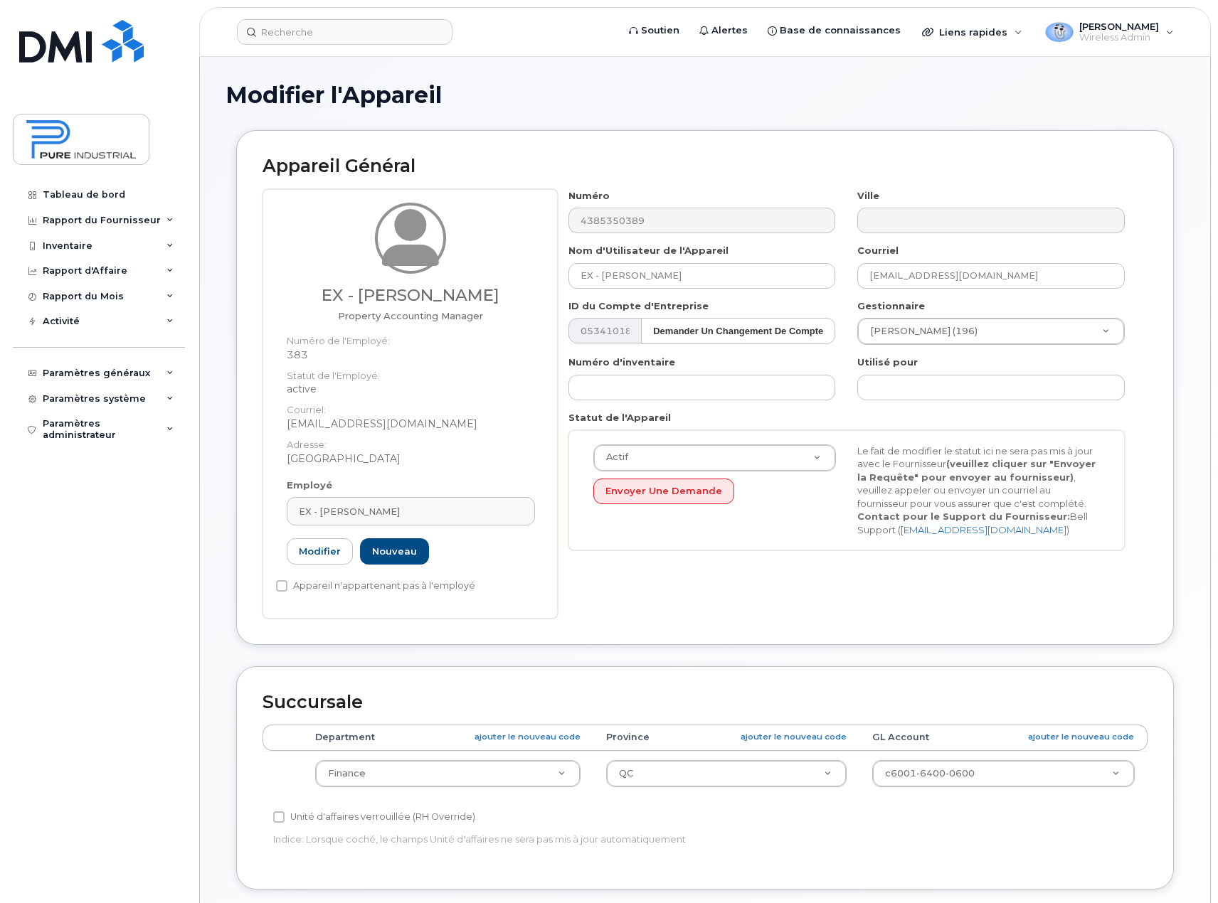
select select "5773514"
select select "5773508"
type input "[EMAIL_ADDRESS][DOMAIN_NAME]"
click at [304, 555] on link "Modifier" at bounding box center [320, 551] width 66 height 26
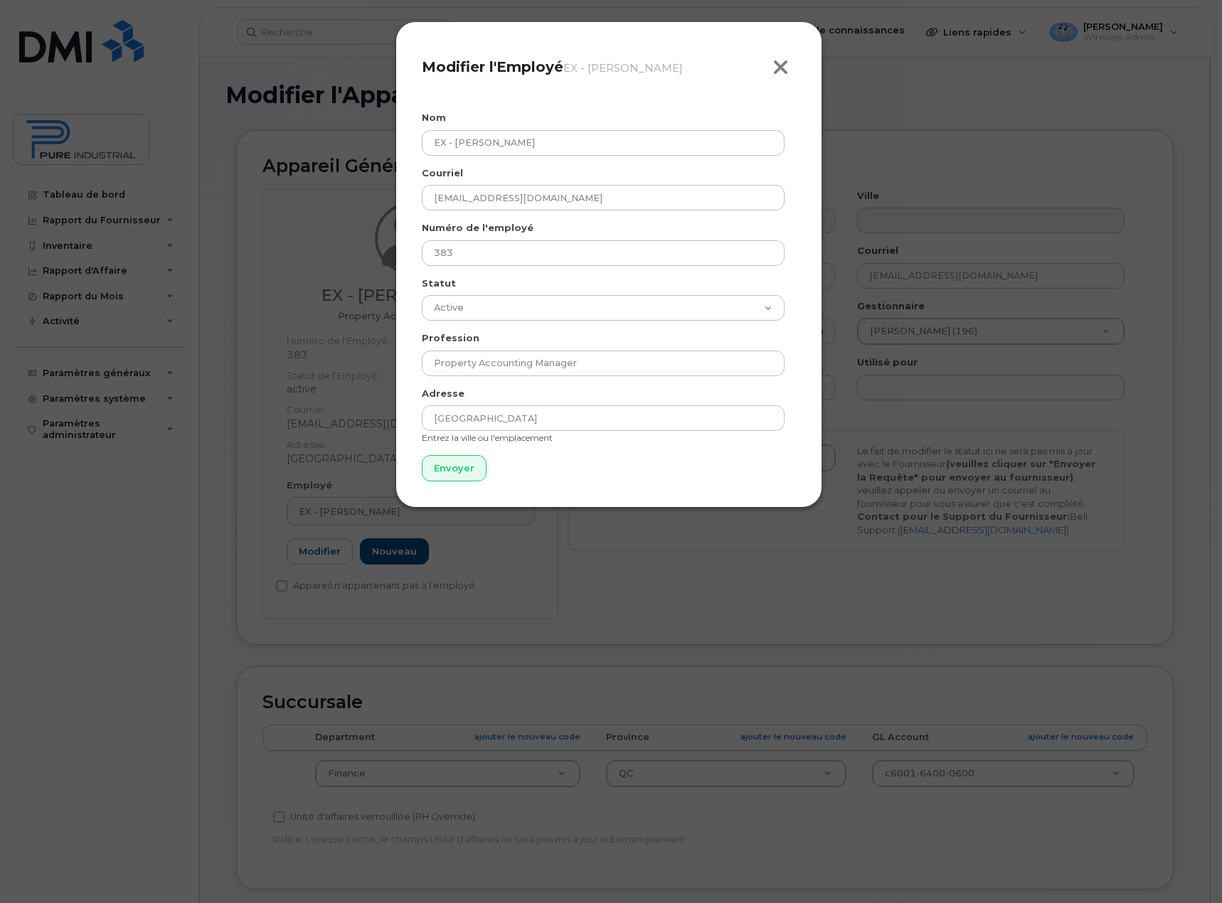
click at [779, 63] on icon "button" at bounding box center [780, 67] width 16 height 21
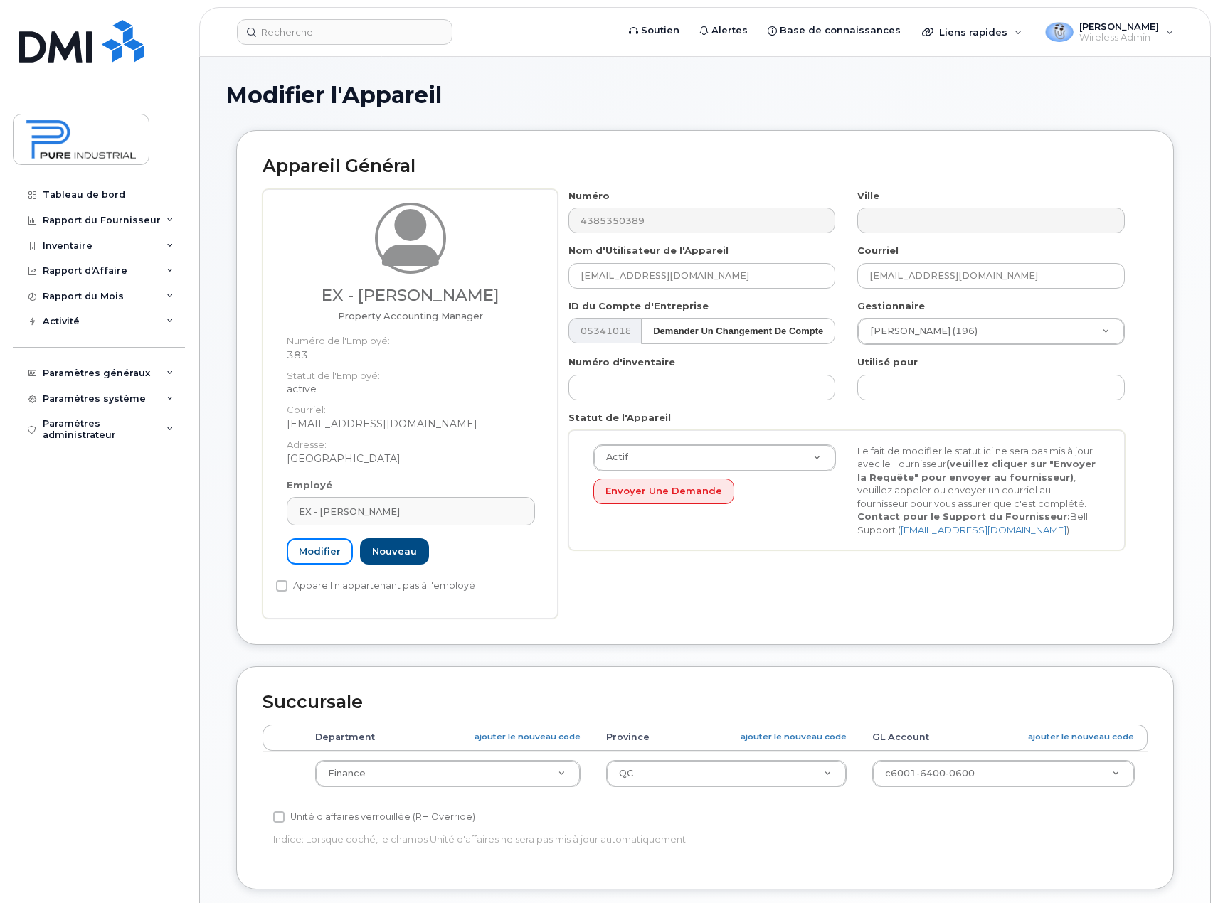
scroll to position [71, 0]
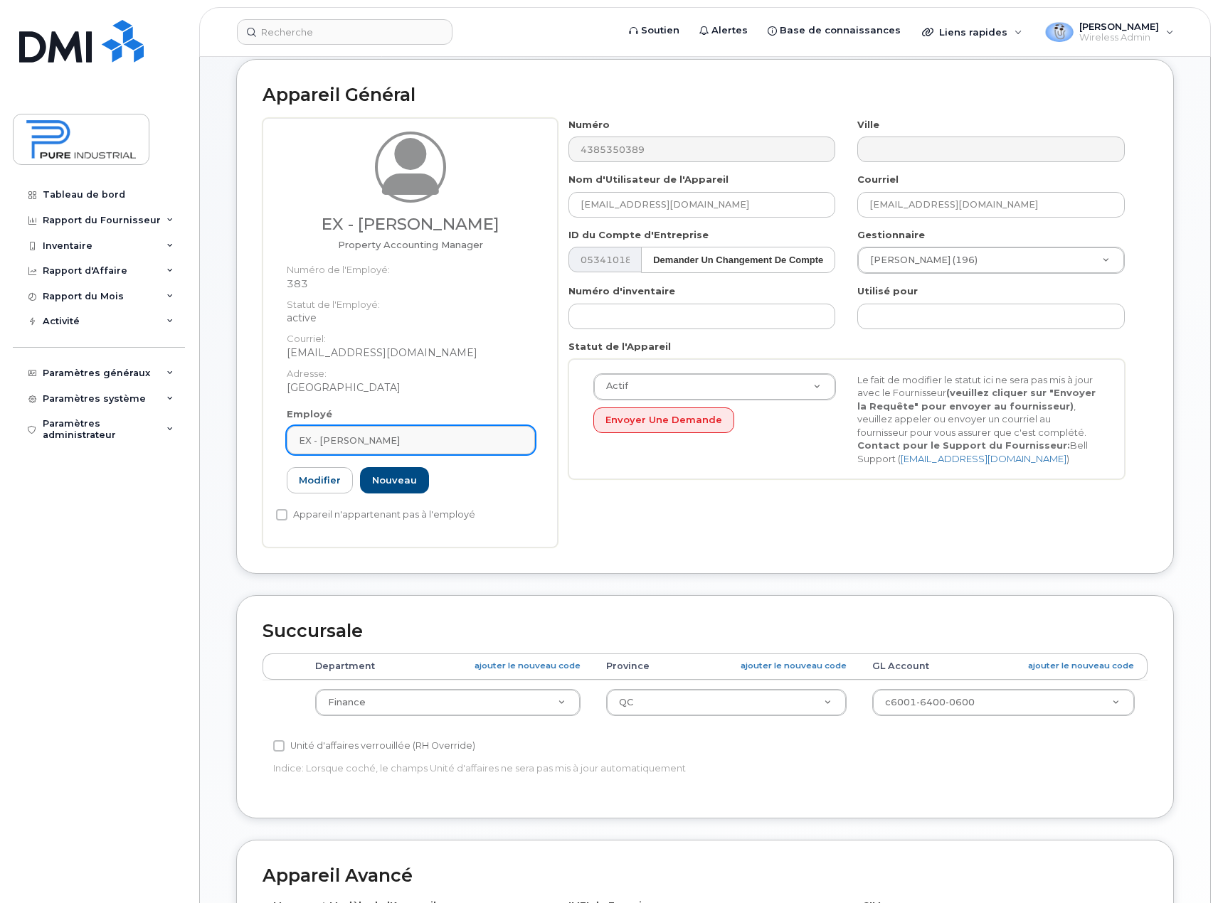
click at [412, 442] on div "EX - [PERSON_NAME]" at bounding box center [411, 441] width 224 height 14
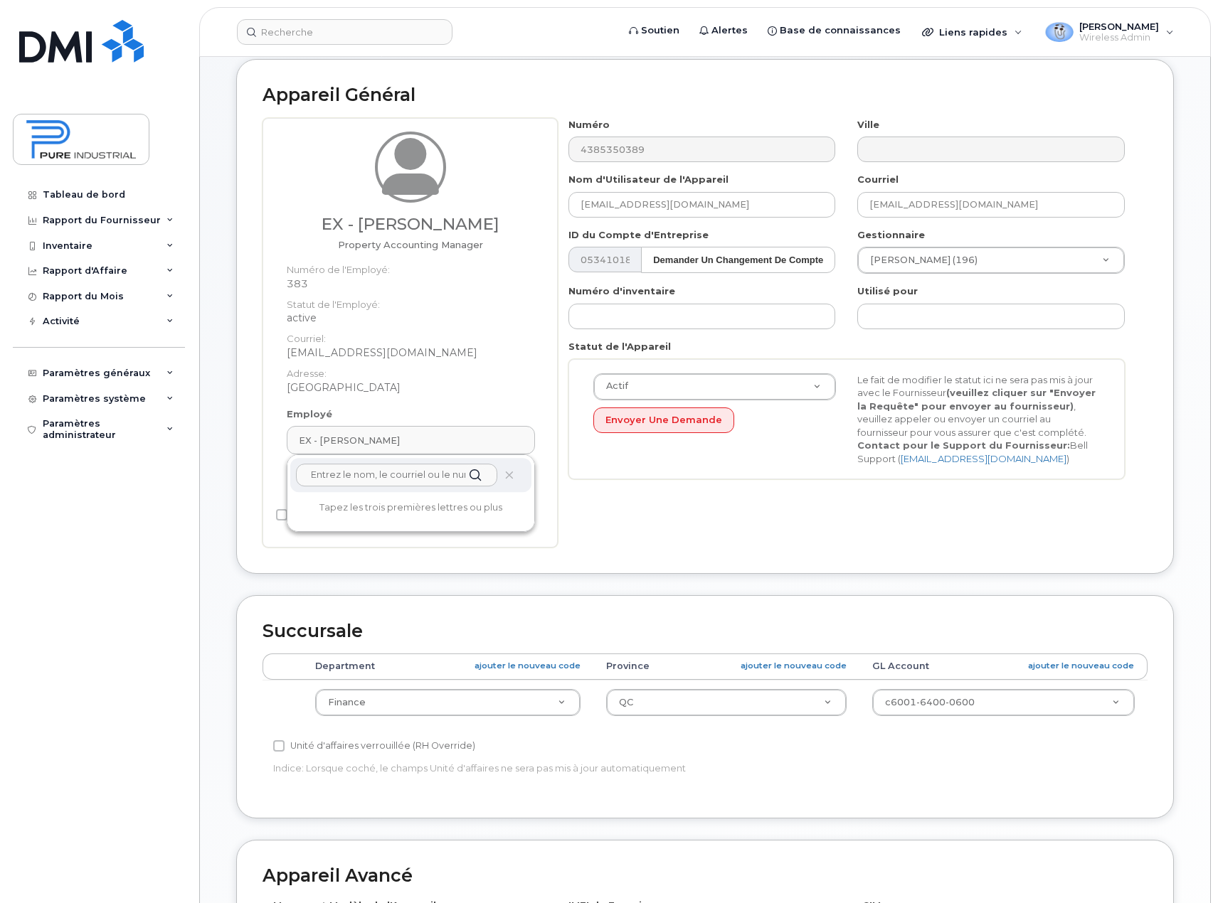
click at [375, 474] on input "text" at bounding box center [396, 475] width 201 height 23
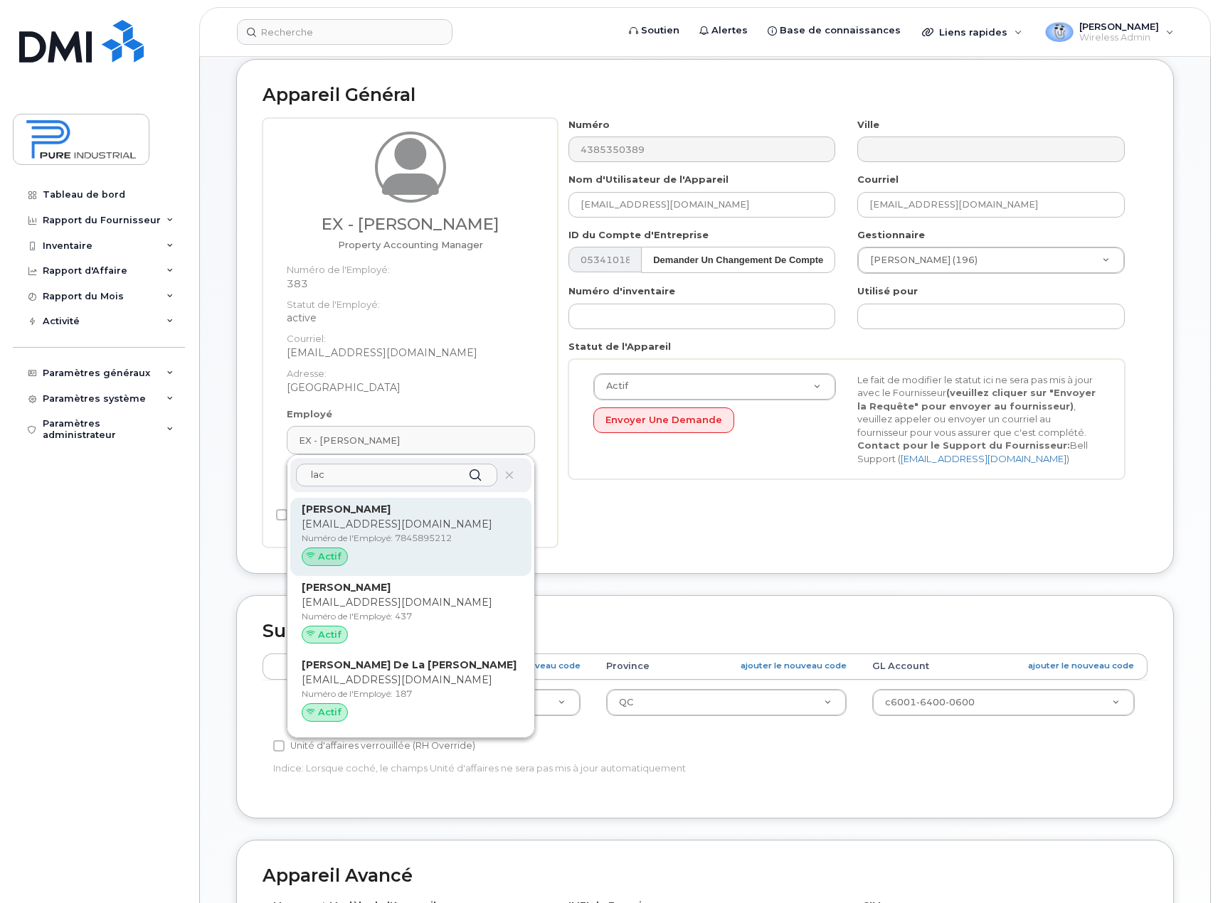
type input "lac"
click at [461, 527] on p "[EMAIL_ADDRESS][DOMAIN_NAME]" at bounding box center [411, 524] width 218 height 15
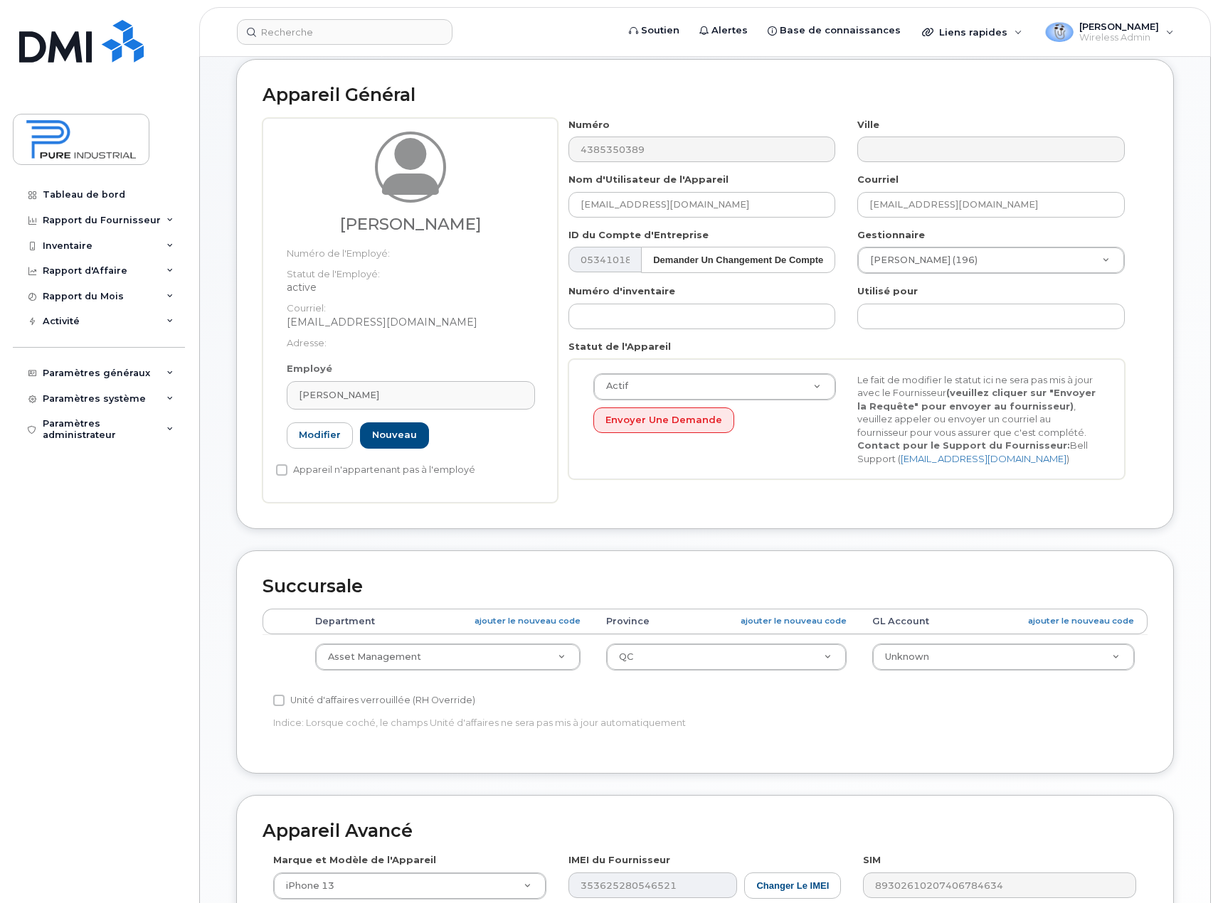
type input "7845895212"
type input "Catherine Lachance"
type input "[EMAIL_ADDRESS][DOMAIN_NAME]"
select select "5773510"
select select "5773506"
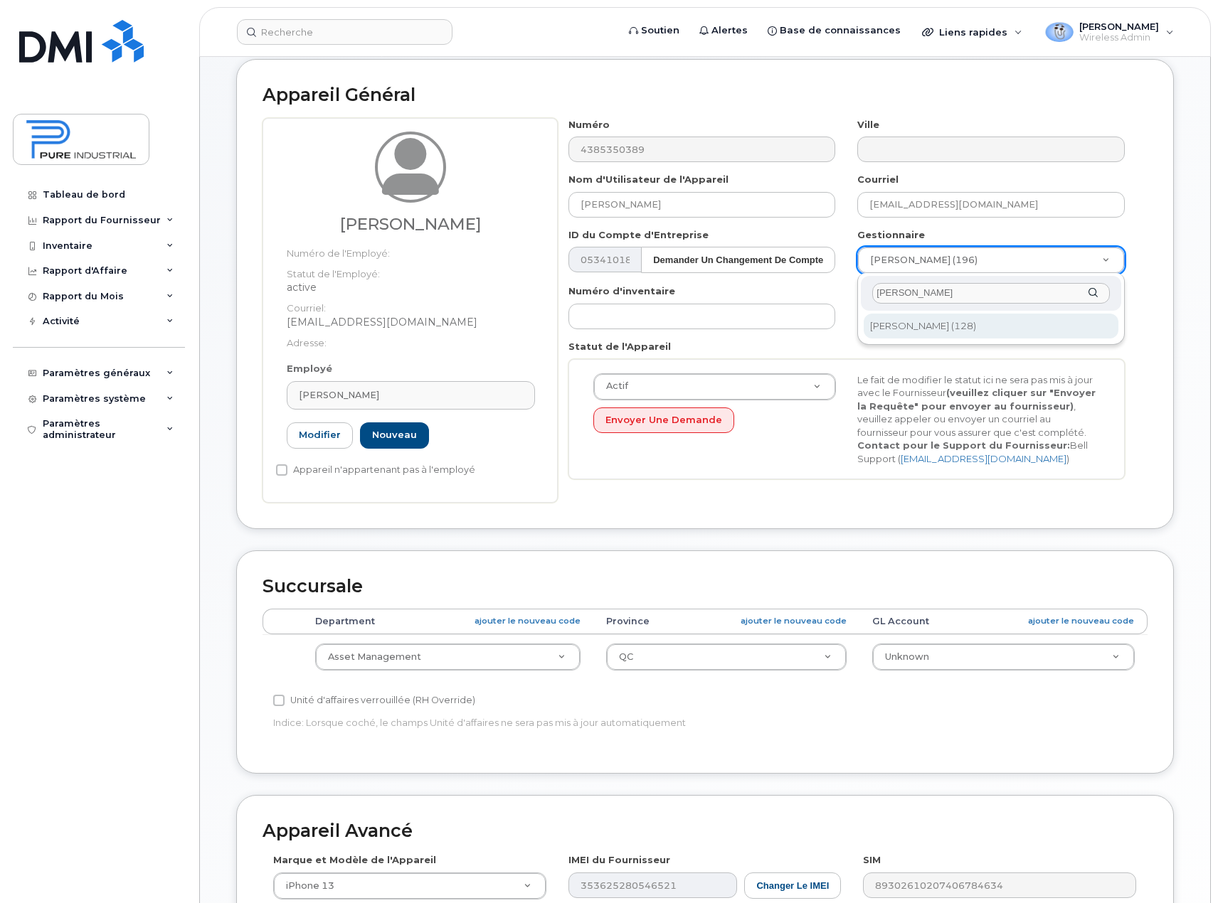
type input "hansen"
type input "2352537"
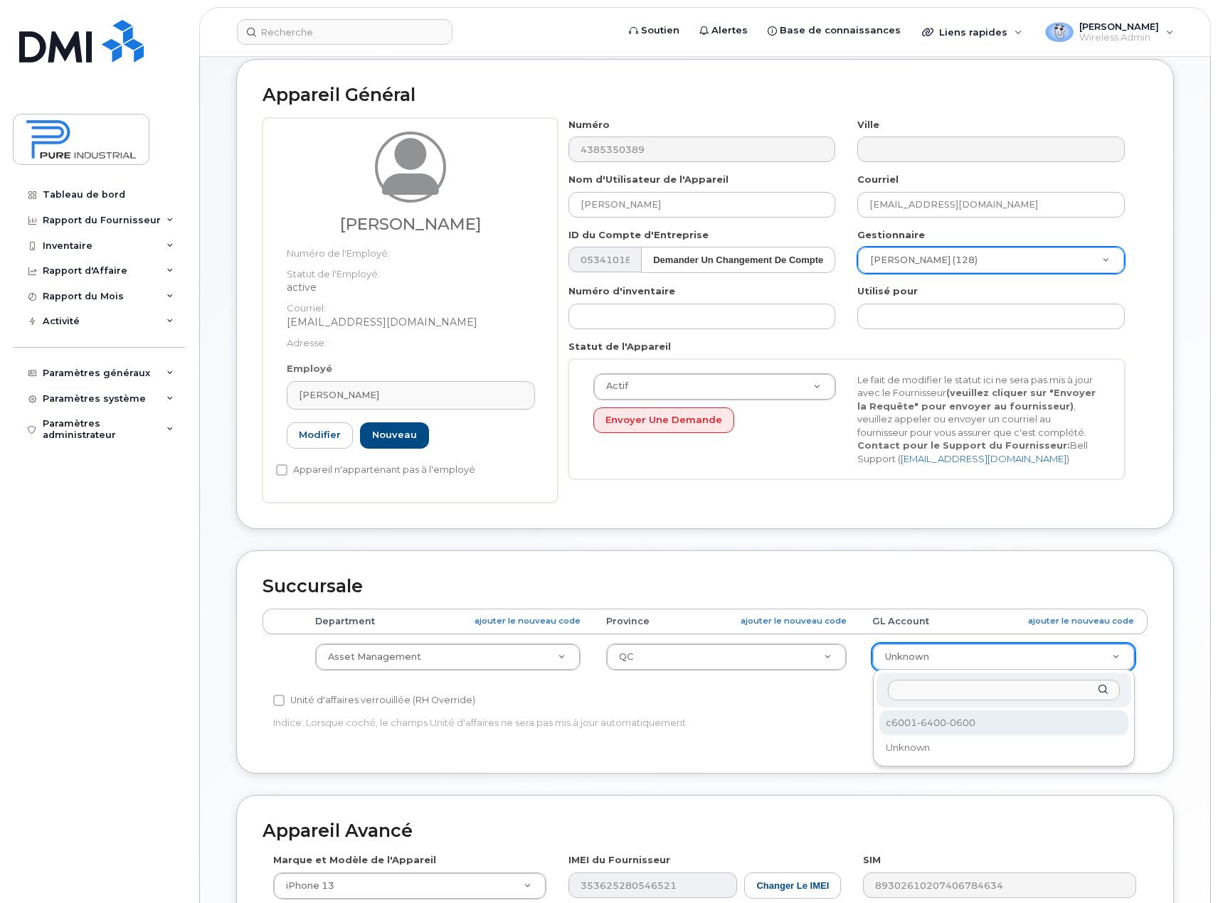
select select "5773521"
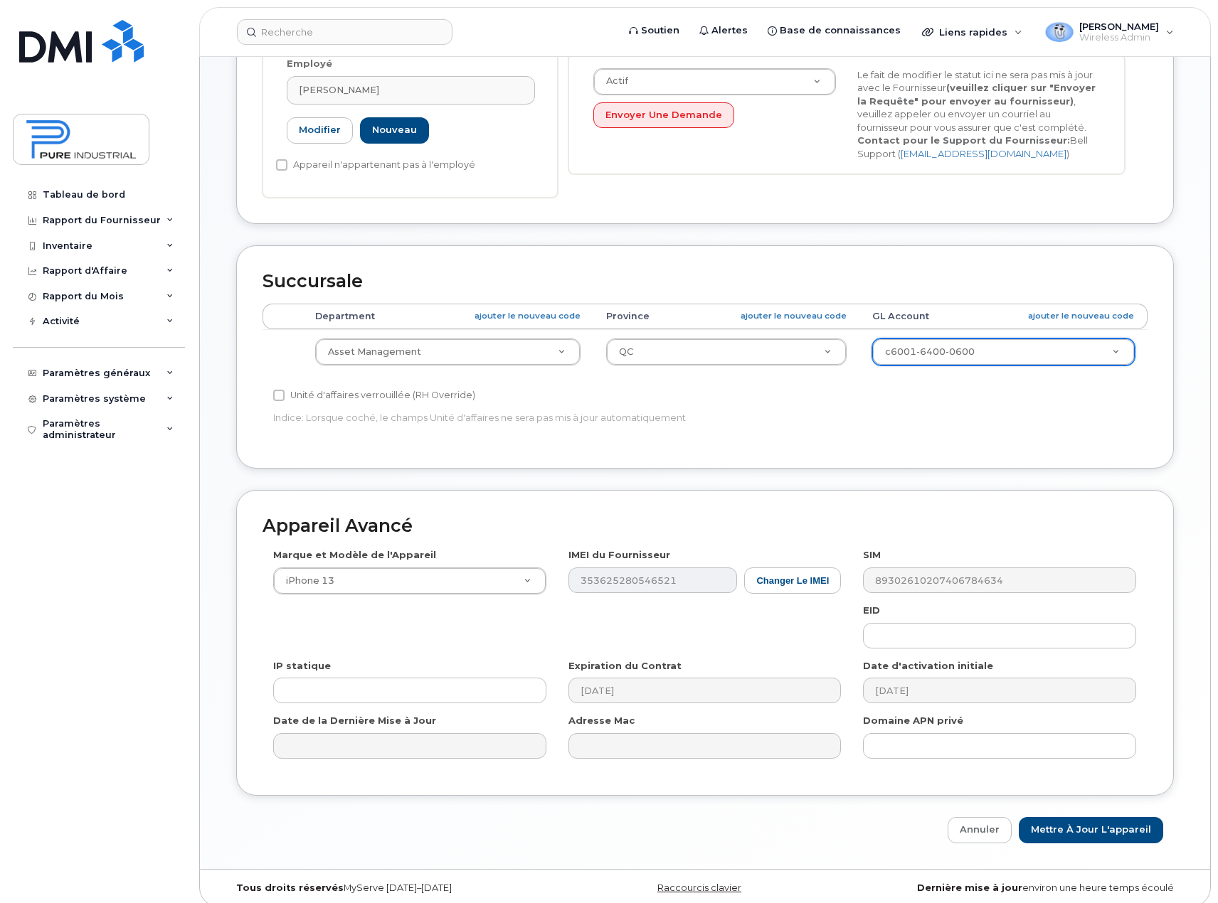
scroll to position [388, 0]
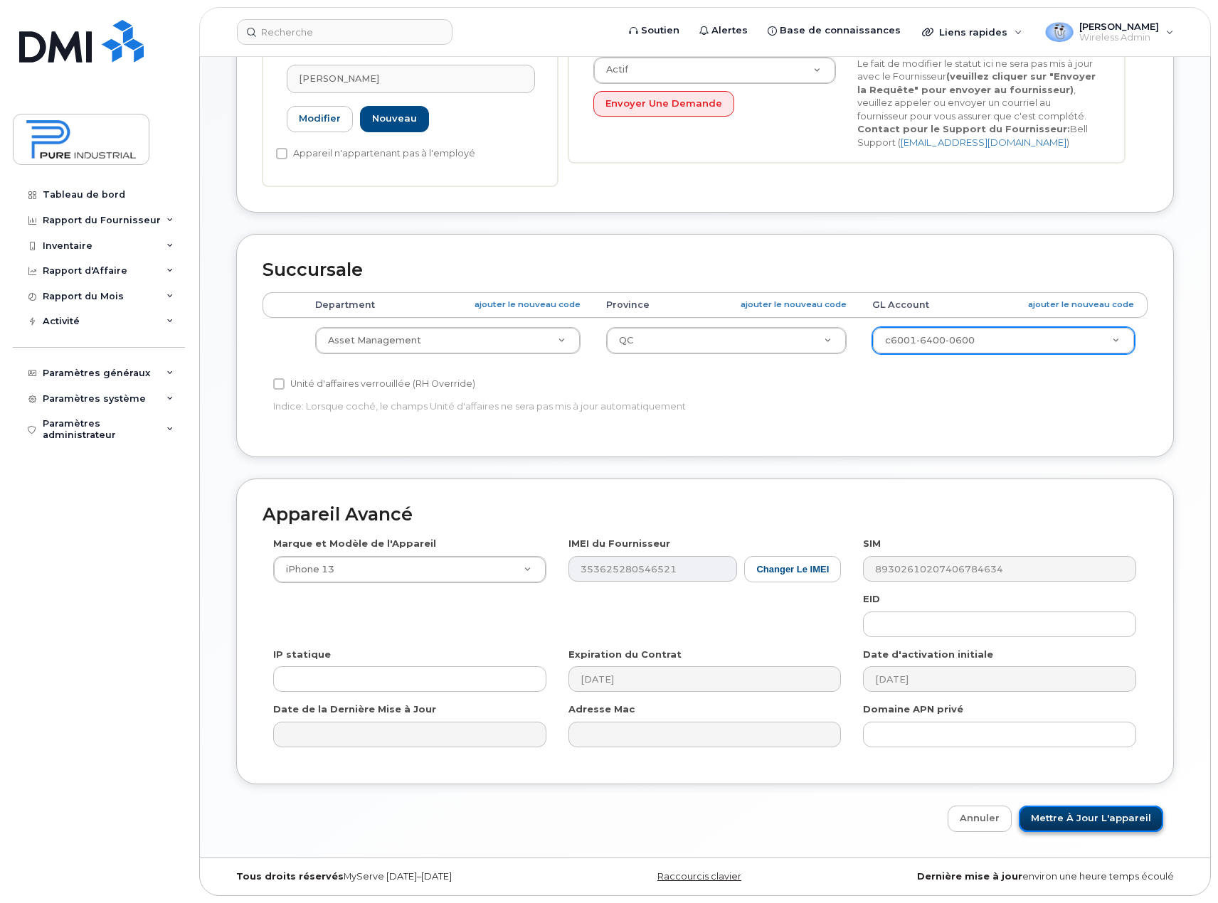
click at [1100, 821] on input "Mettre à jour l'appareil" at bounding box center [1090, 819] width 144 height 26
type input "Sauvegarde..."
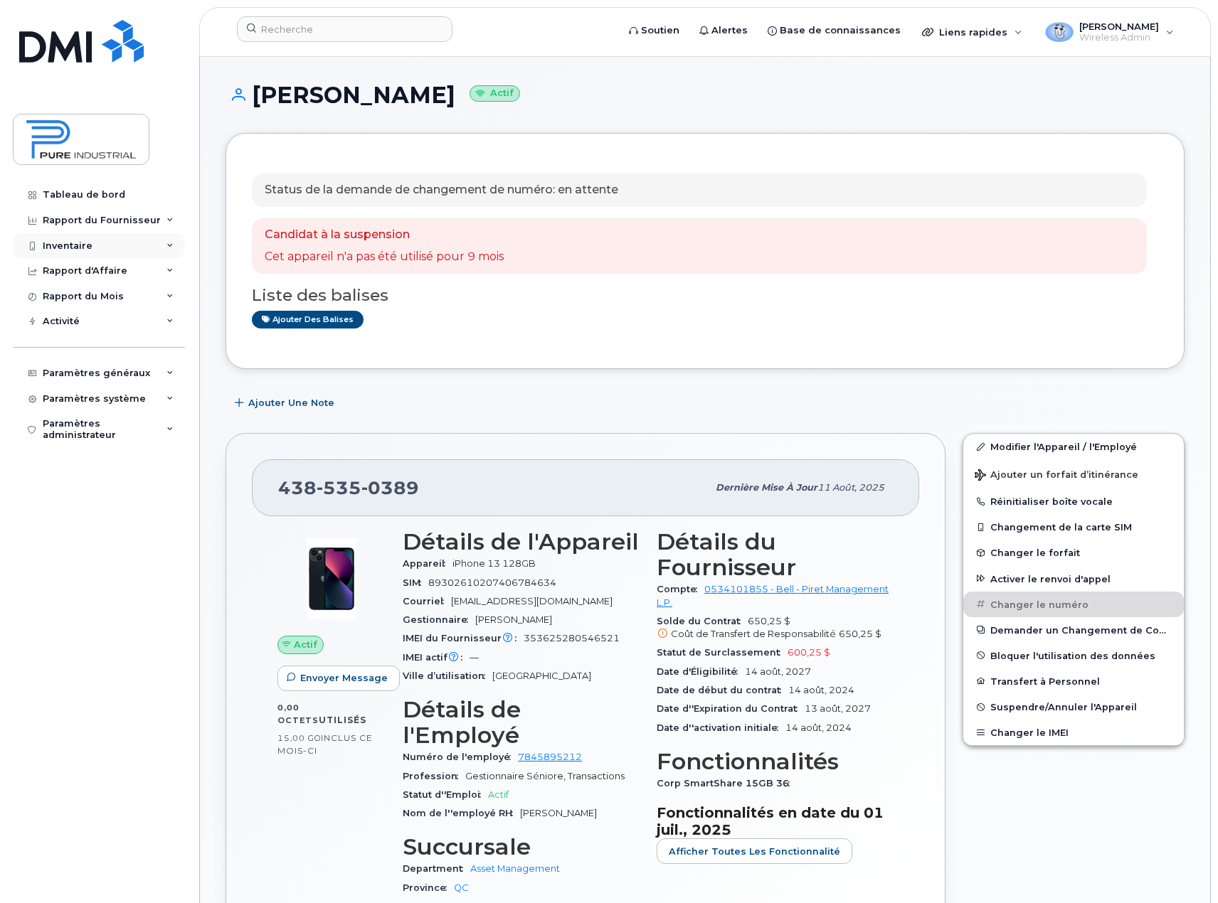
click at [170, 244] on icon at bounding box center [169, 246] width 7 height 7
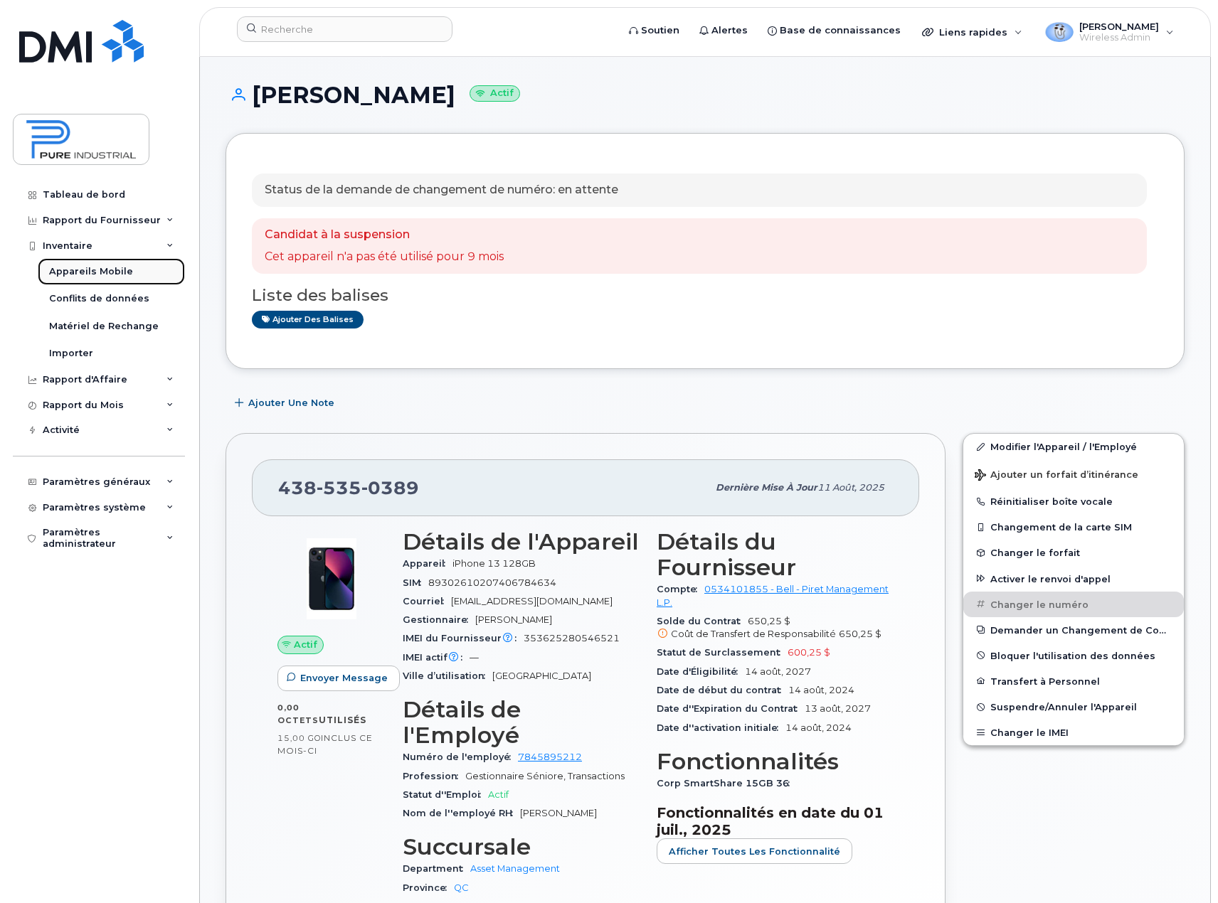
click at [122, 270] on div "Appareils Mobile" at bounding box center [91, 271] width 84 height 13
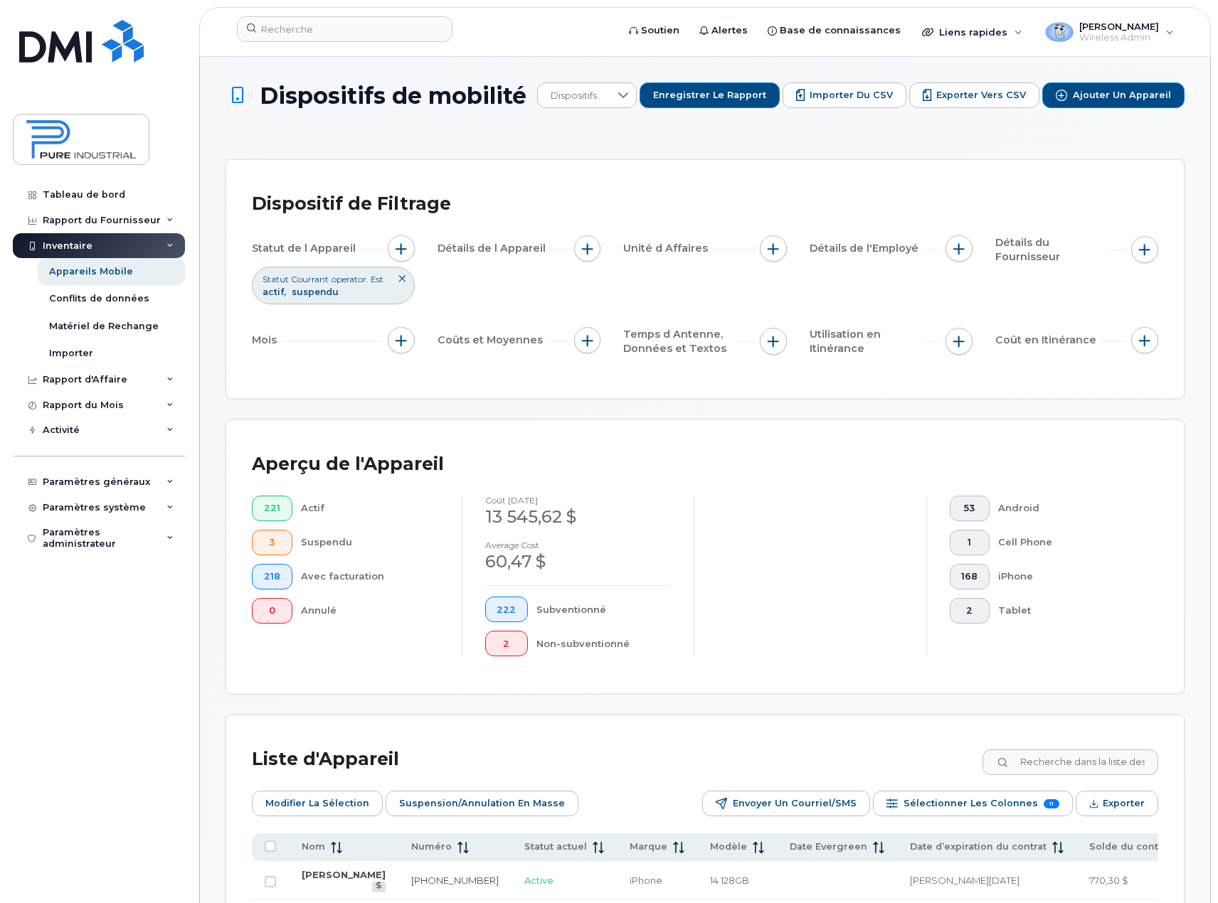
click at [1059, 755] on input at bounding box center [1069, 763] width 177 height 26
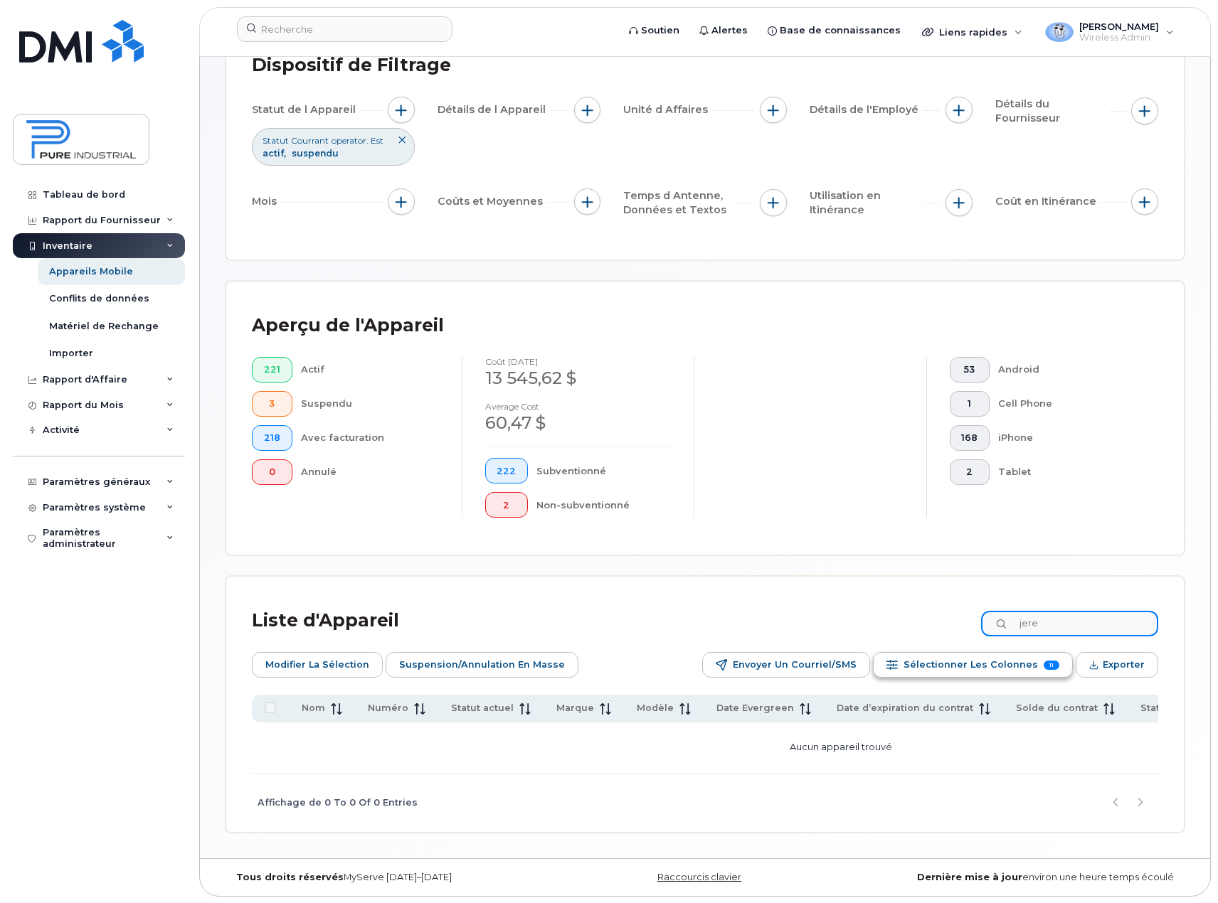
scroll to position [144, 0]
click at [1095, 624] on input "jere" at bounding box center [1069, 623] width 177 height 26
drag, startPoint x: 1095, startPoint y: 624, endPoint x: 906, endPoint y: 612, distance: 189.5
click at [906, 612] on div "Liste d'Appareil jere" at bounding box center [705, 620] width 906 height 37
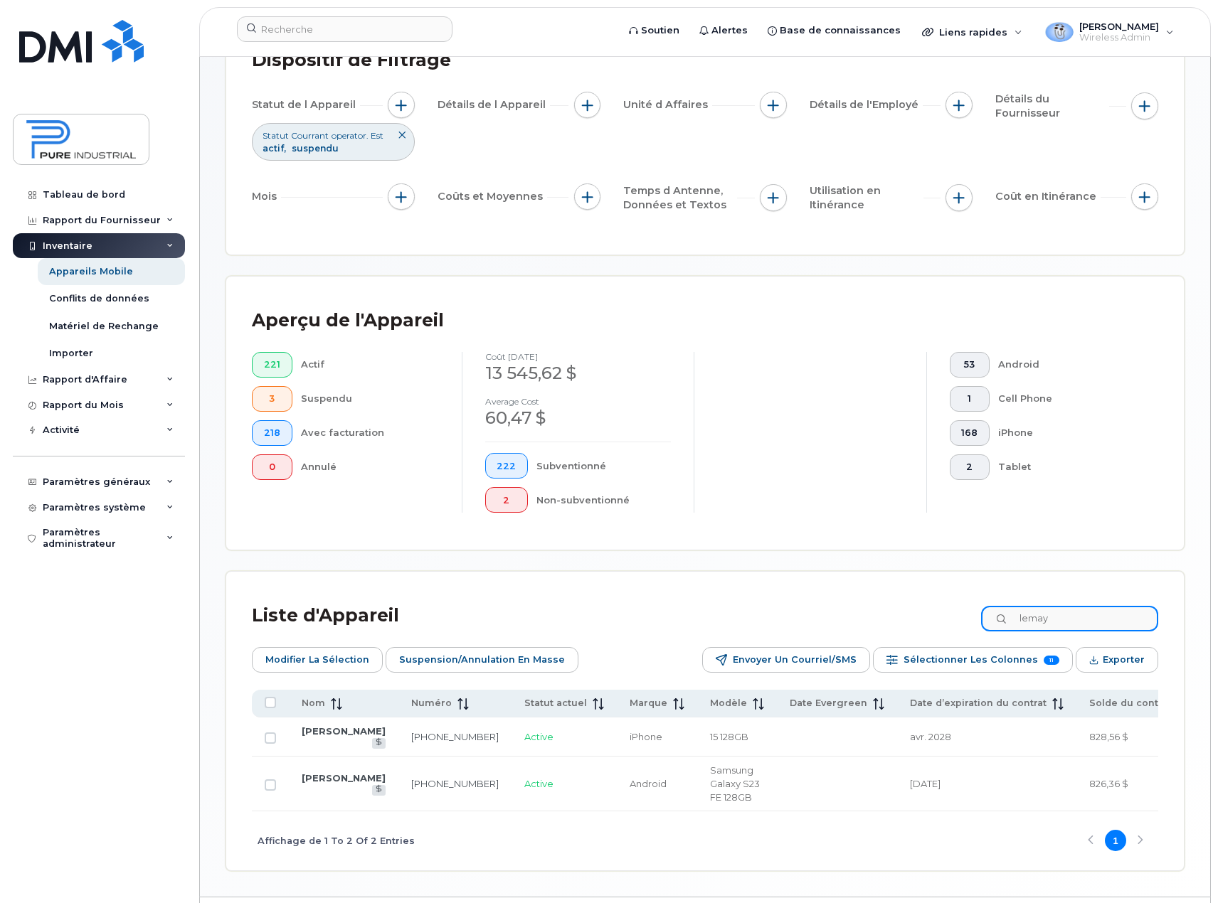
type input "lemay"
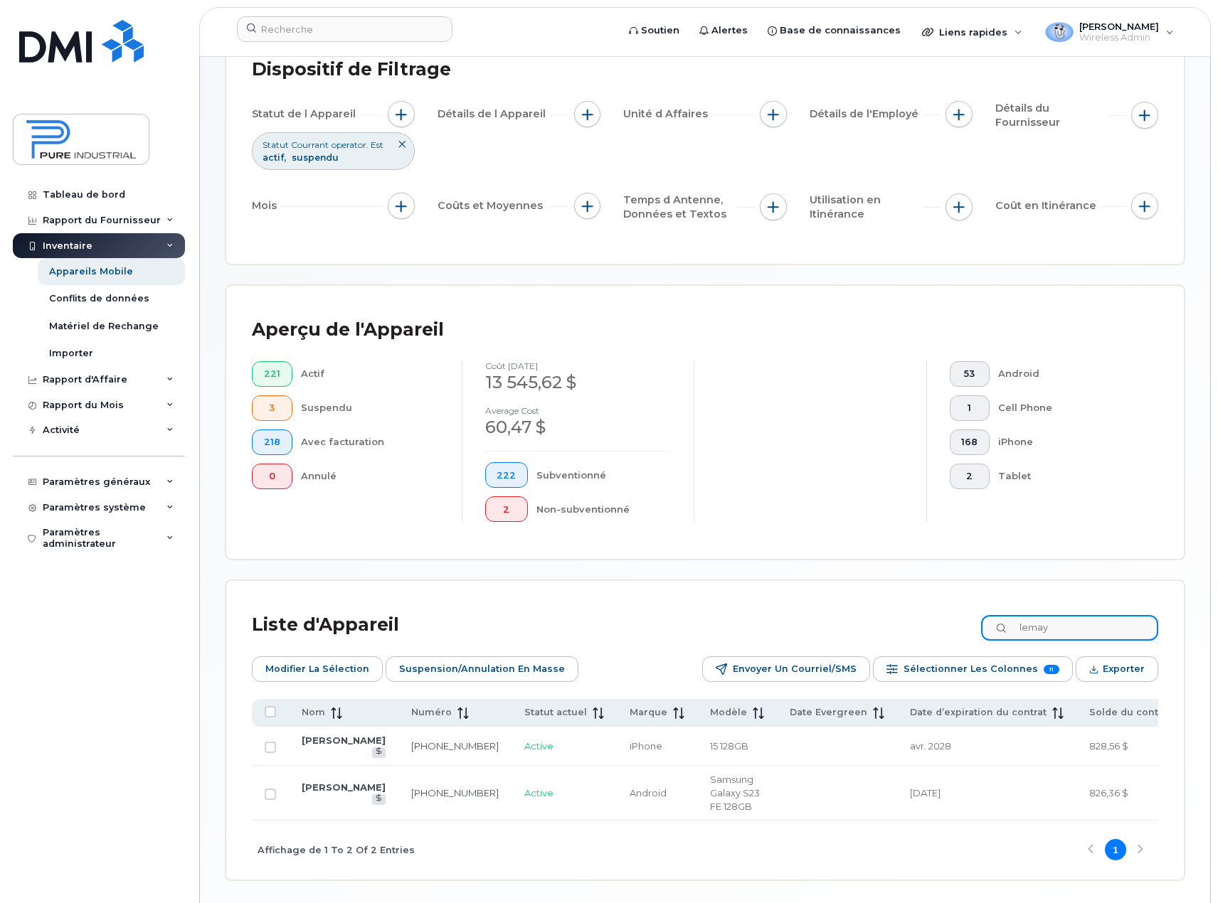
scroll to position [0, 0]
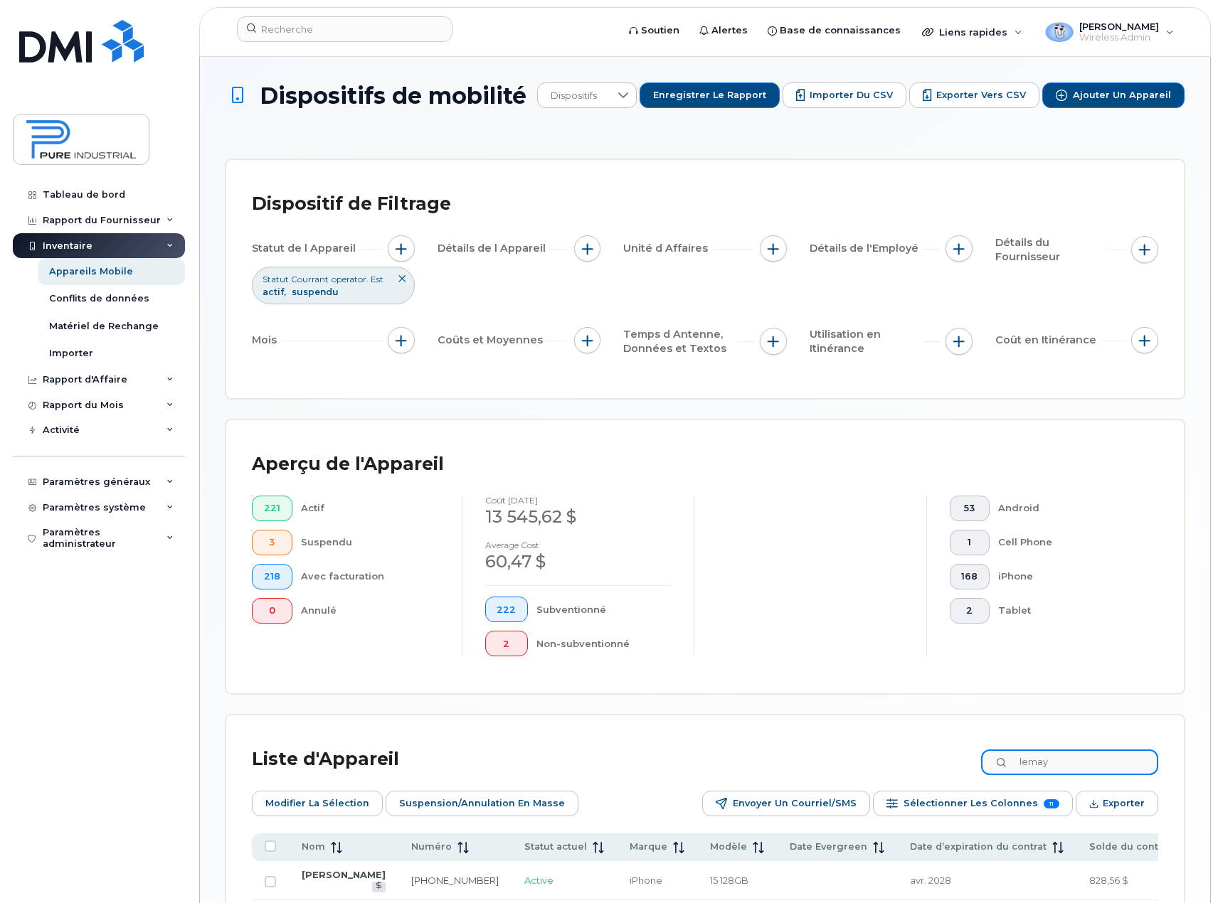
drag, startPoint x: 1078, startPoint y: 761, endPoint x: 945, endPoint y: 760, distance: 132.3
click at [945, 760] on div "Liste d'Appareil lemay" at bounding box center [705, 759] width 906 height 37
click at [159, 508] on div "Paramètres système" at bounding box center [99, 508] width 172 height 26
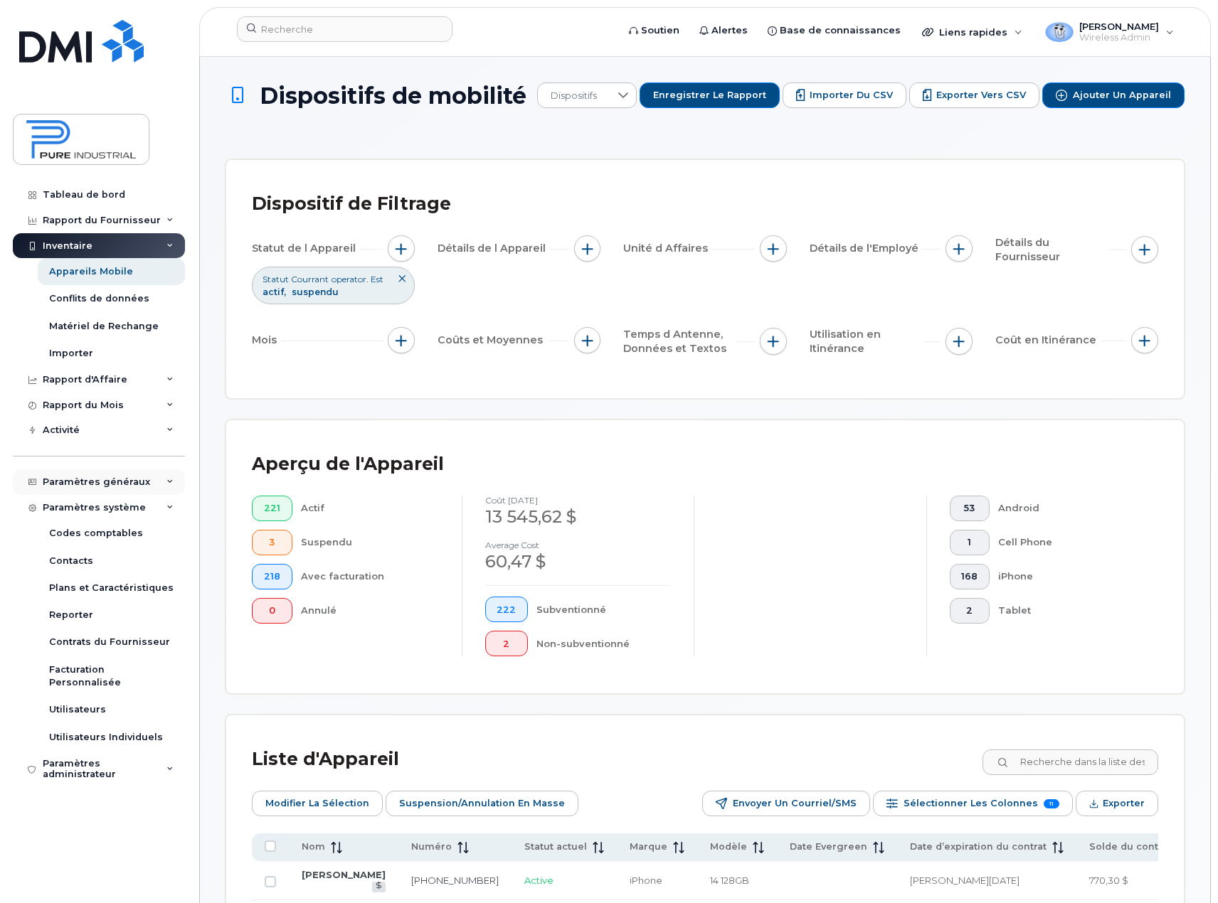
click at [169, 479] on icon at bounding box center [169, 482] width 7 height 7
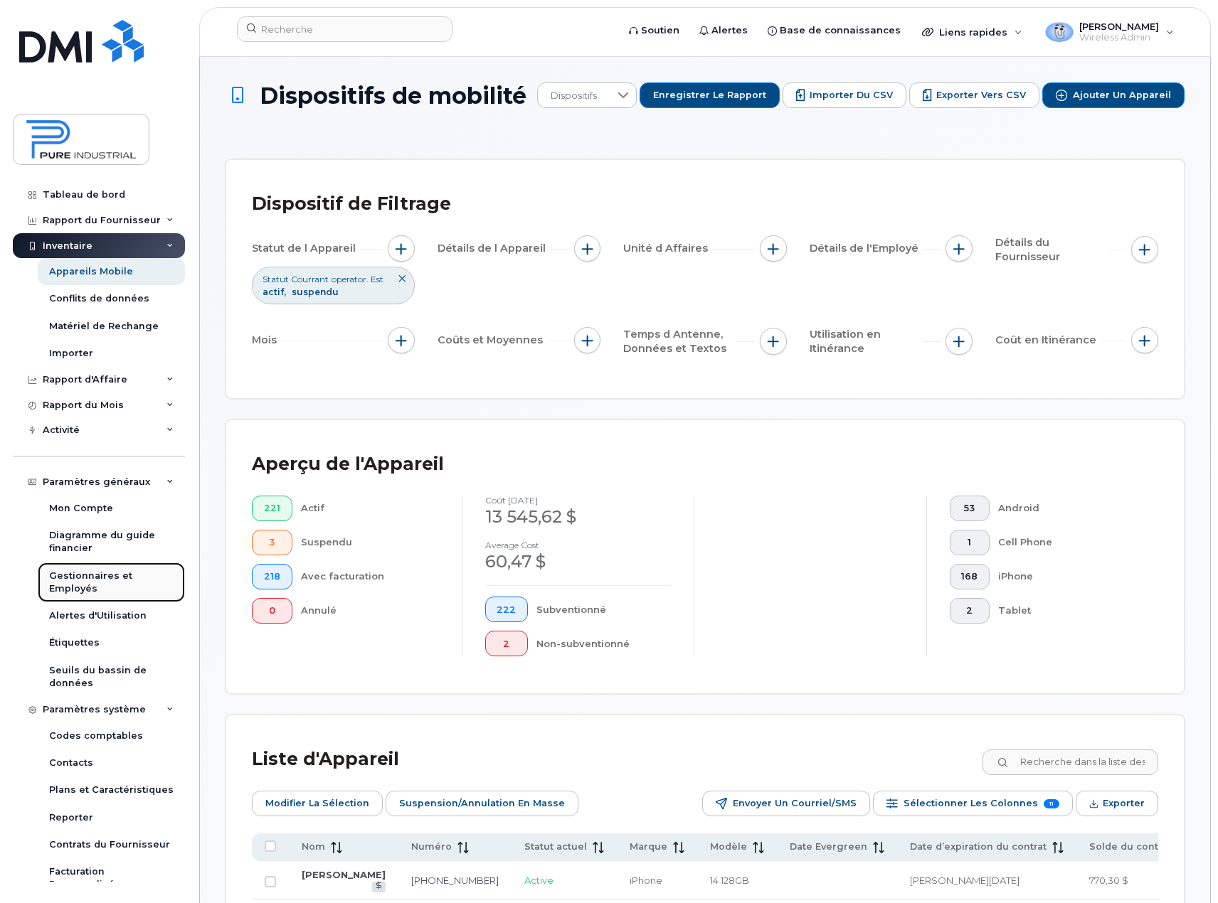
click at [100, 579] on div "Gestionnaires et Employés" at bounding box center [111, 583] width 124 height 26
click at [77, 587] on div "Gestionnaires et Employés" at bounding box center [111, 583] width 124 height 26
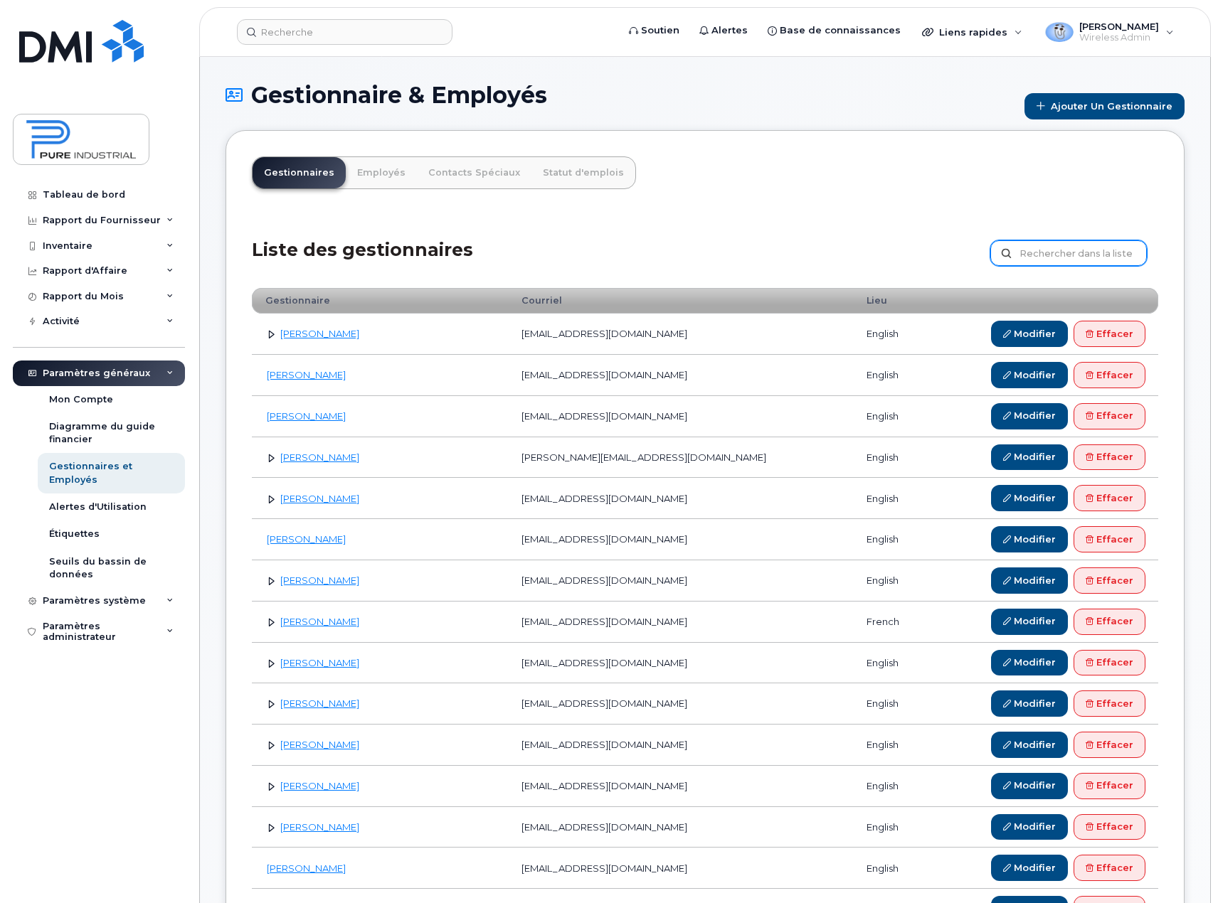
click at [1076, 257] on input "text" at bounding box center [1068, 253] width 156 height 26
type input "lemay"
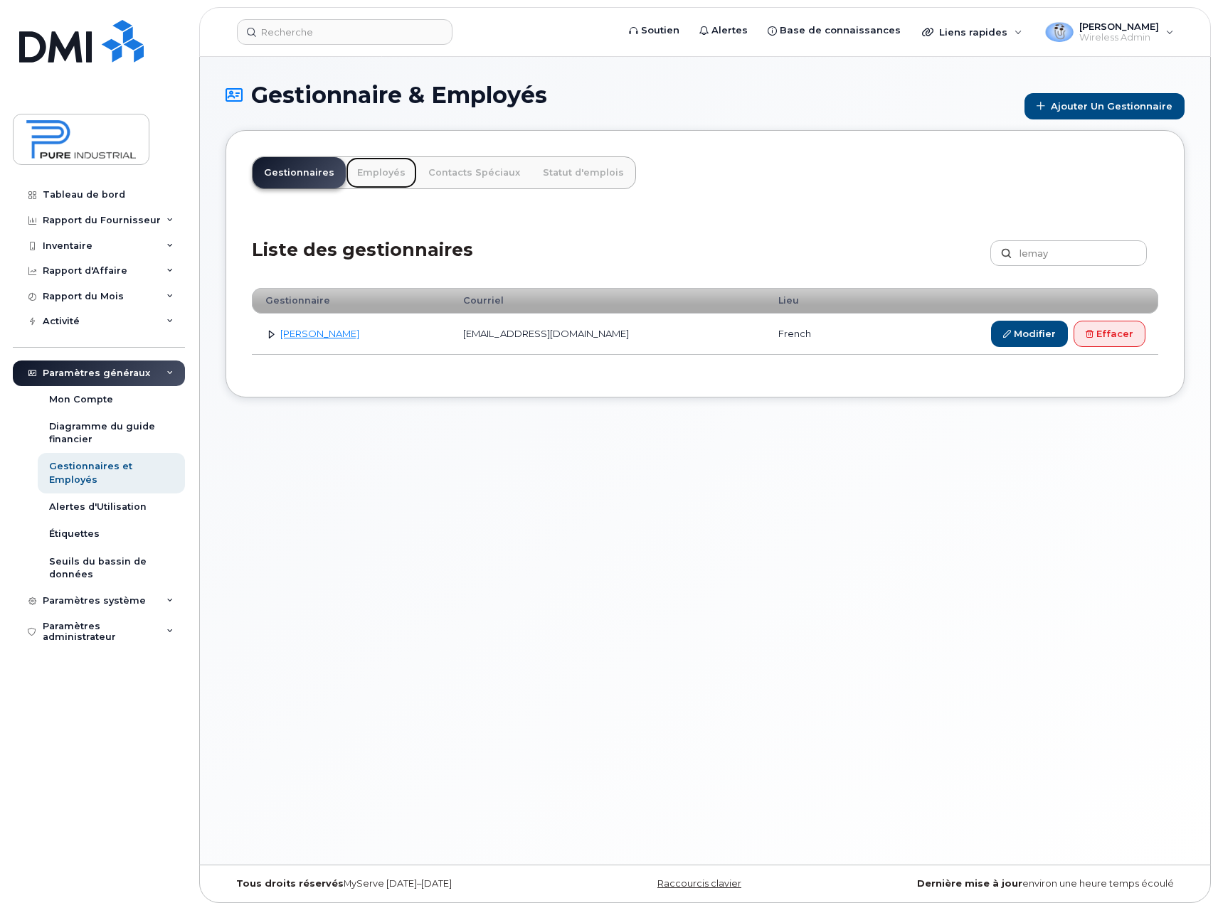
click at [369, 174] on link "Employés" at bounding box center [381, 172] width 71 height 31
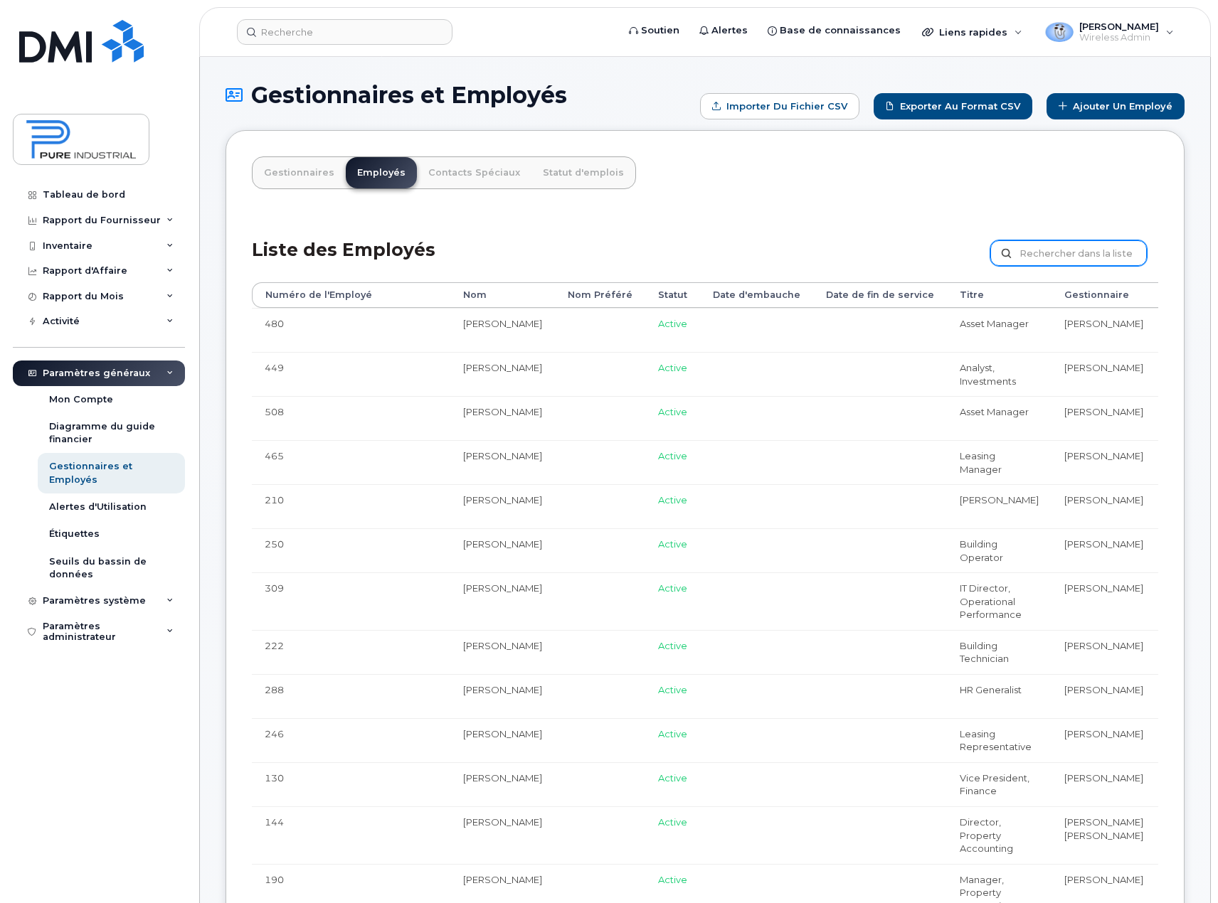
click at [1085, 252] on input "text" at bounding box center [1068, 253] width 156 height 26
type input "lemay"
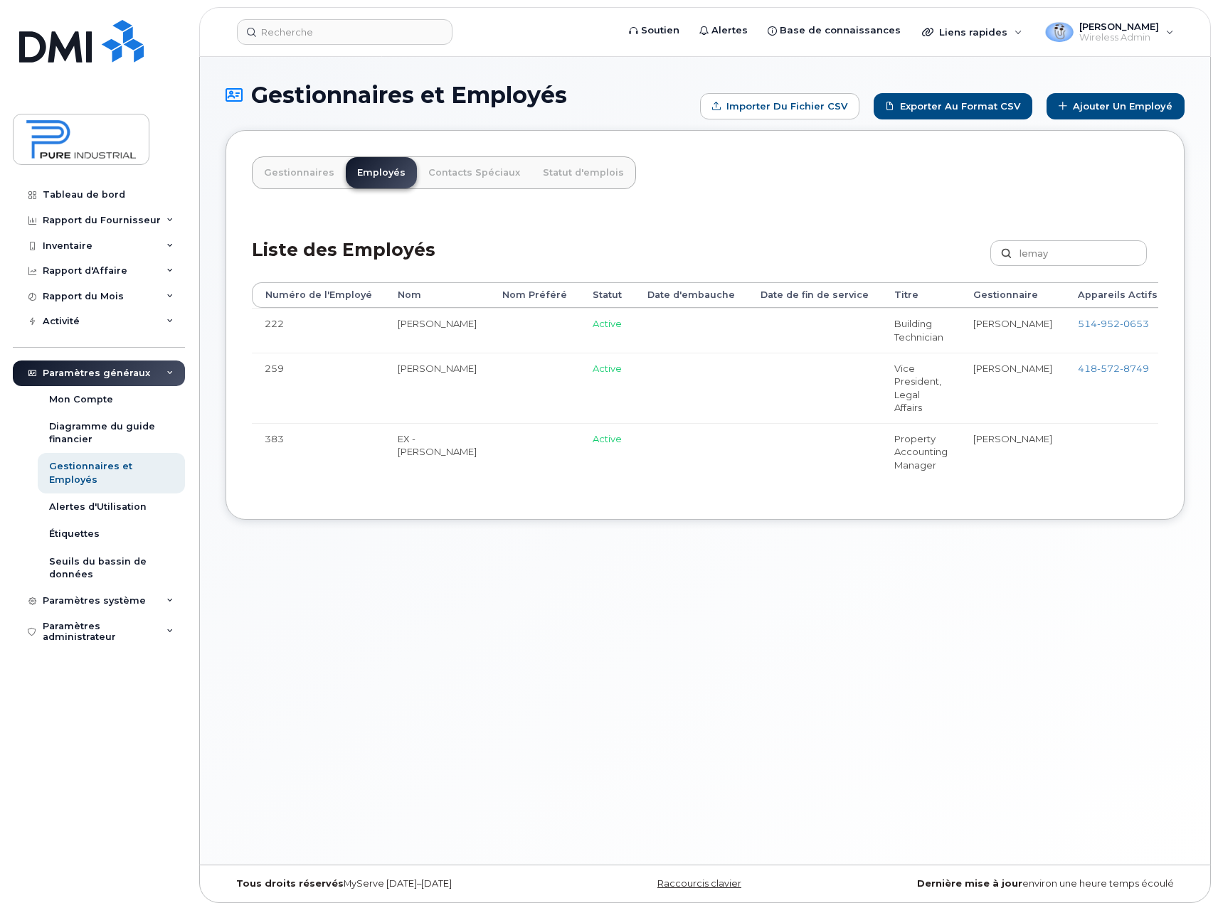
scroll to position [0, 103]
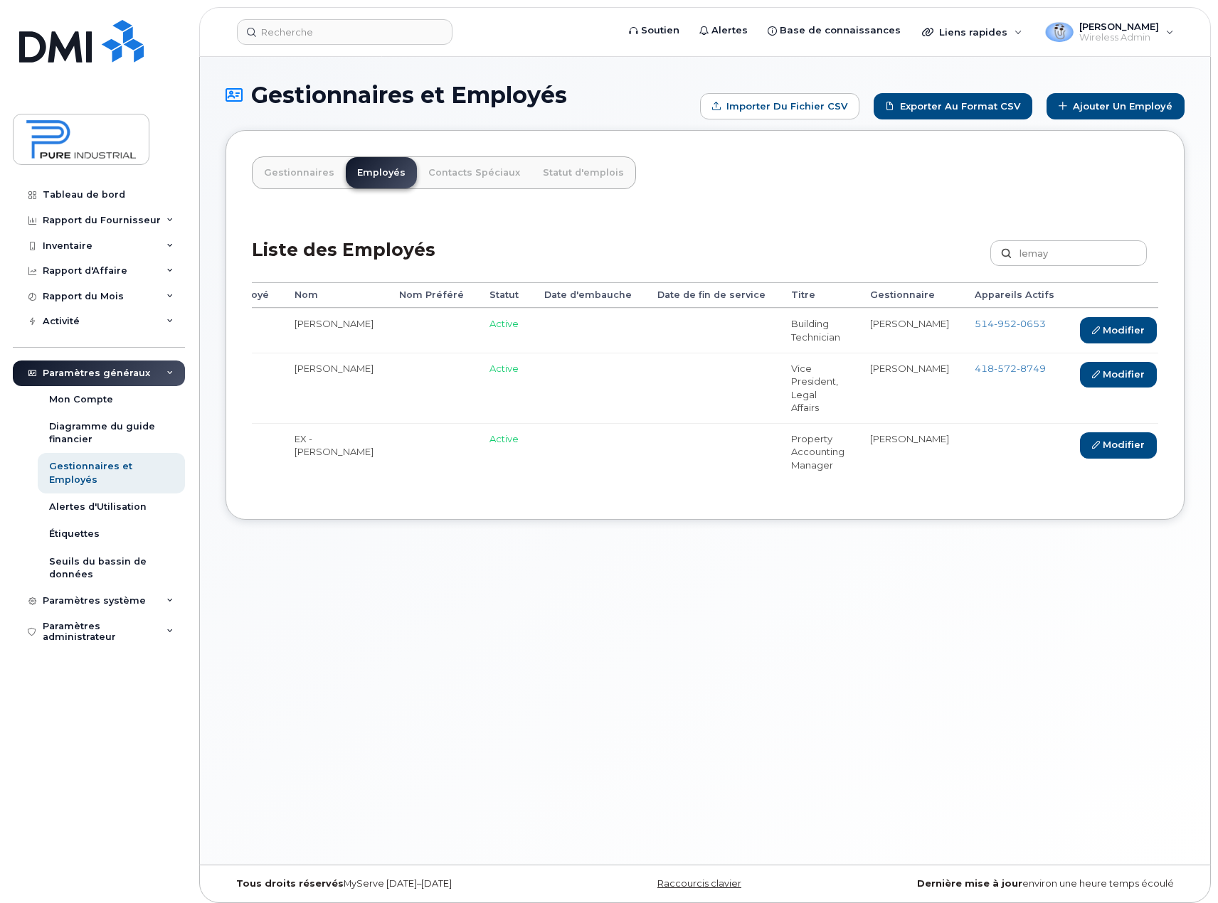
click at [1162, 455] on link "Effacer" at bounding box center [1198, 445] width 72 height 26
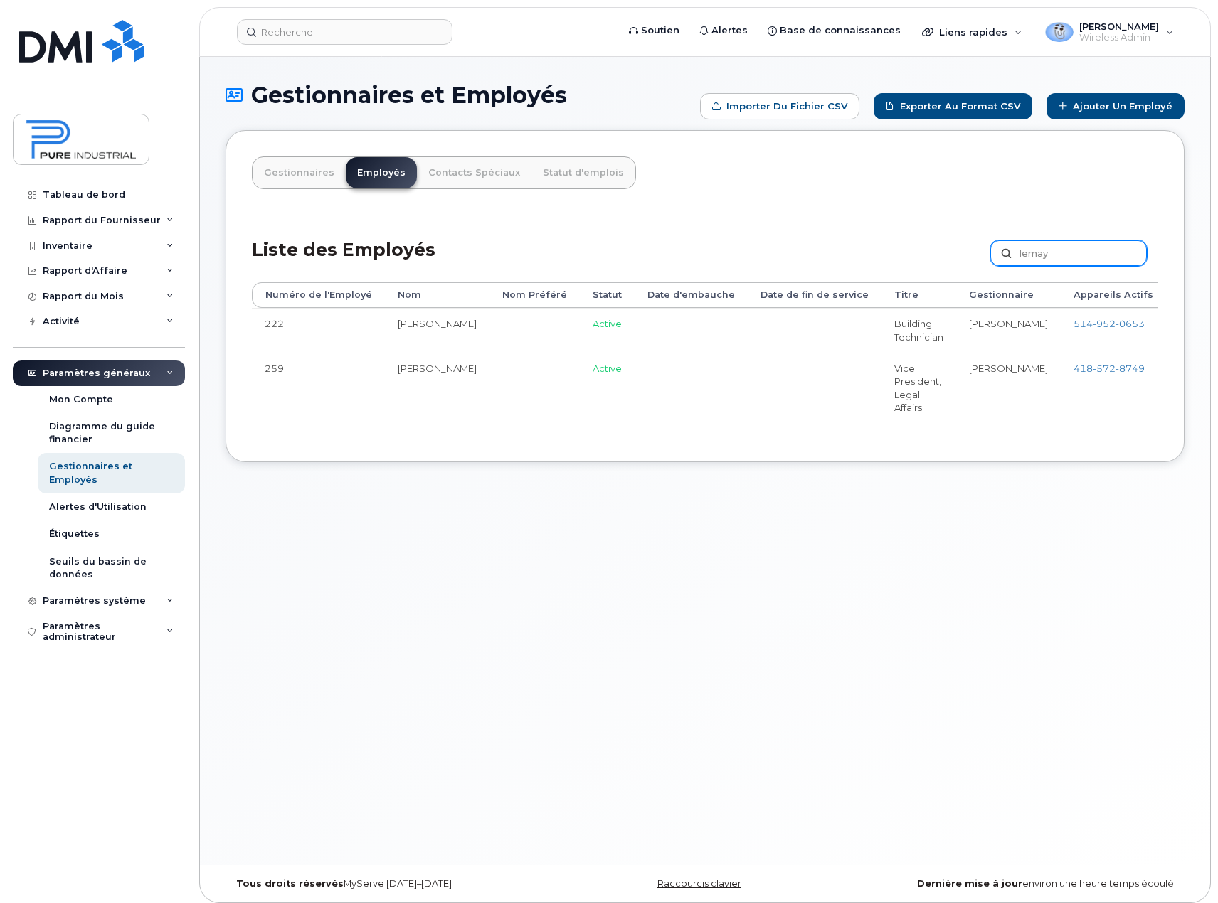
drag, startPoint x: 1085, startPoint y: 256, endPoint x: 937, endPoint y: 255, distance: 147.9
click at [937, 255] on div "Liste des Employés lemay Personnaliser Filtre Rafraîchir Exporter" at bounding box center [705, 249] width 906 height 68
type input "angela"
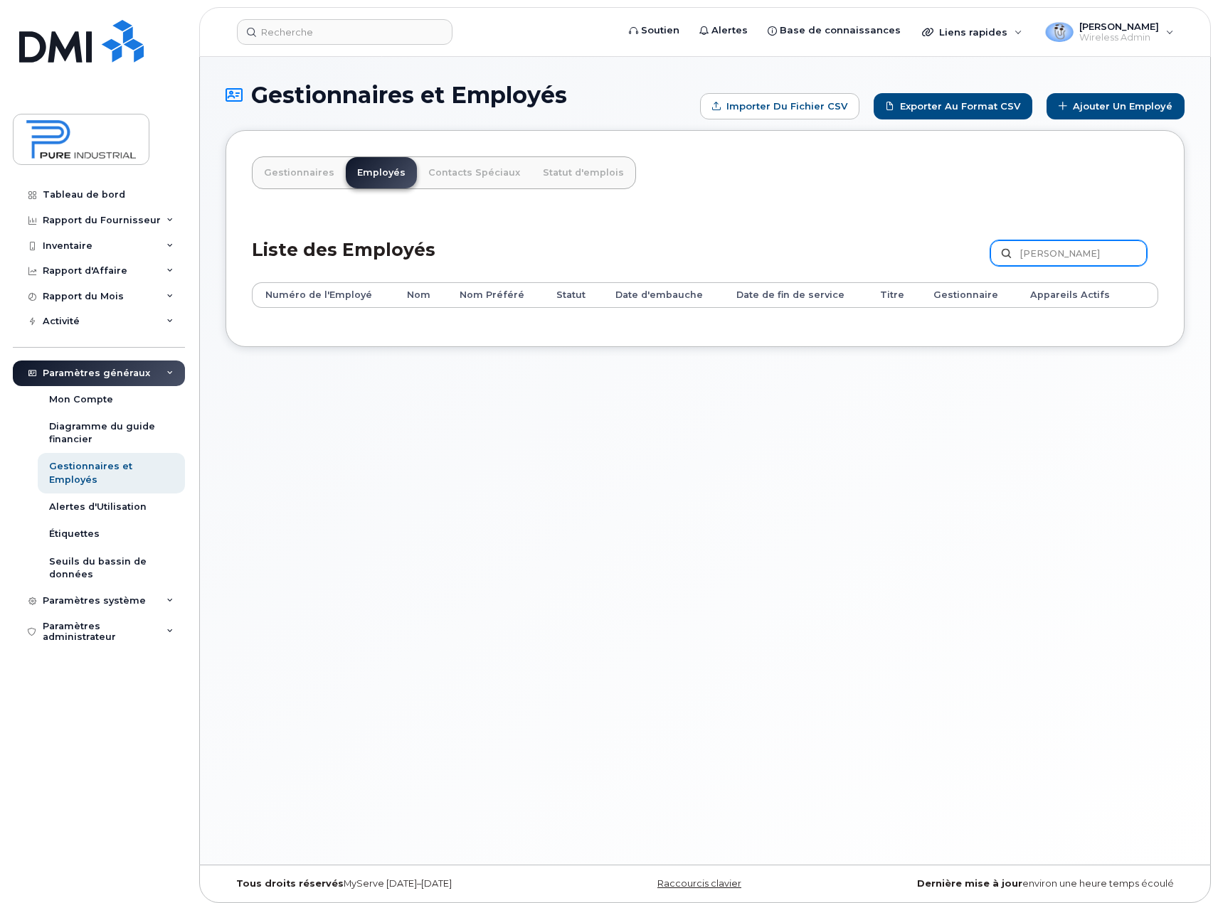
click at [1105, 258] on input "[PERSON_NAME]" at bounding box center [1068, 253] width 156 height 26
type input "a"
click at [1054, 255] on input "text" at bounding box center [1068, 253] width 156 height 26
type input "[PERSON_NAME]"
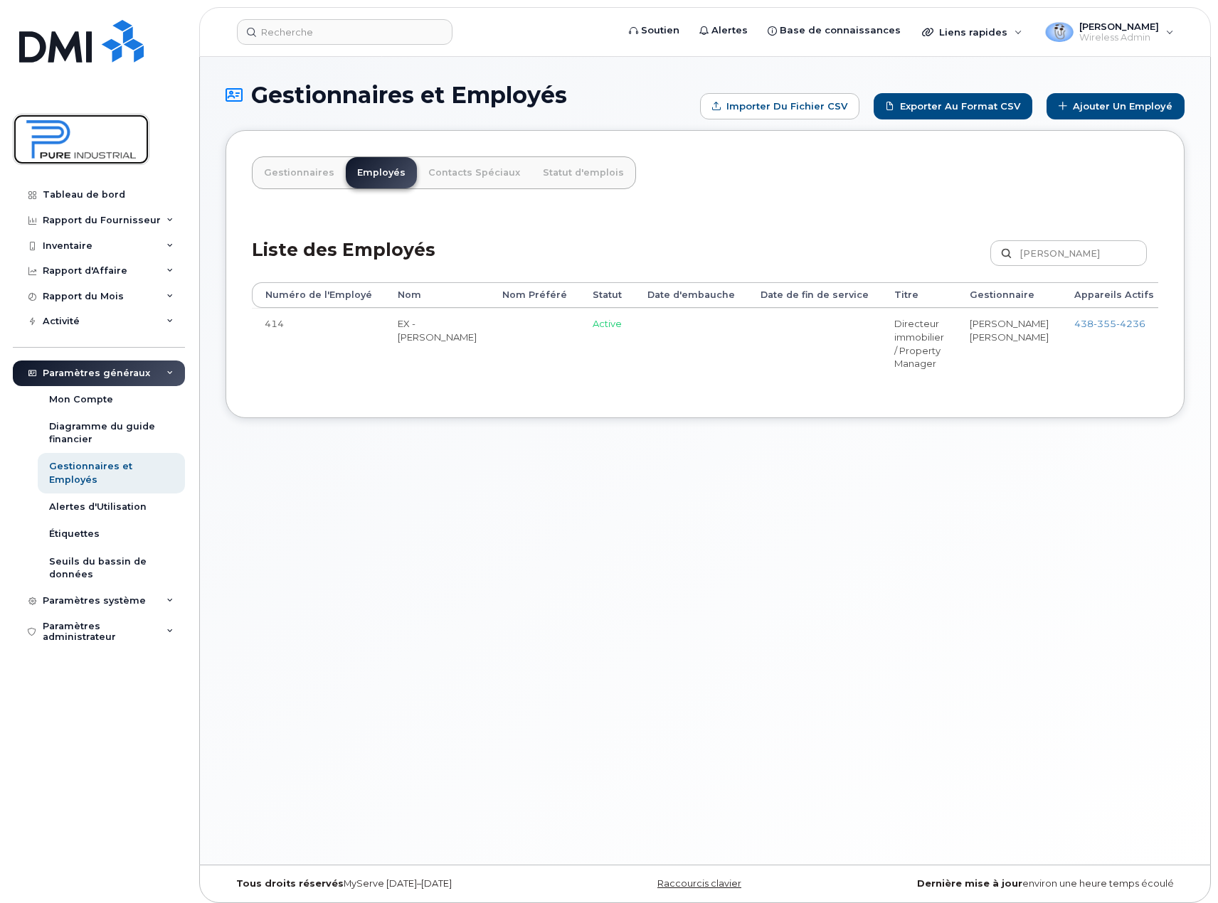
click at [99, 139] on img at bounding box center [81, 139] width 110 height 41
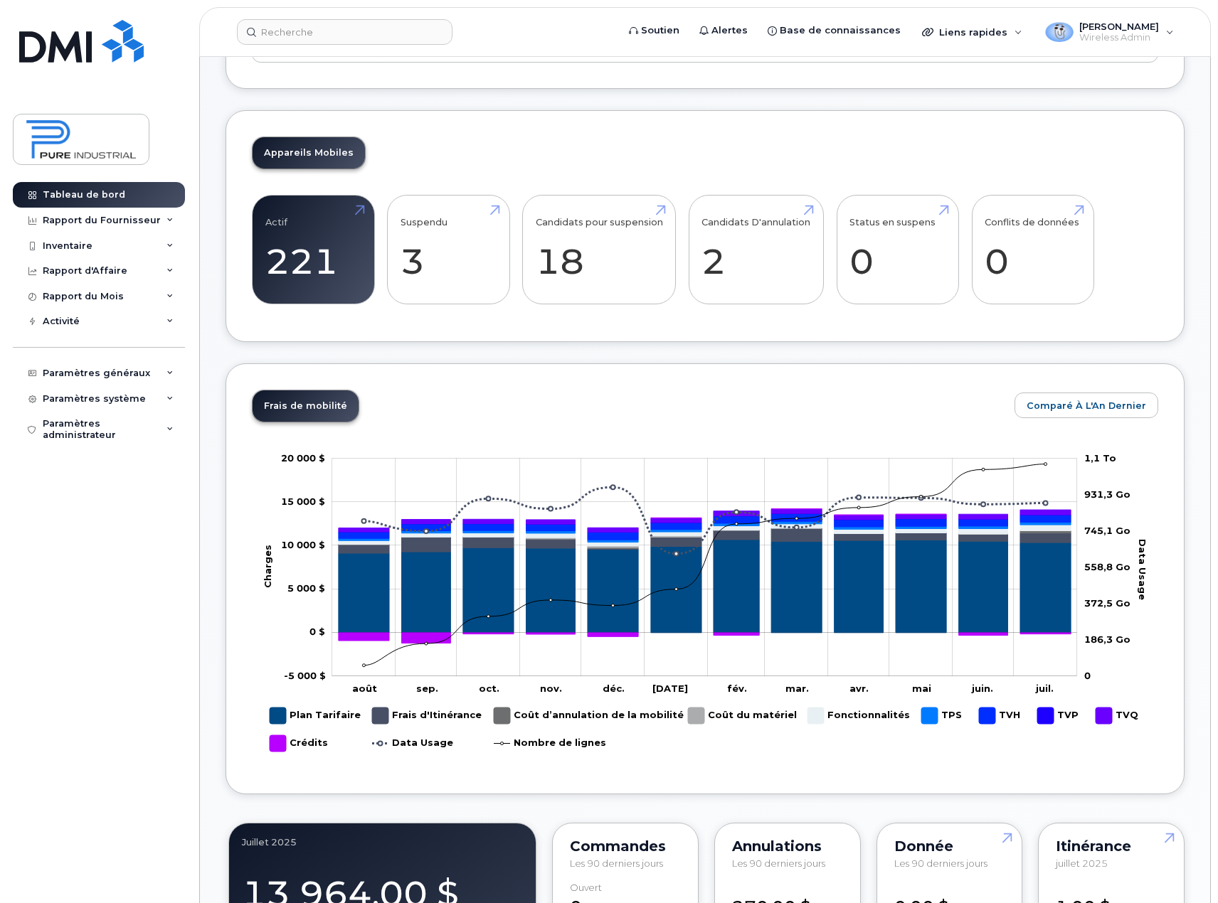
scroll to position [284, 0]
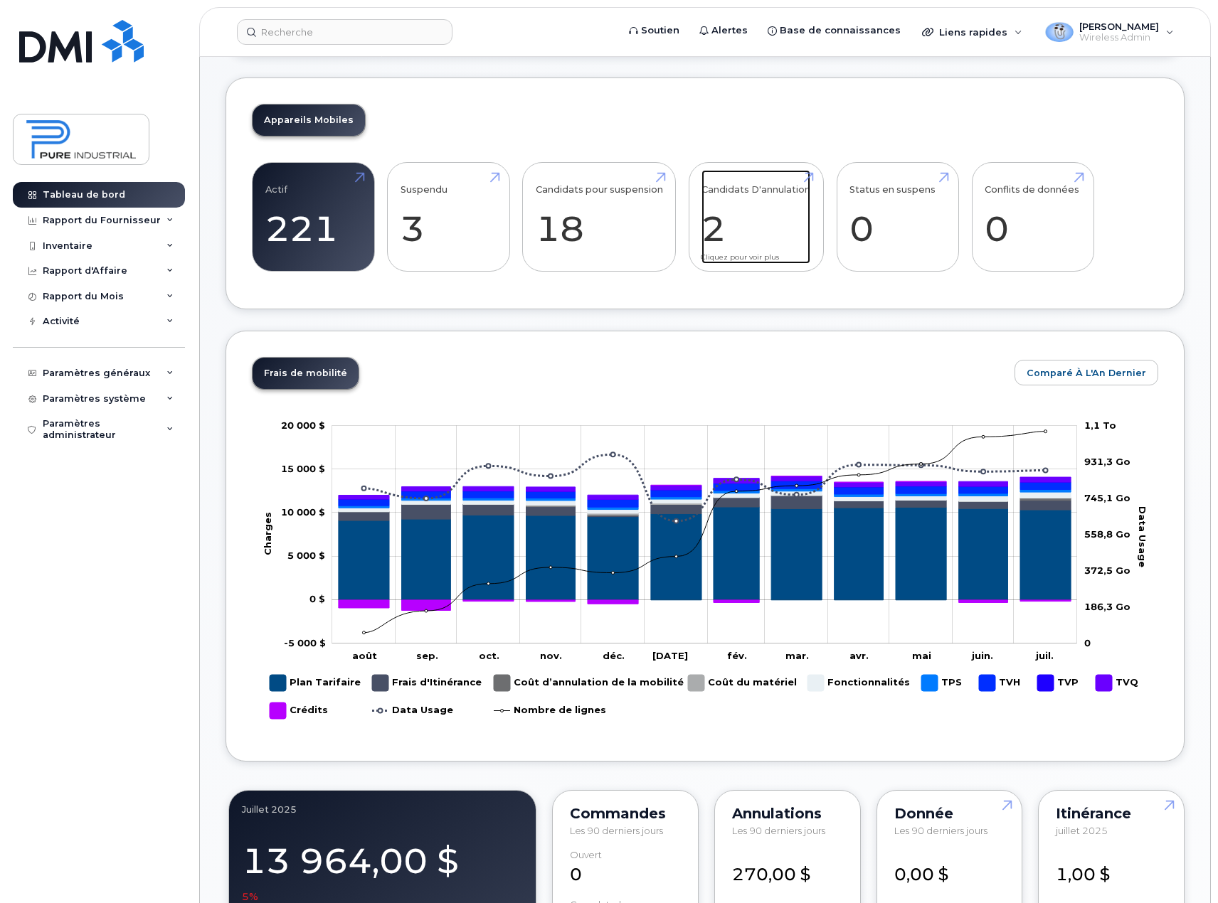
click at [764, 228] on link "Candidats D'annulation 2" at bounding box center [755, 217] width 109 height 94
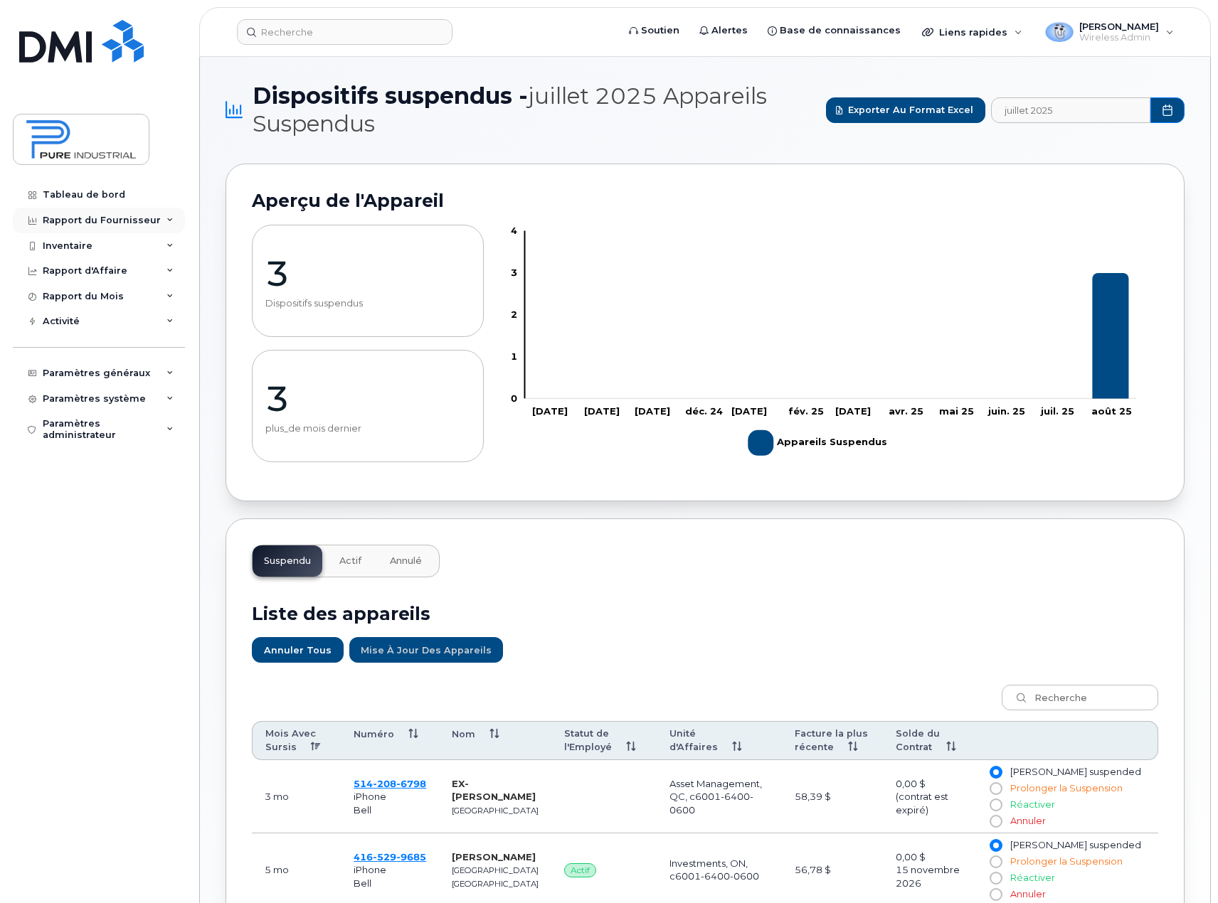
click at [161, 216] on div "Rapport du Fournisseur" at bounding box center [99, 221] width 172 height 26
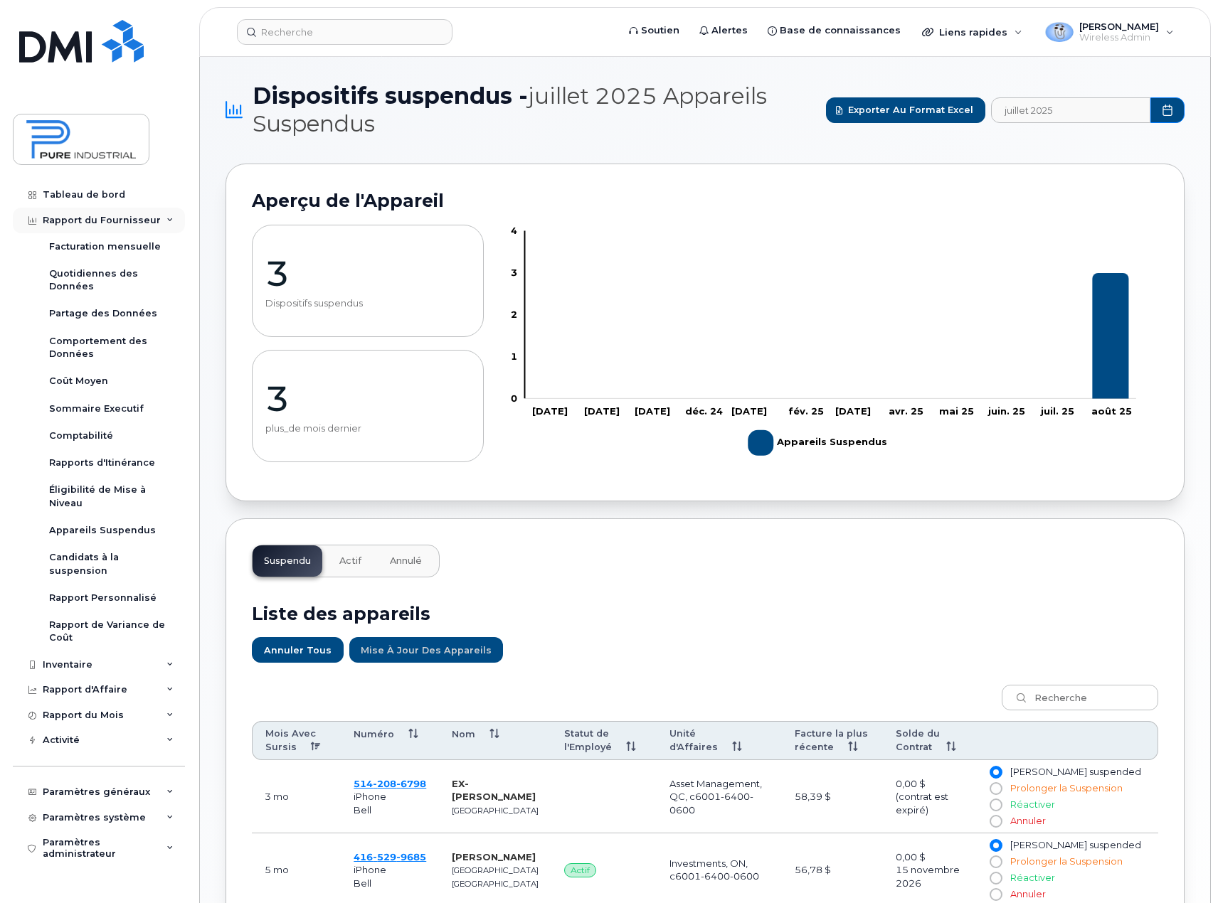
click at [134, 216] on div "Rapport du Fournisseur" at bounding box center [102, 220] width 118 height 11
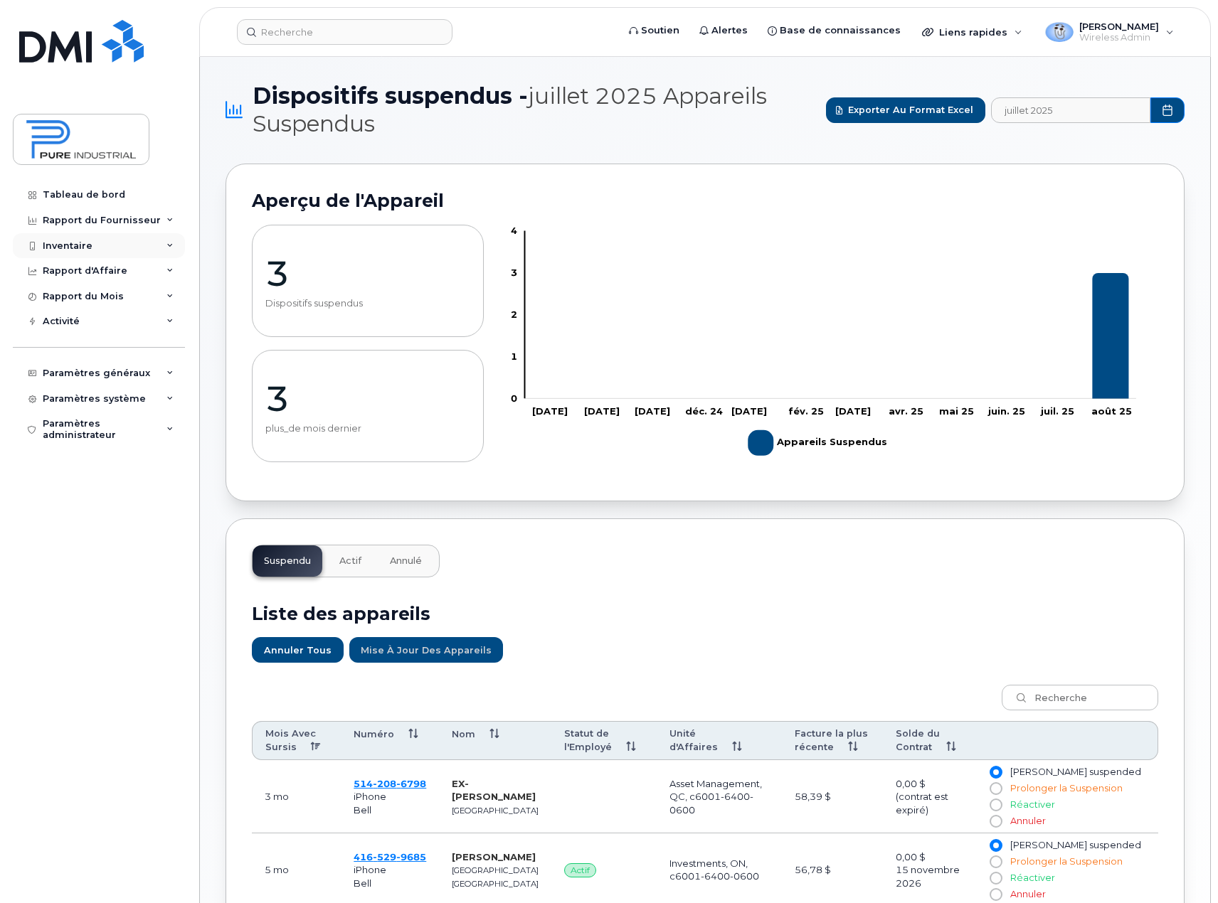
click at [134, 255] on div "Inventaire" at bounding box center [99, 246] width 172 height 26
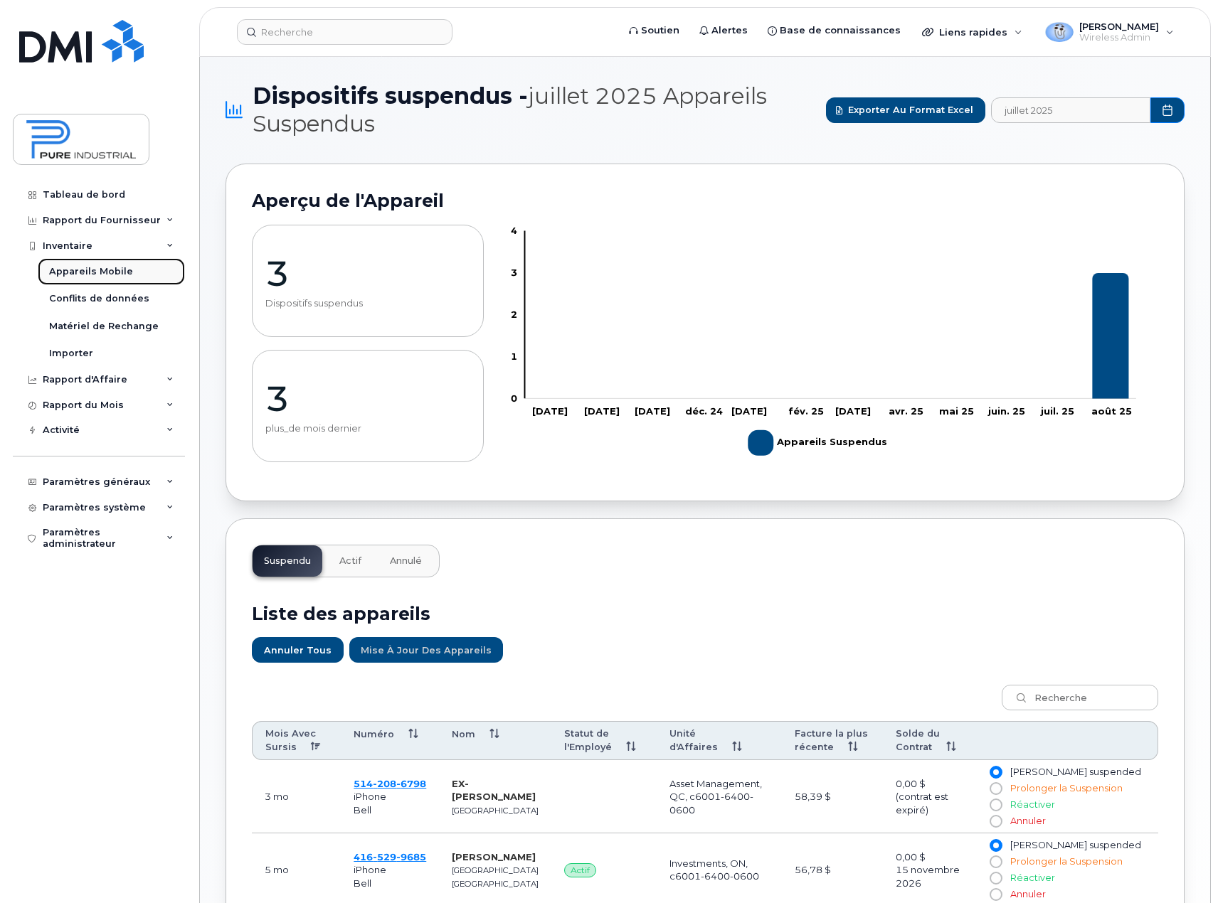
click at [99, 271] on div "Appareils Mobile" at bounding box center [91, 271] width 84 height 13
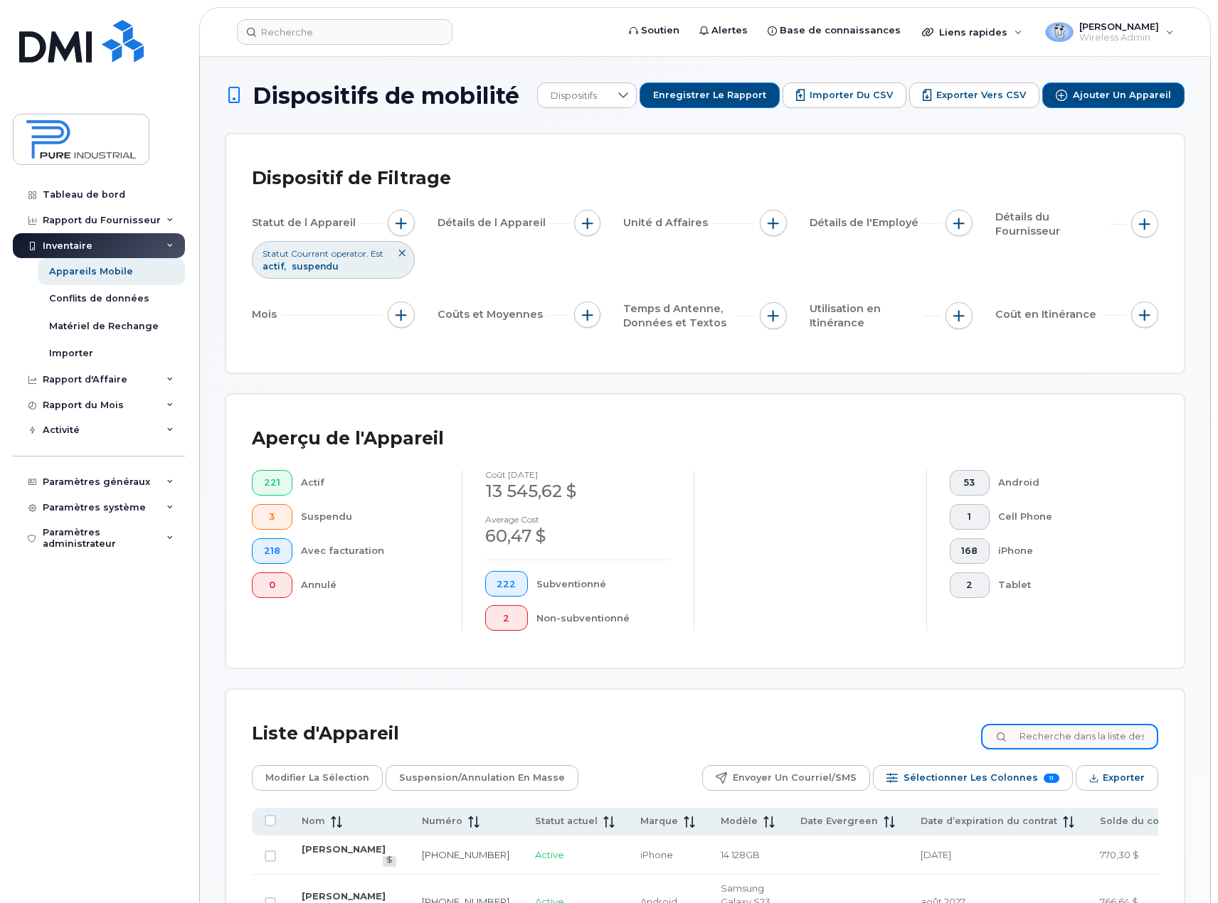
click at [1096, 743] on input at bounding box center [1069, 737] width 177 height 26
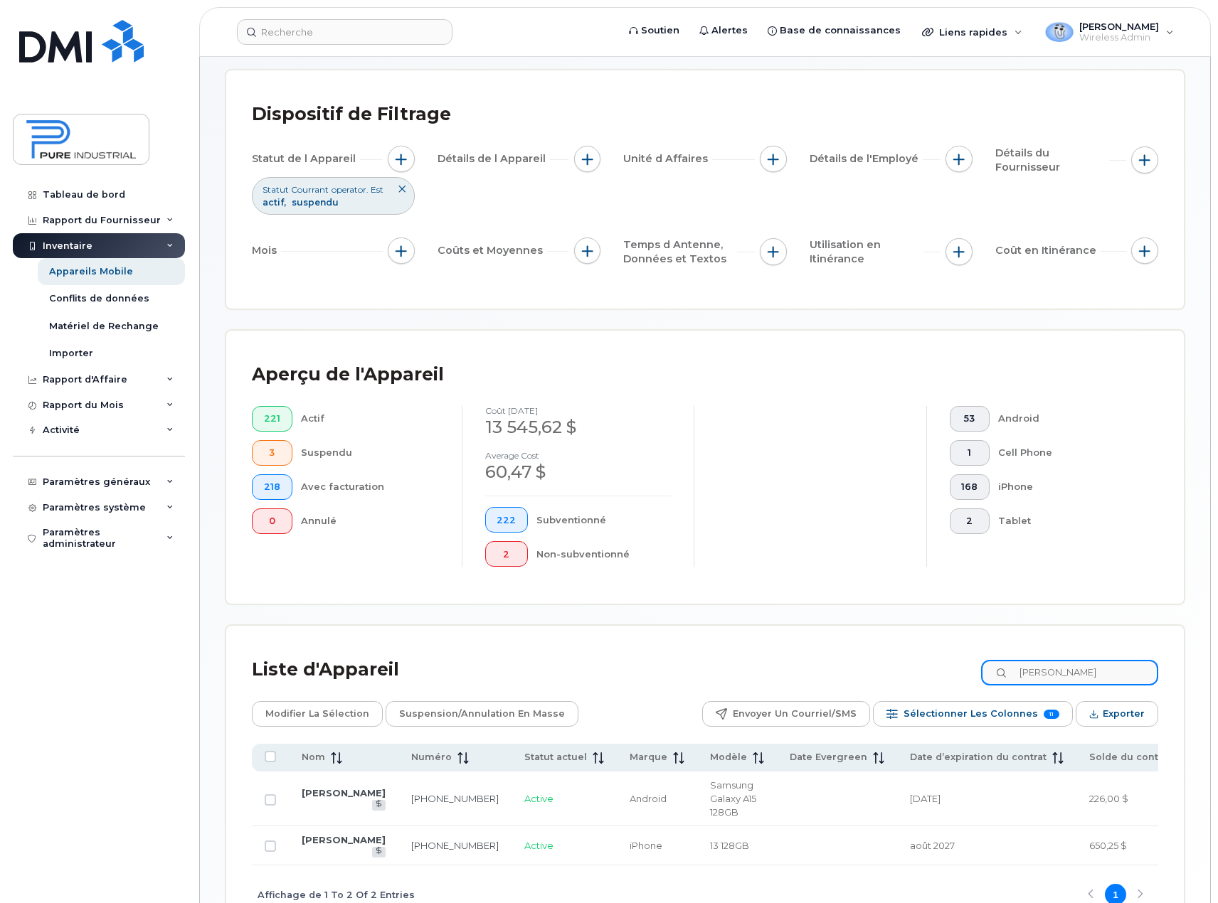
scroll to position [142, 0]
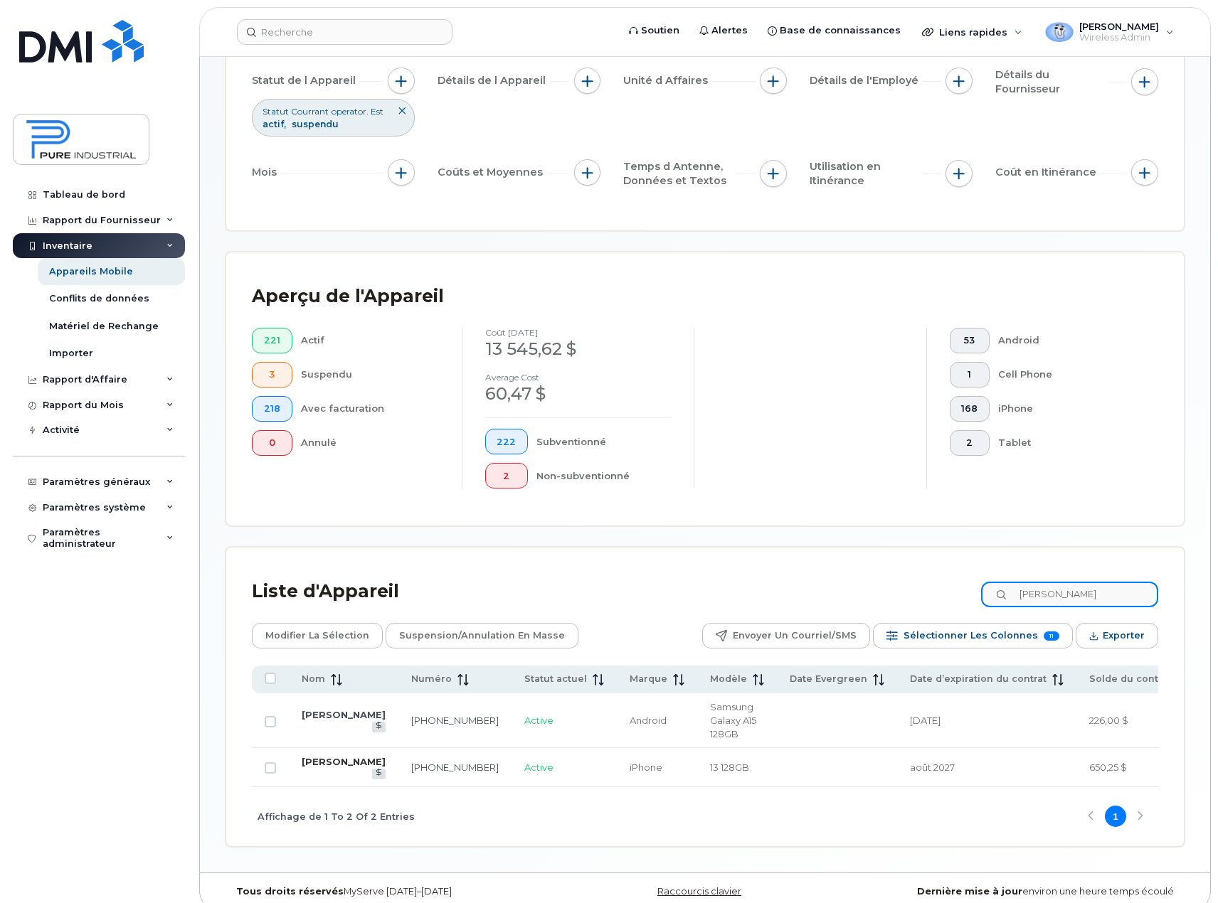
type input "lachance"
click at [315, 767] on link "[PERSON_NAME]" at bounding box center [344, 761] width 84 height 11
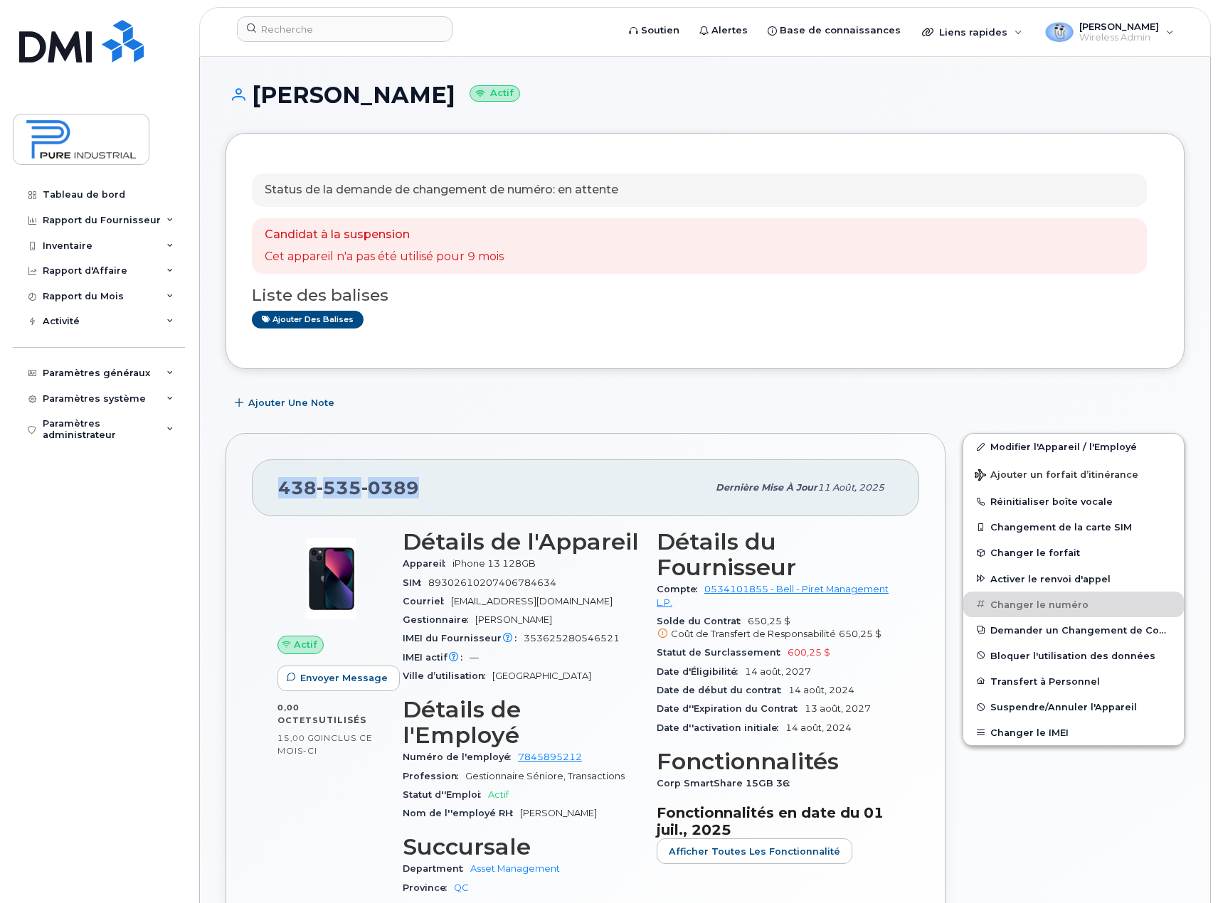
drag, startPoint x: 423, startPoint y: 484, endPoint x: 278, endPoint y: 496, distance: 145.6
click at [278, 496] on div "[PHONE_NUMBER]" at bounding box center [492, 488] width 429 height 30
copy span "[PHONE_NUMBER]"
click at [170, 248] on icon at bounding box center [169, 246] width 7 height 7
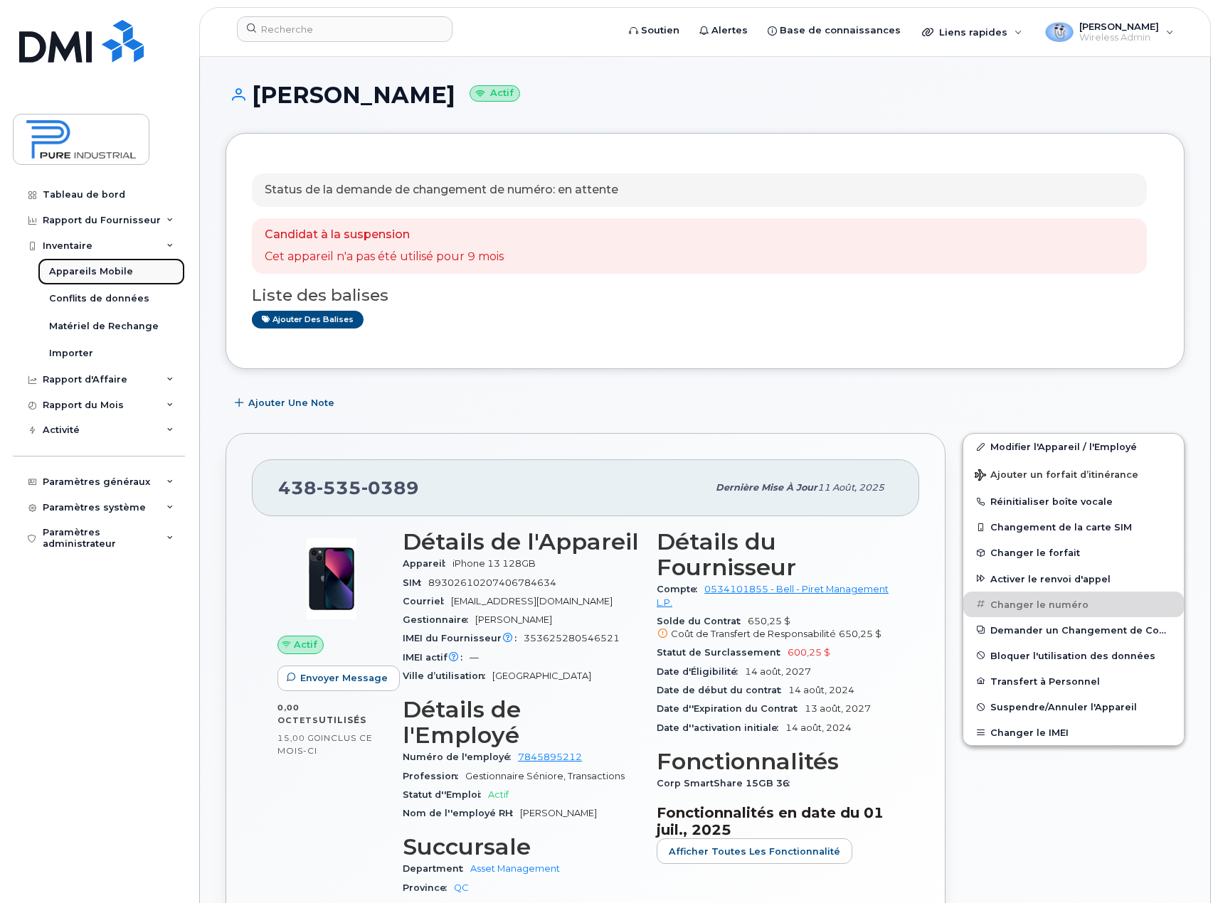
click at [112, 267] on div "Appareils Mobile" at bounding box center [91, 271] width 84 height 13
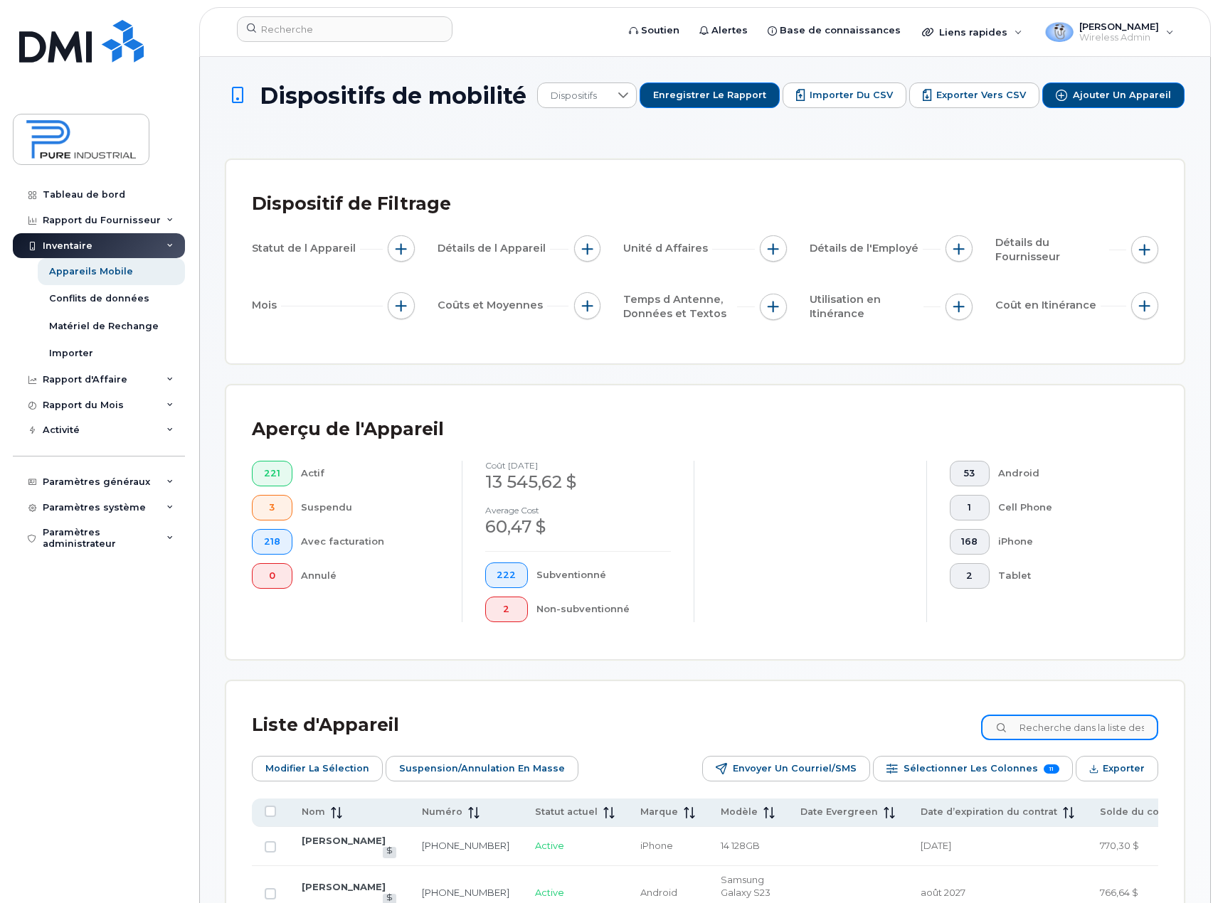
click at [1094, 725] on input at bounding box center [1069, 728] width 177 height 26
type input "vinc"
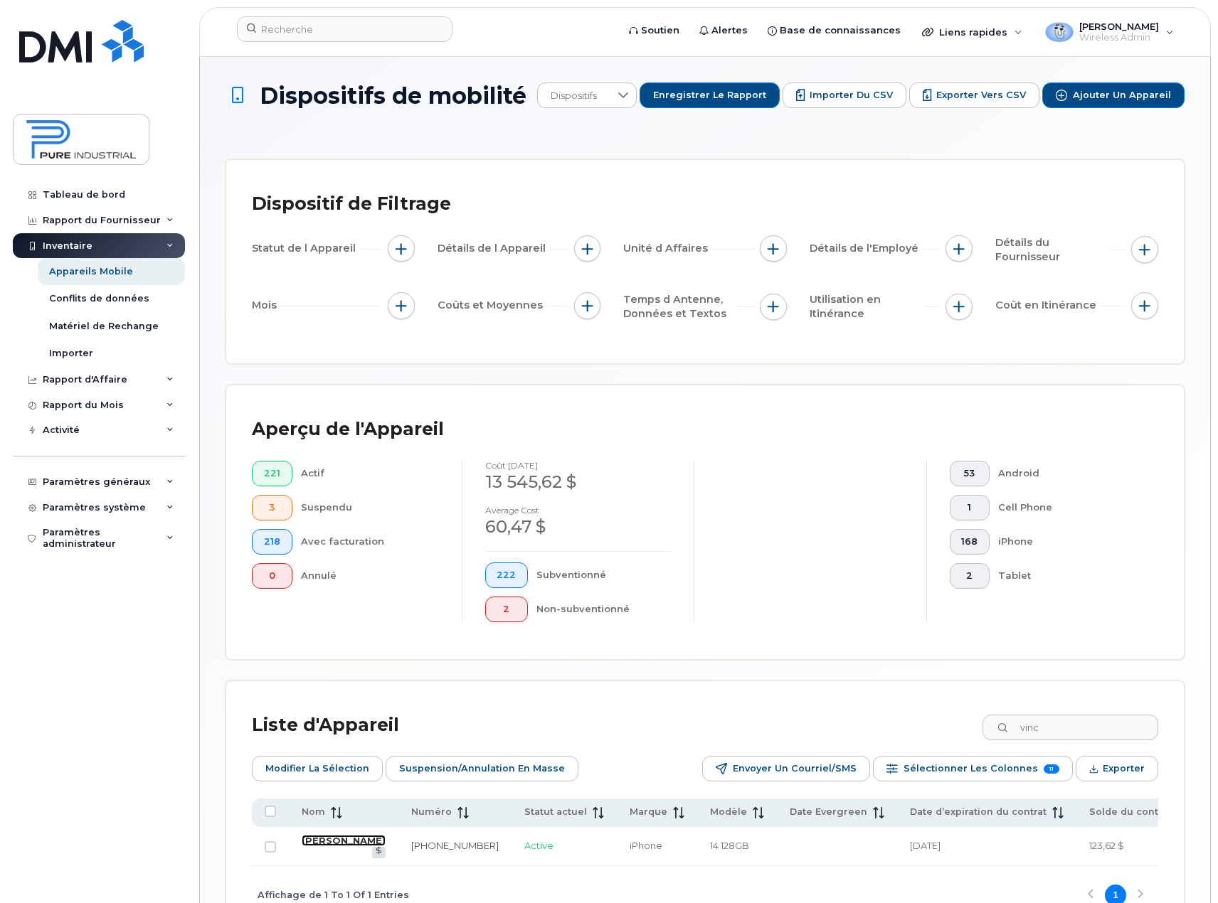
click at [326, 846] on link "[PERSON_NAME]" at bounding box center [344, 840] width 84 height 11
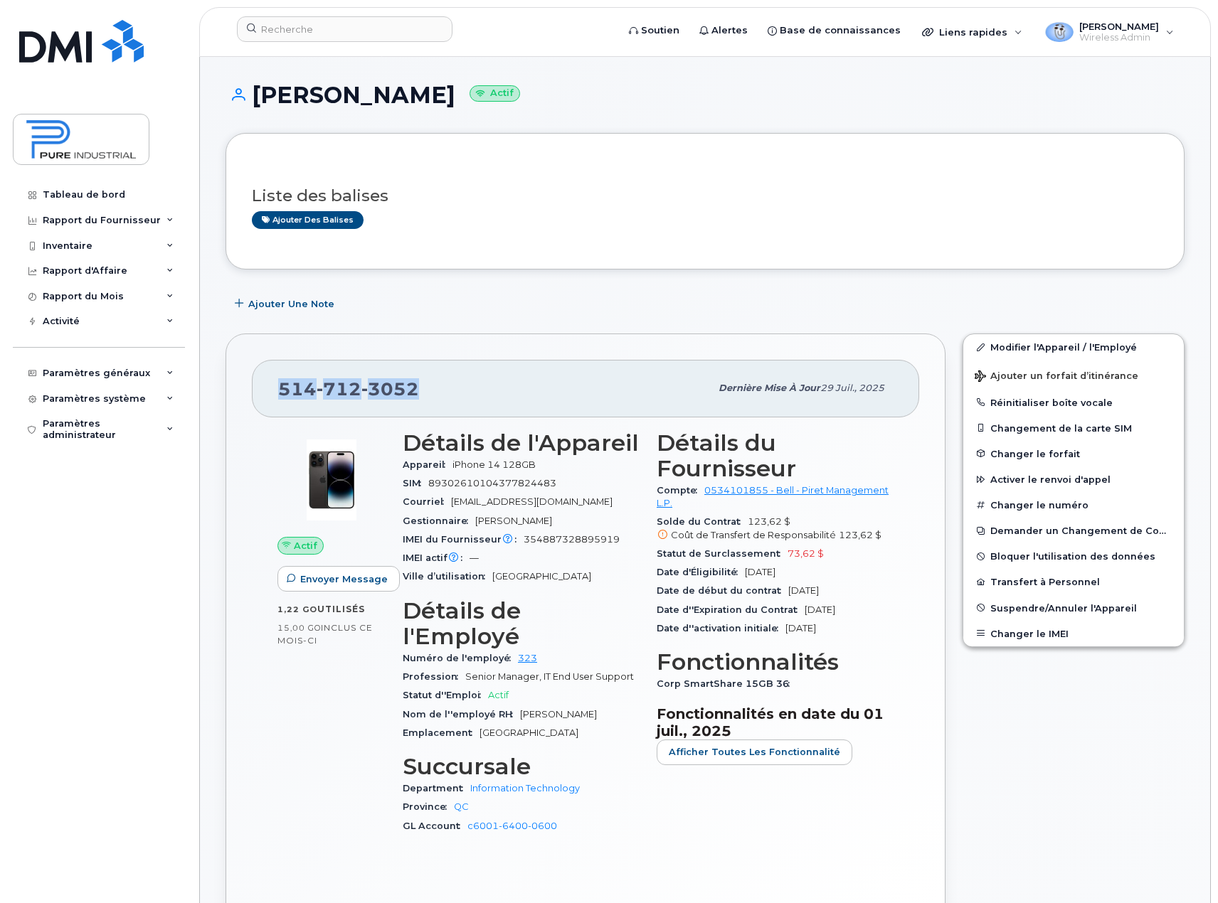
drag, startPoint x: 428, startPoint y: 387, endPoint x: 245, endPoint y: 393, distance: 183.6
click at [245, 393] on div "514 712 3052 Dernière mise à jour 29 juil., 2025 Actif Envoyer Message 1,22 Go …" at bounding box center [585, 636] width 720 height 604
copy span "514 712 3052"
